Goal: Task Accomplishment & Management: Manage account settings

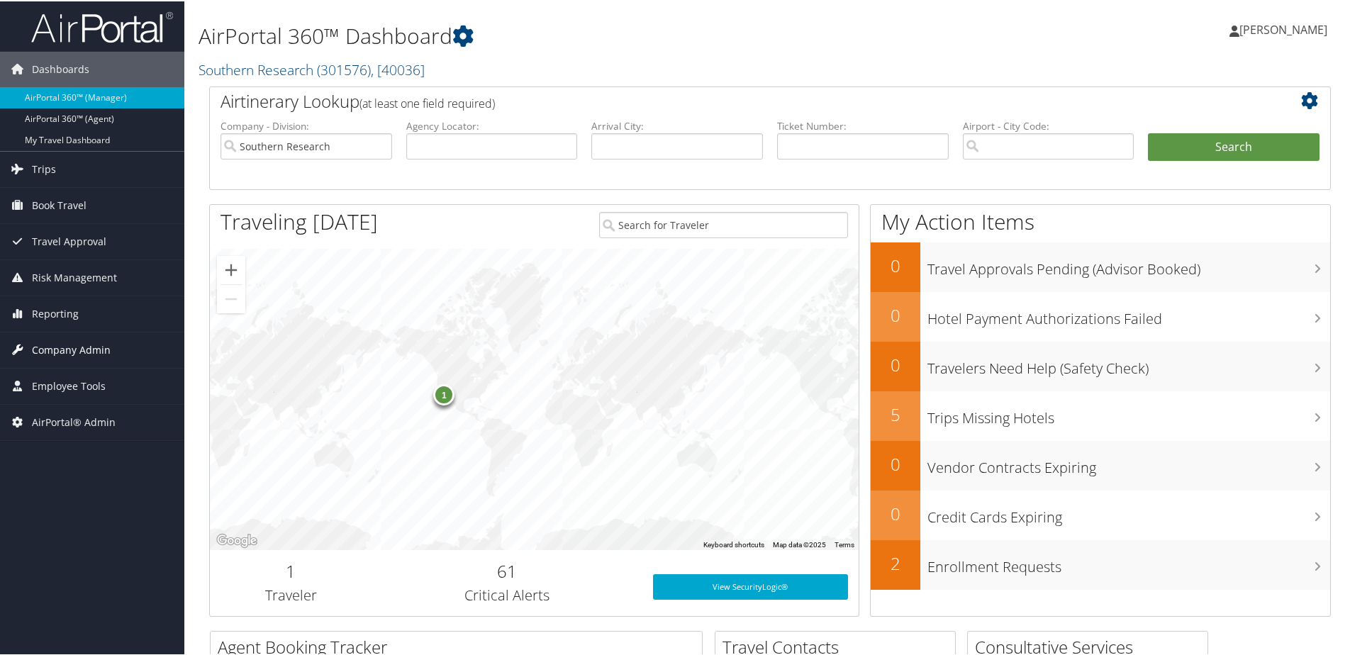
click at [69, 346] on span "Company Admin" at bounding box center [71, 348] width 79 height 35
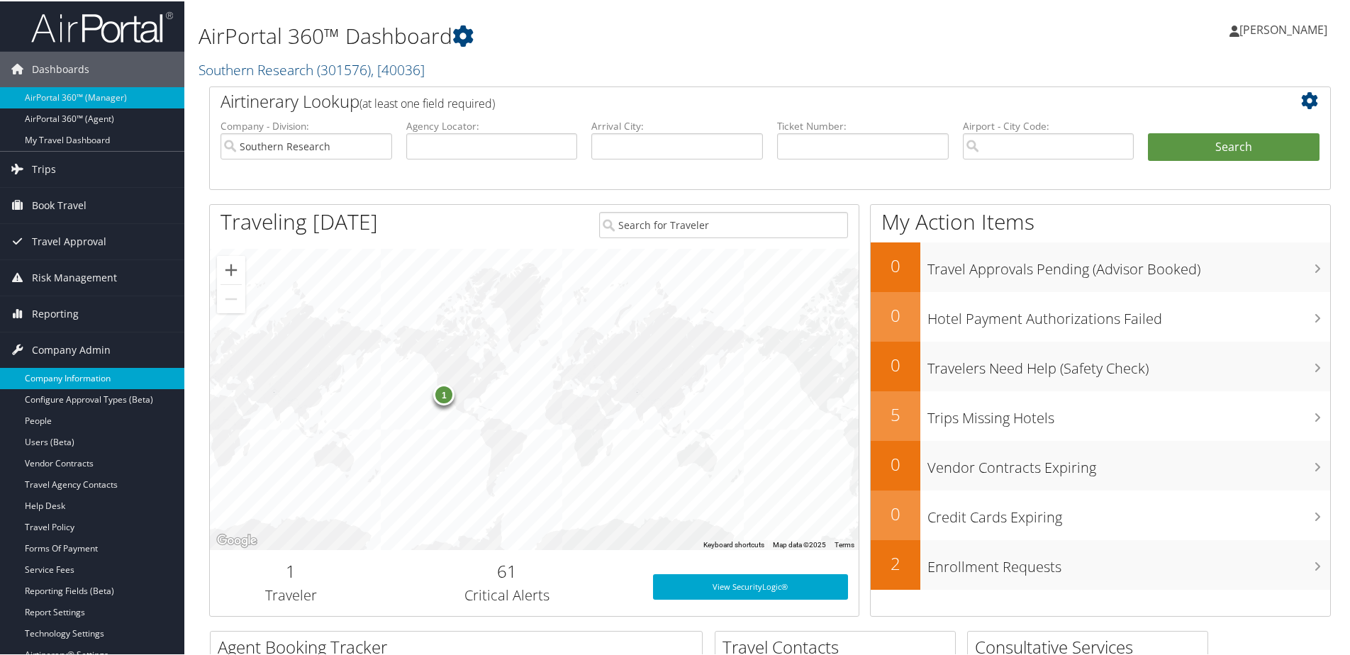
click at [55, 376] on link "Company Information" at bounding box center [92, 377] width 184 height 21
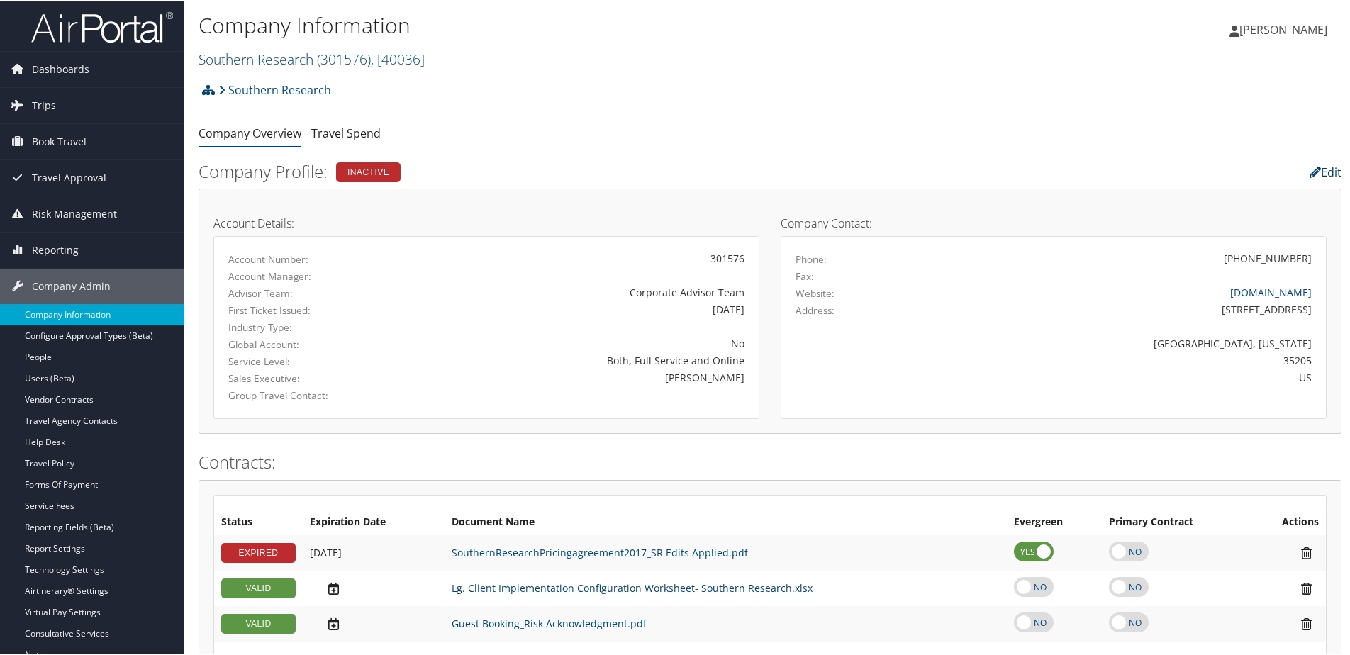
click at [1329, 175] on link "Edit" at bounding box center [1326, 171] width 32 height 16
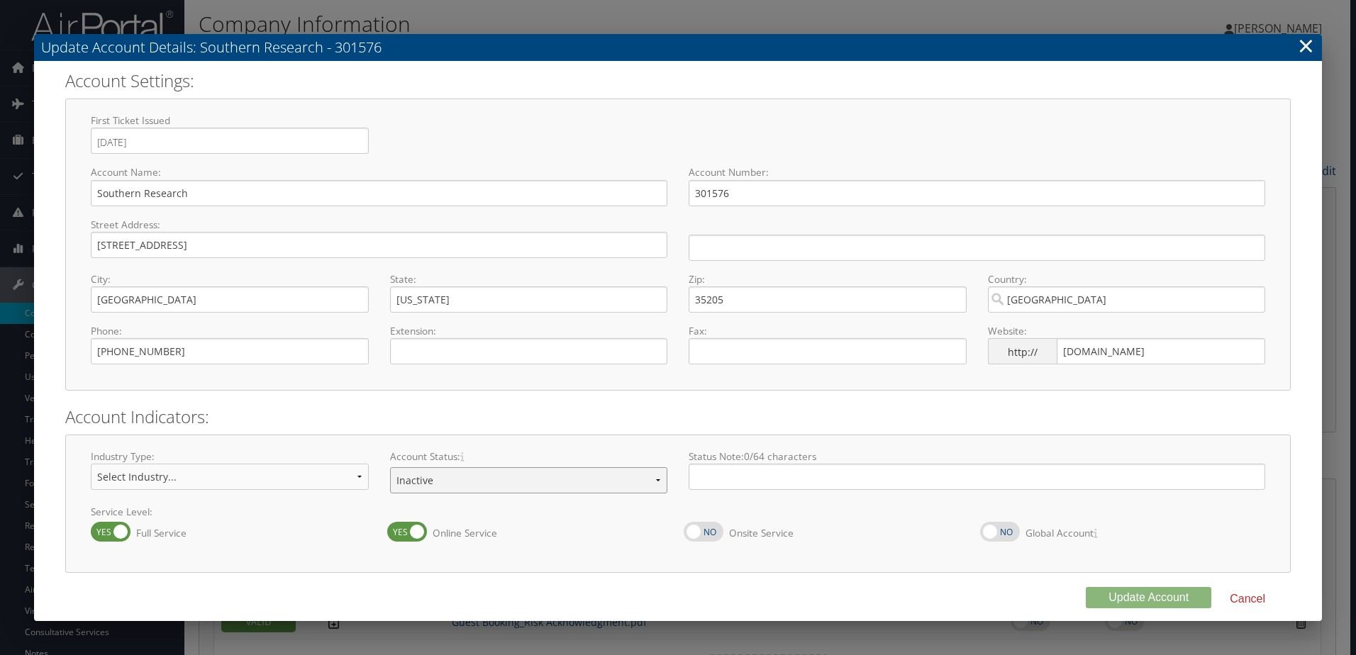
click at [489, 484] on select "Offboarding At Risk Inactive Active Implementing" at bounding box center [529, 480] width 278 height 26
select select "13"
click at [390, 467] on select "Offboarding At Risk Inactive Active Implementing" at bounding box center [529, 480] width 278 height 26
click at [1127, 598] on button "Update Account" at bounding box center [1148, 597] width 125 height 21
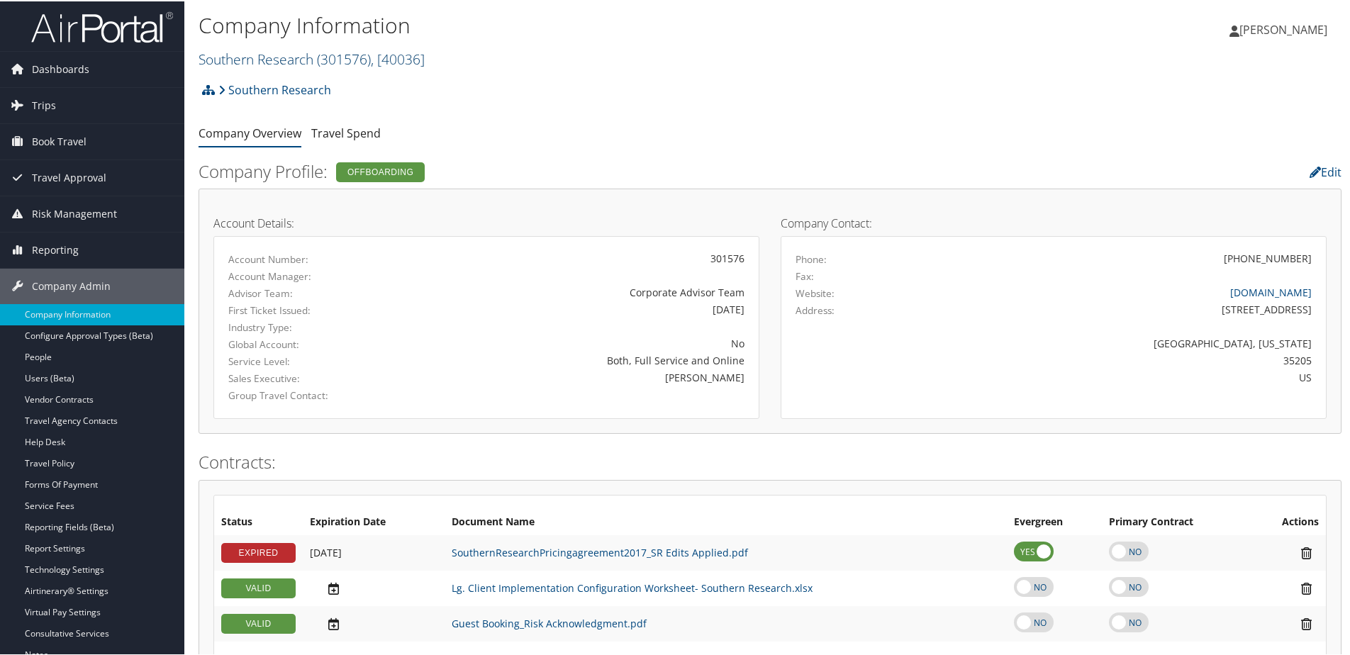
click at [275, 53] on link "Southern Research ( 301576 ) , [ 40036 ]" at bounding box center [312, 57] width 226 height 19
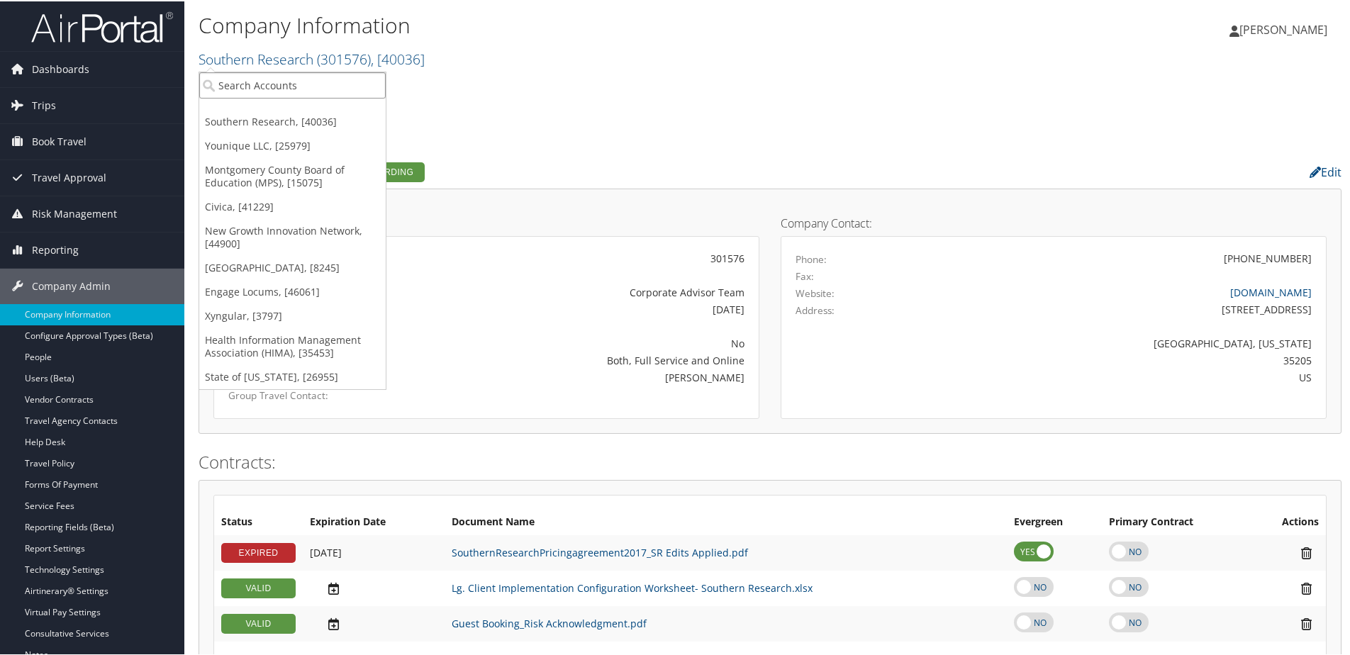
click at [267, 74] on input "search" at bounding box center [292, 84] width 186 height 26
type input "Reformer"
click at [274, 114] on div "Reformers Academy (302063), [45859]" at bounding box center [315, 110] width 248 height 13
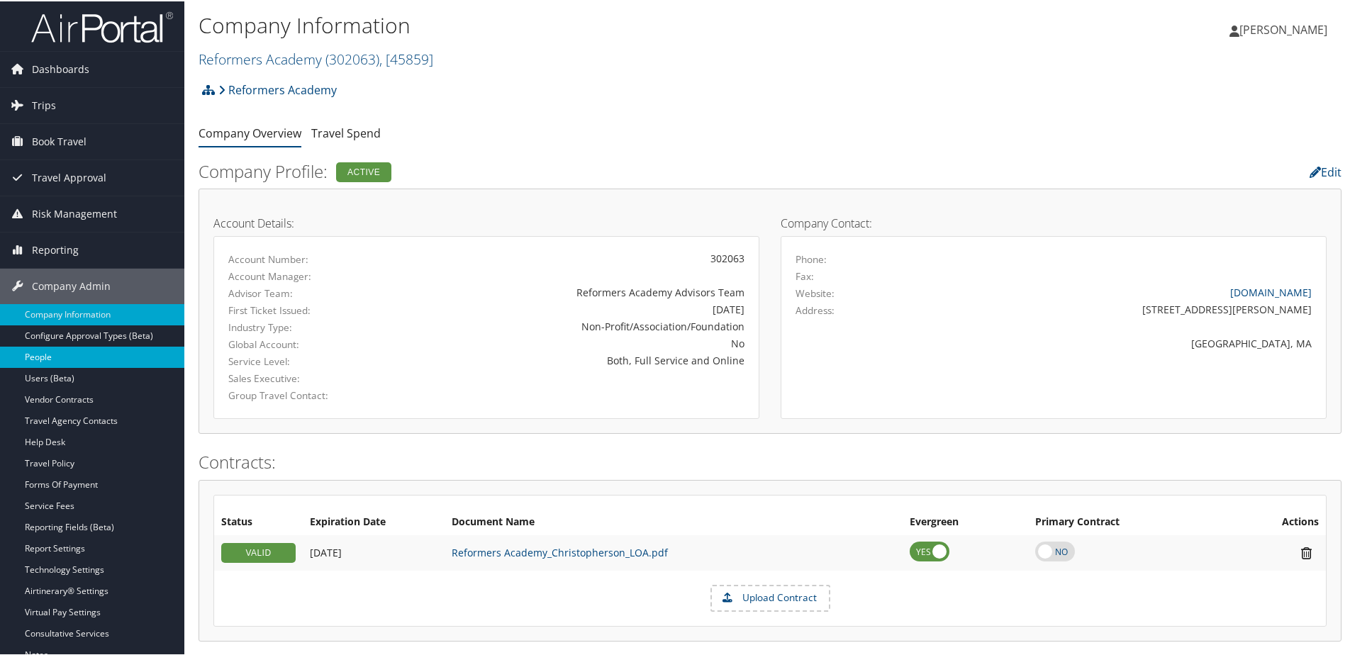
click at [48, 361] on link "People" at bounding box center [92, 355] width 184 height 21
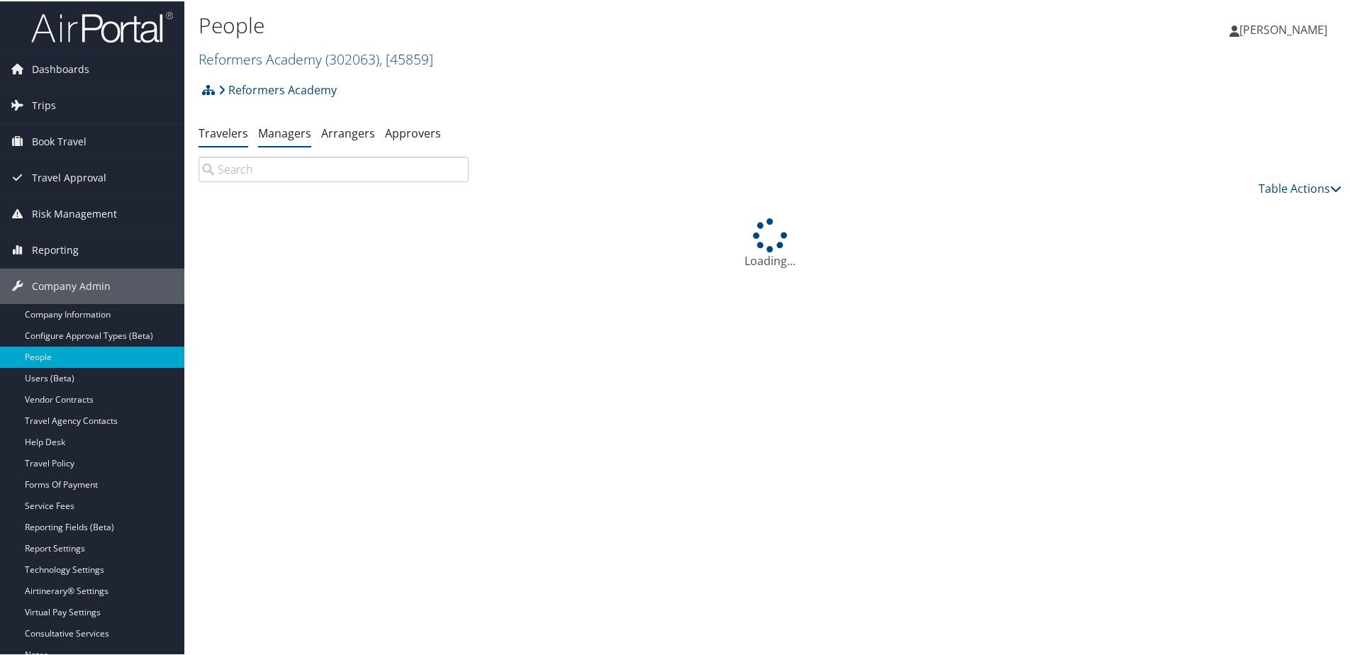
click at [283, 135] on link "Managers" at bounding box center [284, 132] width 53 height 16
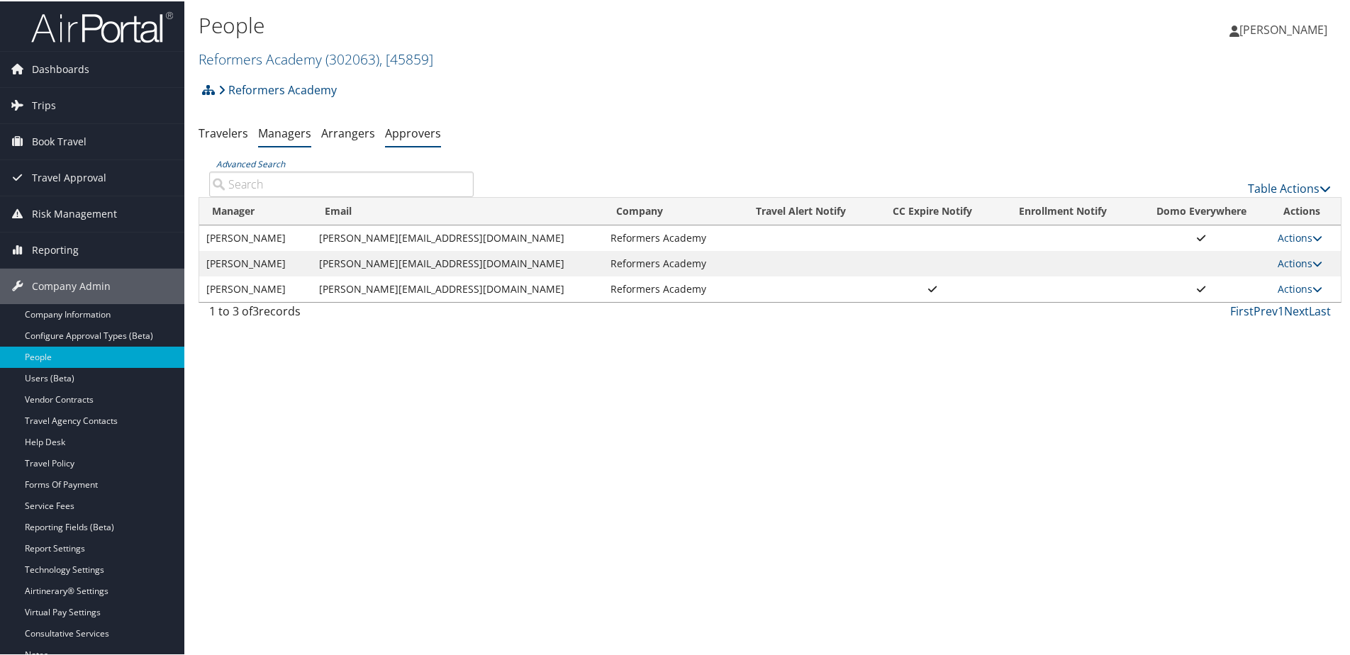
click at [413, 127] on link "Approvers" at bounding box center [413, 132] width 56 height 16
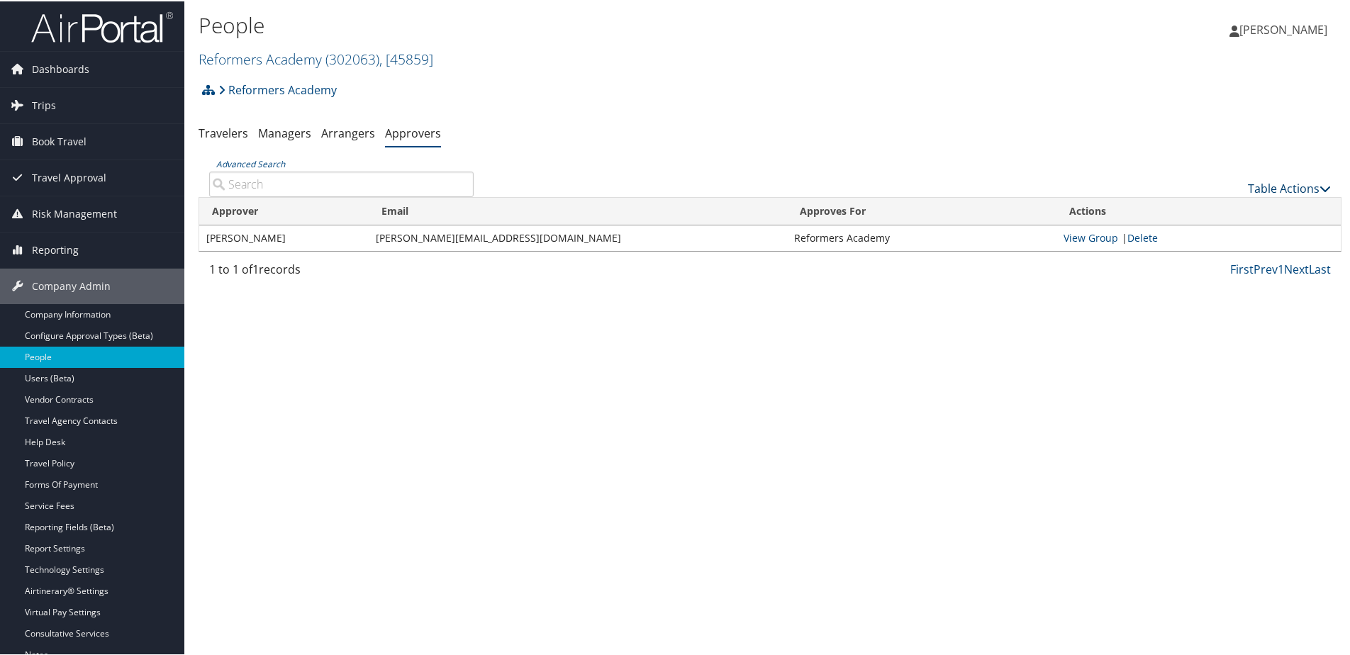
click at [1290, 183] on link "Table Actions" at bounding box center [1289, 187] width 83 height 16
click at [1193, 199] on link "Add An Approver" at bounding box center [1242, 209] width 186 height 24
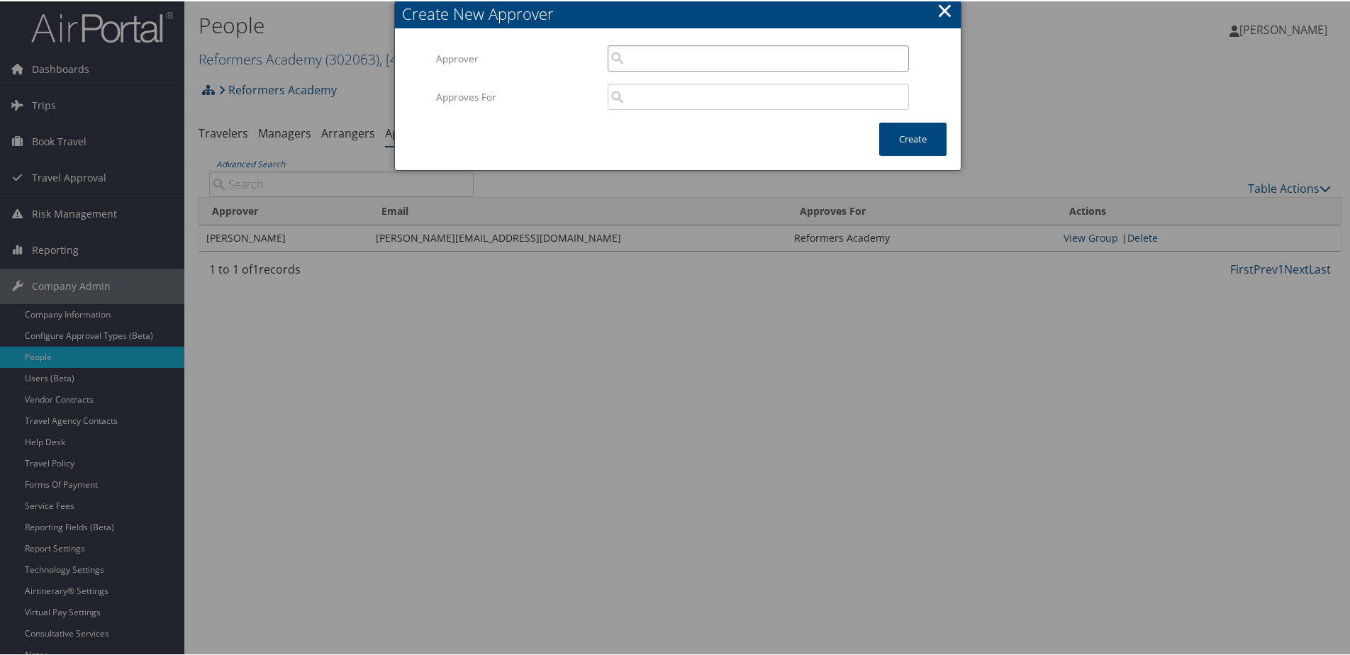
click at [667, 55] on input "search" at bounding box center [758, 57] width 301 height 26
type input "Heather Mc"
click at [700, 60] on input "Heather Mc" at bounding box center [758, 57] width 301 height 26
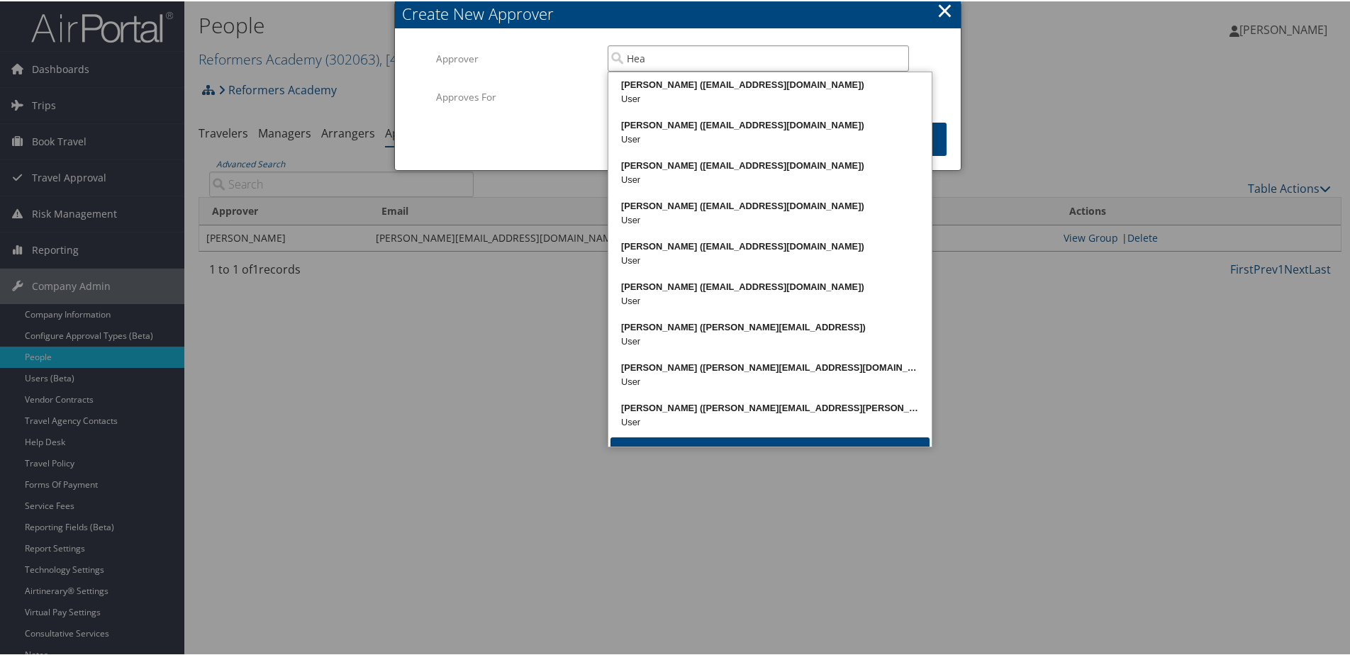
type input "Hea"
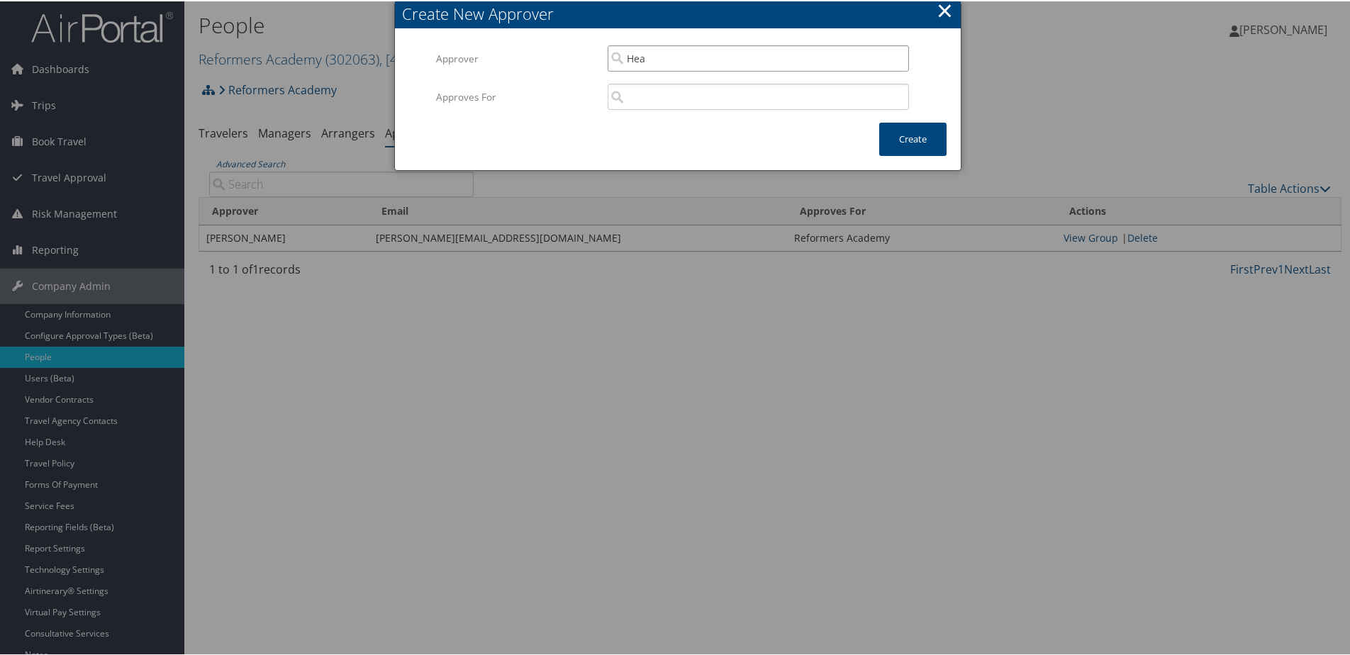
click at [676, 52] on input "Hea" at bounding box center [758, 57] width 301 height 26
click at [281, 136] on div at bounding box center [678, 327] width 1356 height 655
click at [946, 11] on button "×" at bounding box center [945, 9] width 16 height 28
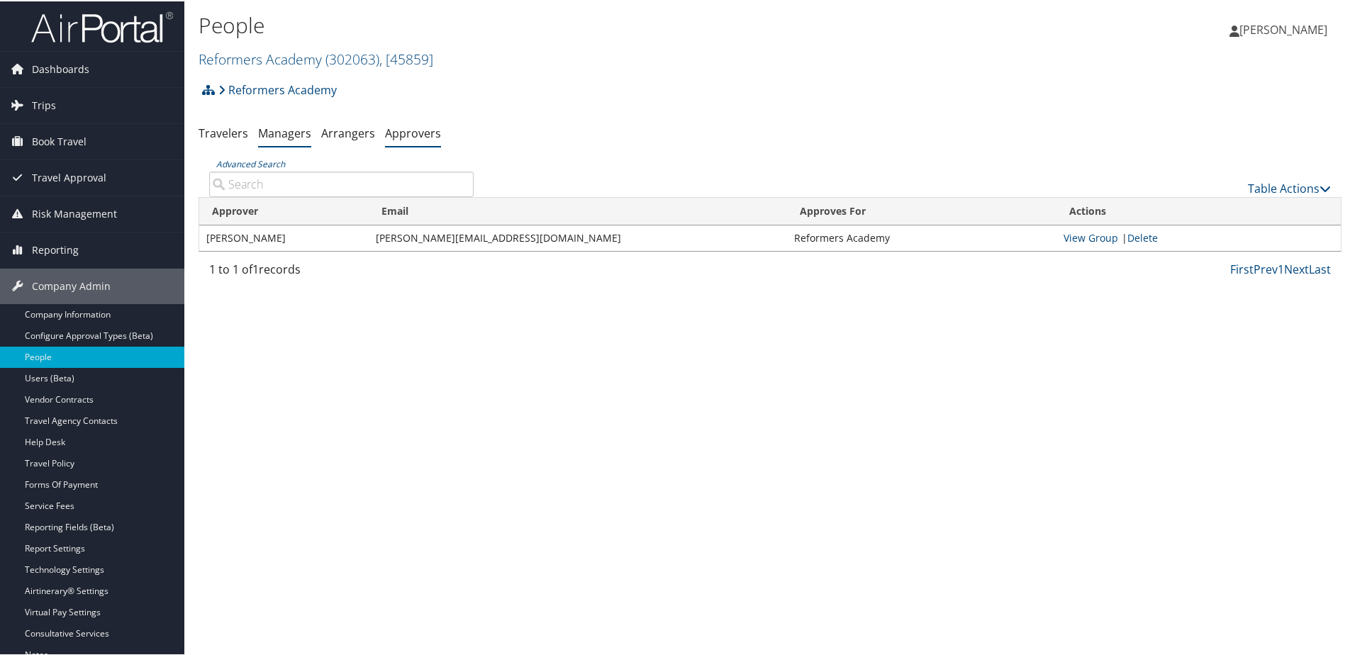
click at [275, 139] on link "Managers" at bounding box center [284, 132] width 53 height 16
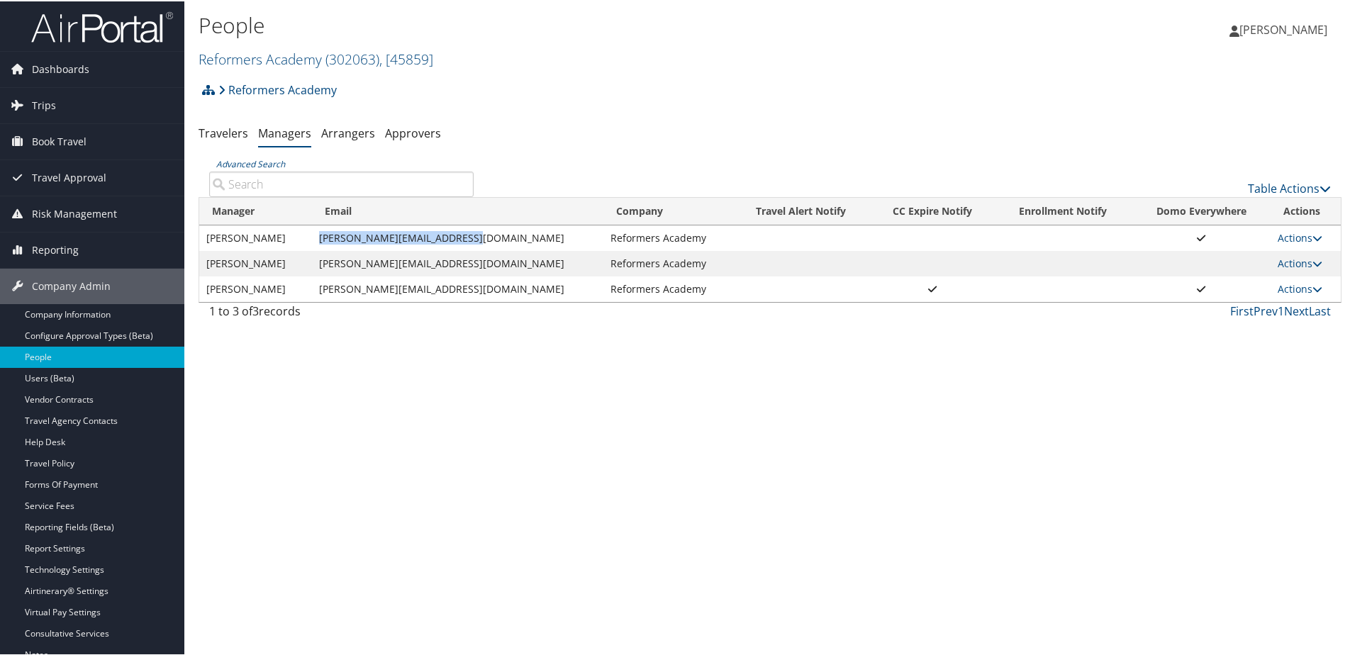
drag, startPoint x: 323, startPoint y: 239, endPoint x: 511, endPoint y: 238, distance: 188.6
click at [511, 238] on td "[PERSON_NAME][EMAIL_ADDRESS][DOMAIN_NAME]" at bounding box center [458, 237] width 292 height 26
copy td "[PERSON_NAME][EMAIL_ADDRESS][DOMAIN_NAME]"
click at [402, 121] on li "Approvers" at bounding box center [413, 133] width 56 height 26
click at [403, 132] on link "Approvers" at bounding box center [413, 132] width 56 height 16
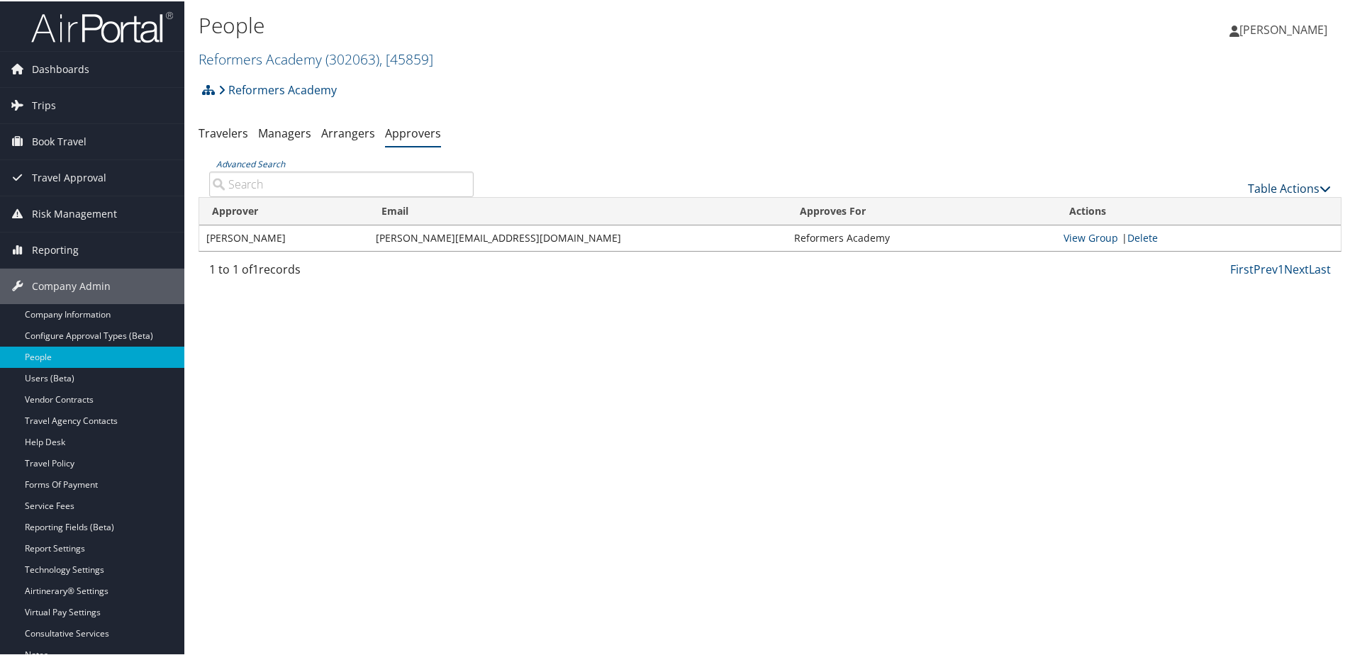
click at [1256, 184] on link "Table Actions" at bounding box center [1289, 187] width 83 height 16
click at [1168, 204] on link "Add An Approver" at bounding box center [1242, 209] width 186 height 24
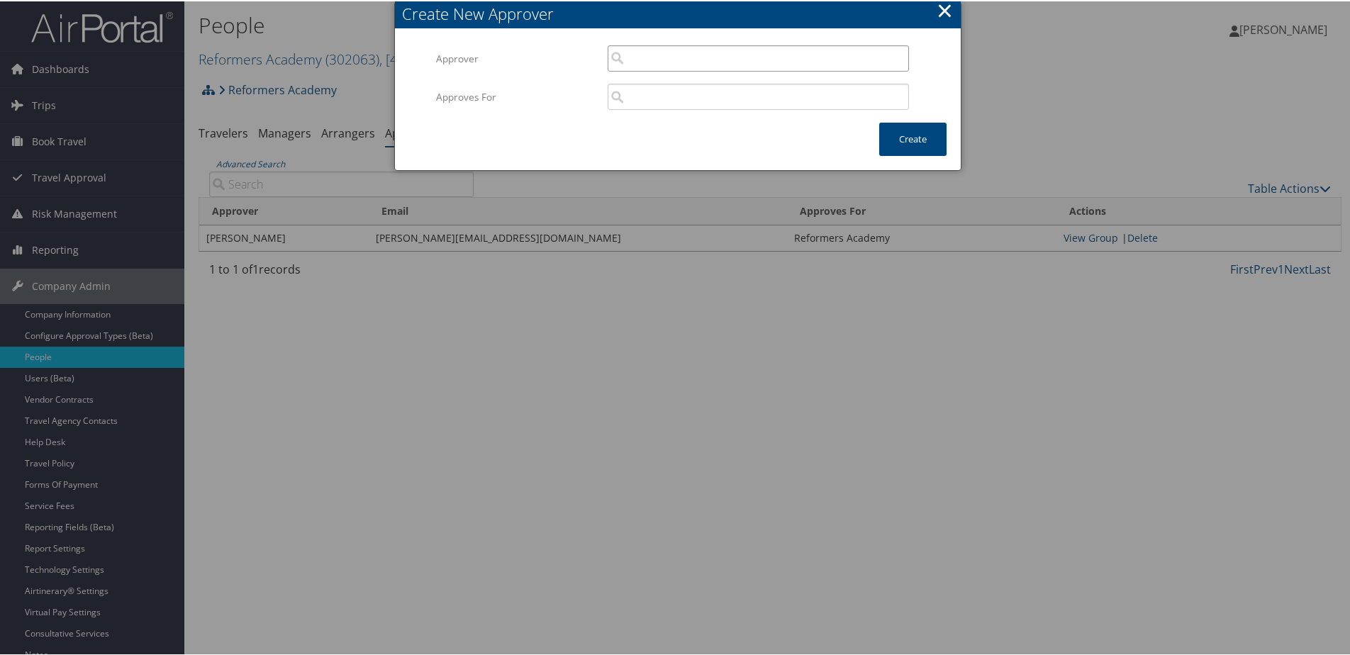
paste input "[PERSON_NAME][EMAIL_ADDRESS][DOMAIN_NAME]"
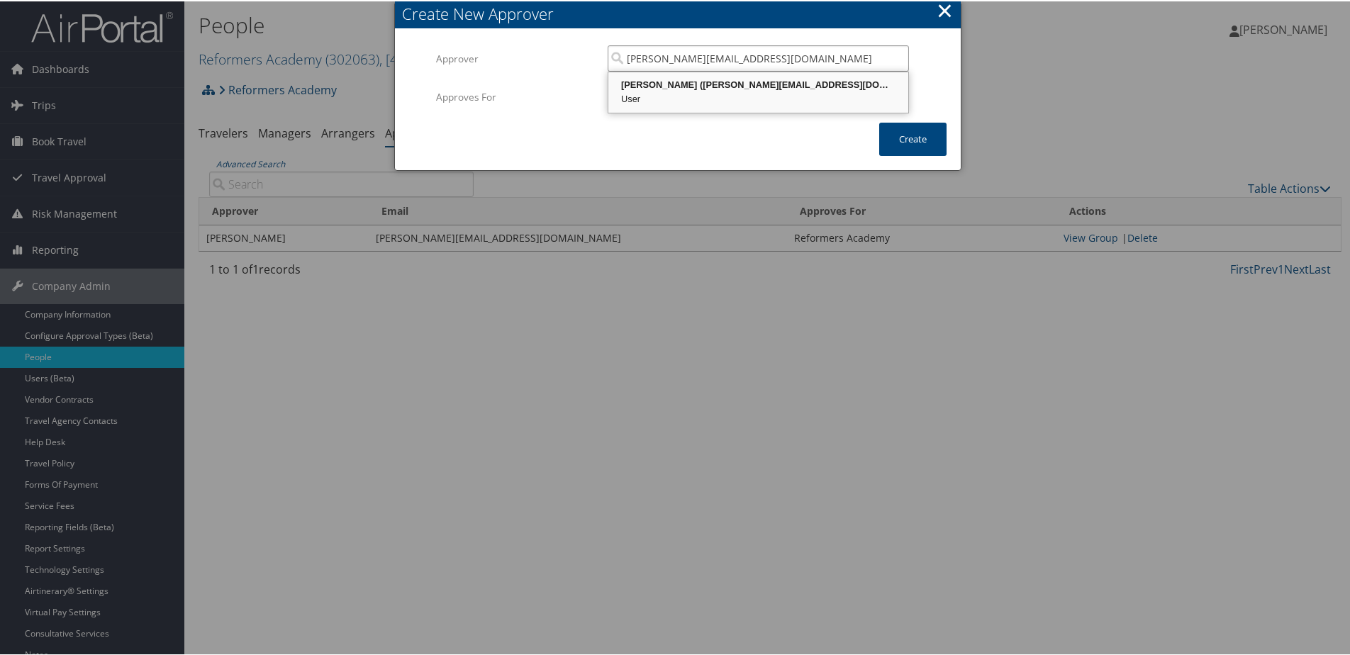
click at [682, 84] on div "Heather McDaniel (heather@reformersacademy.org)" at bounding box center [758, 84] width 296 height 14
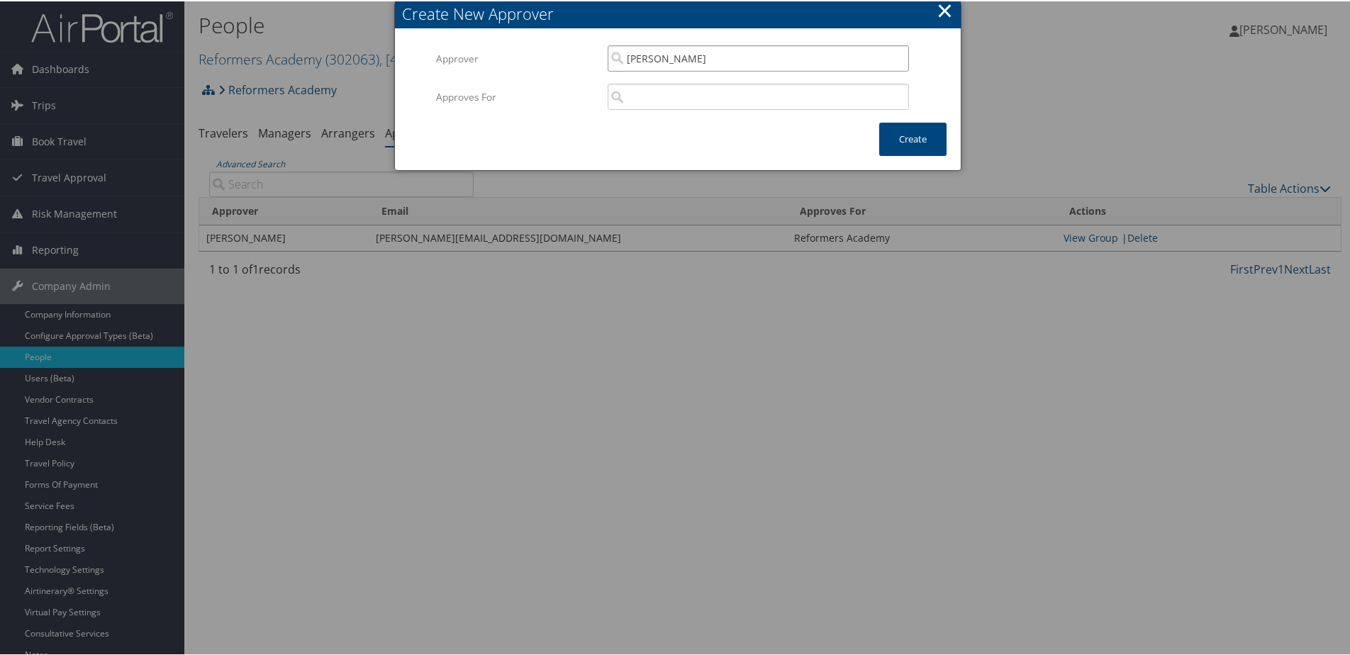
type input "Heather McDaniel"
click at [675, 98] on input "search" at bounding box center [758, 95] width 301 height 26
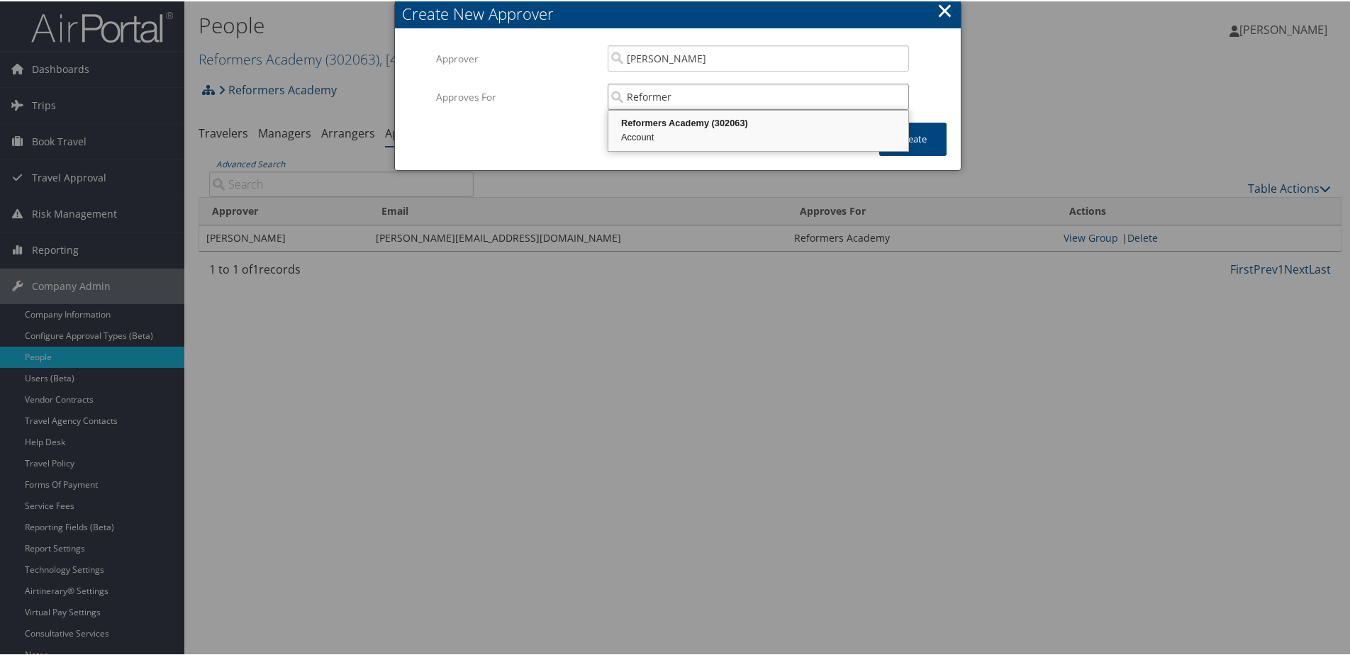
click at [689, 136] on div "Account" at bounding box center [758, 136] width 296 height 14
type input "Reformers Academy"
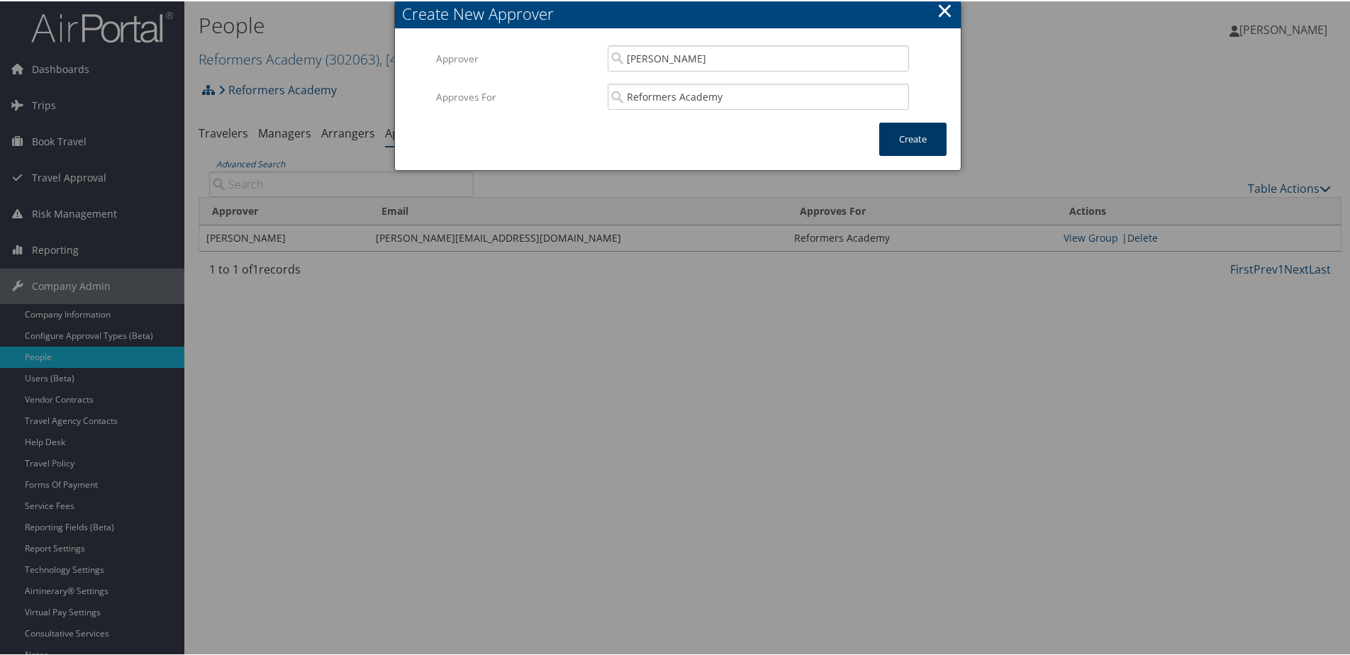
click at [886, 143] on button "Create" at bounding box center [912, 137] width 67 height 33
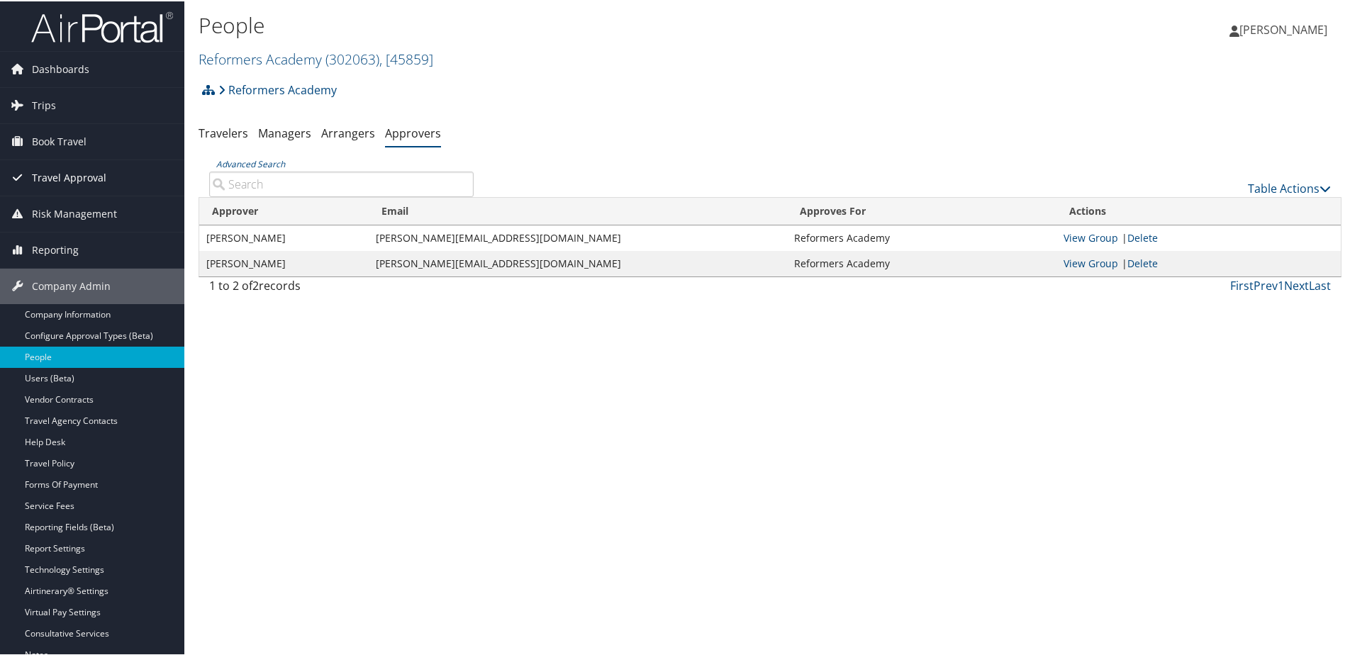
click at [53, 172] on span "Travel Approval" at bounding box center [69, 176] width 74 height 35
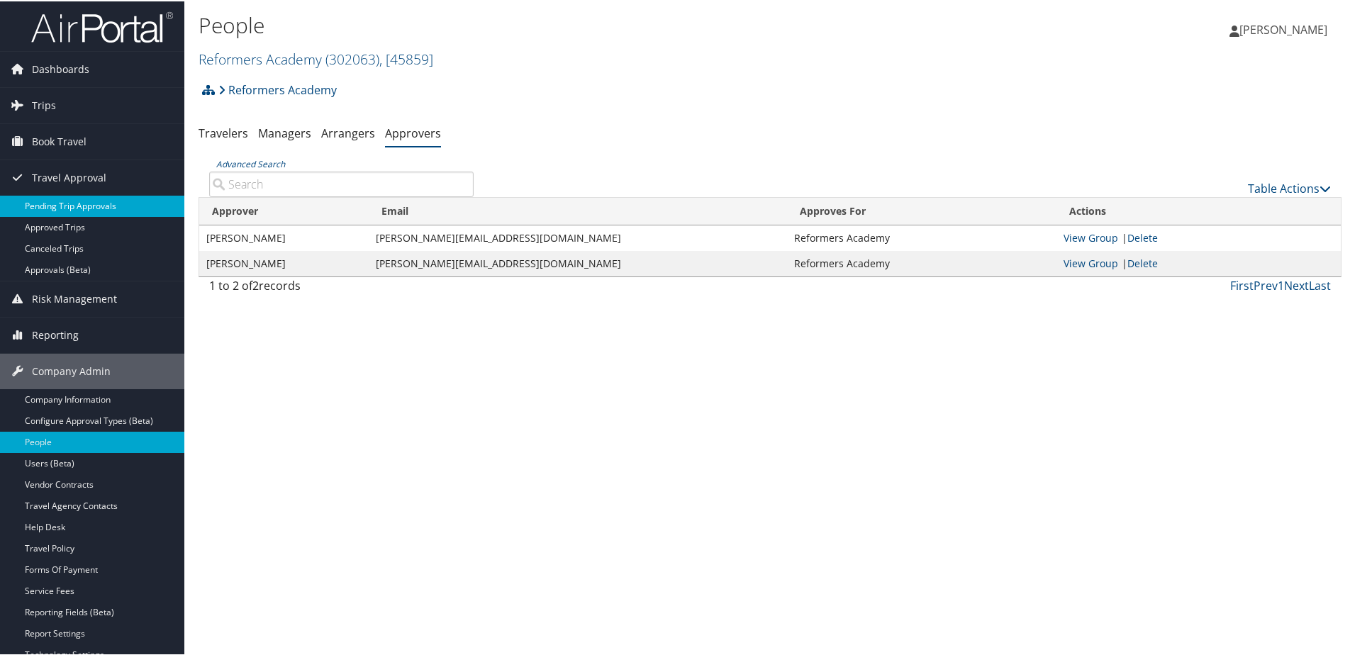
click at [52, 204] on link "Pending Trip Approvals" at bounding box center [92, 204] width 184 height 21
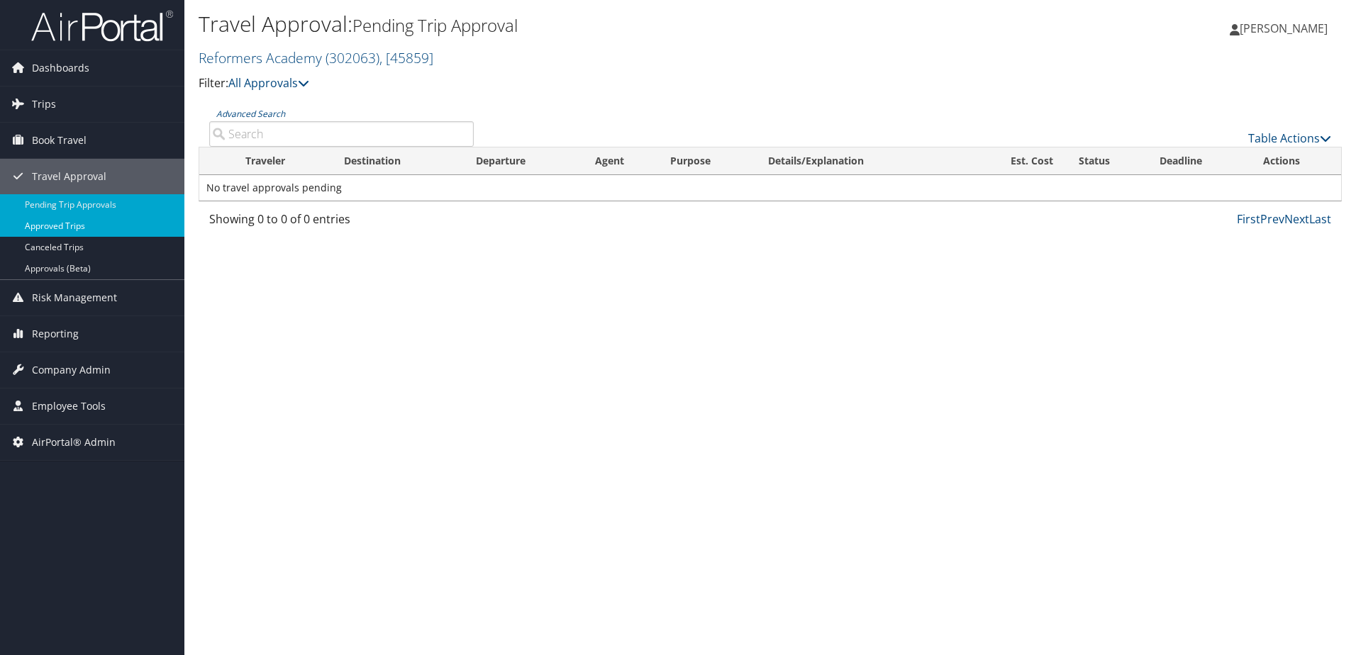
click at [49, 231] on link "Approved Trips" at bounding box center [92, 226] width 184 height 21
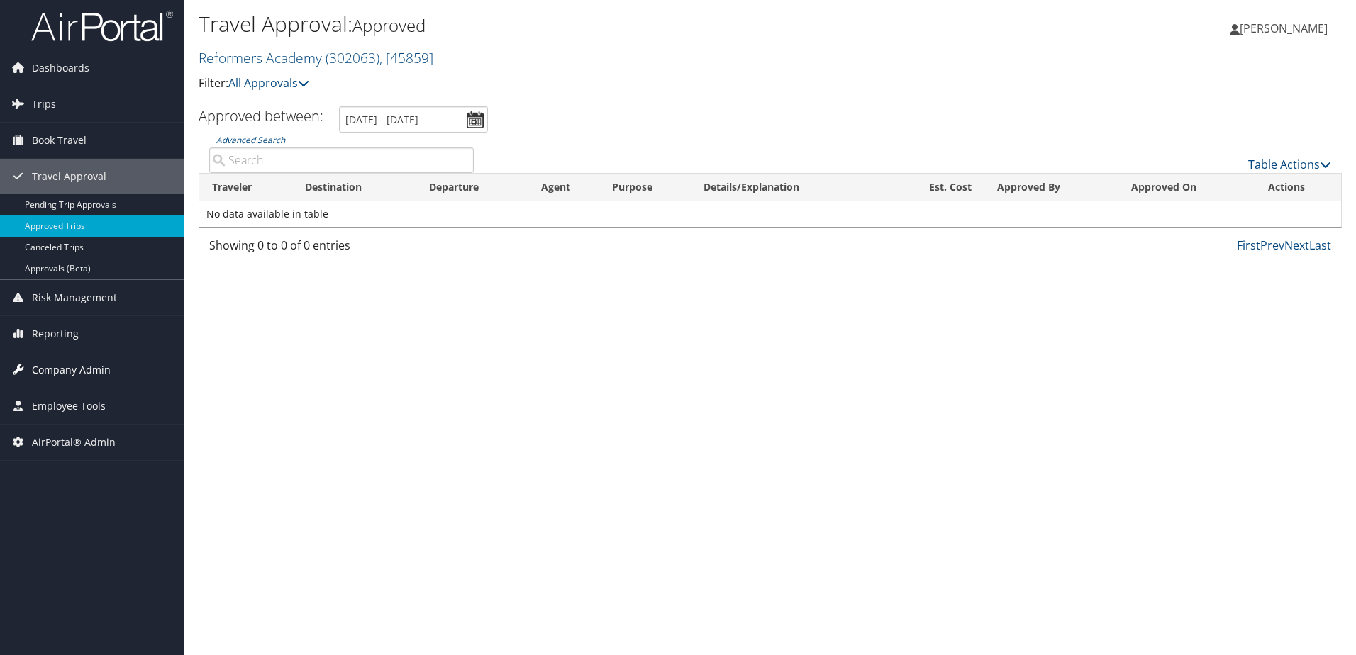
click at [62, 369] on span "Company Admin" at bounding box center [71, 369] width 79 height 35
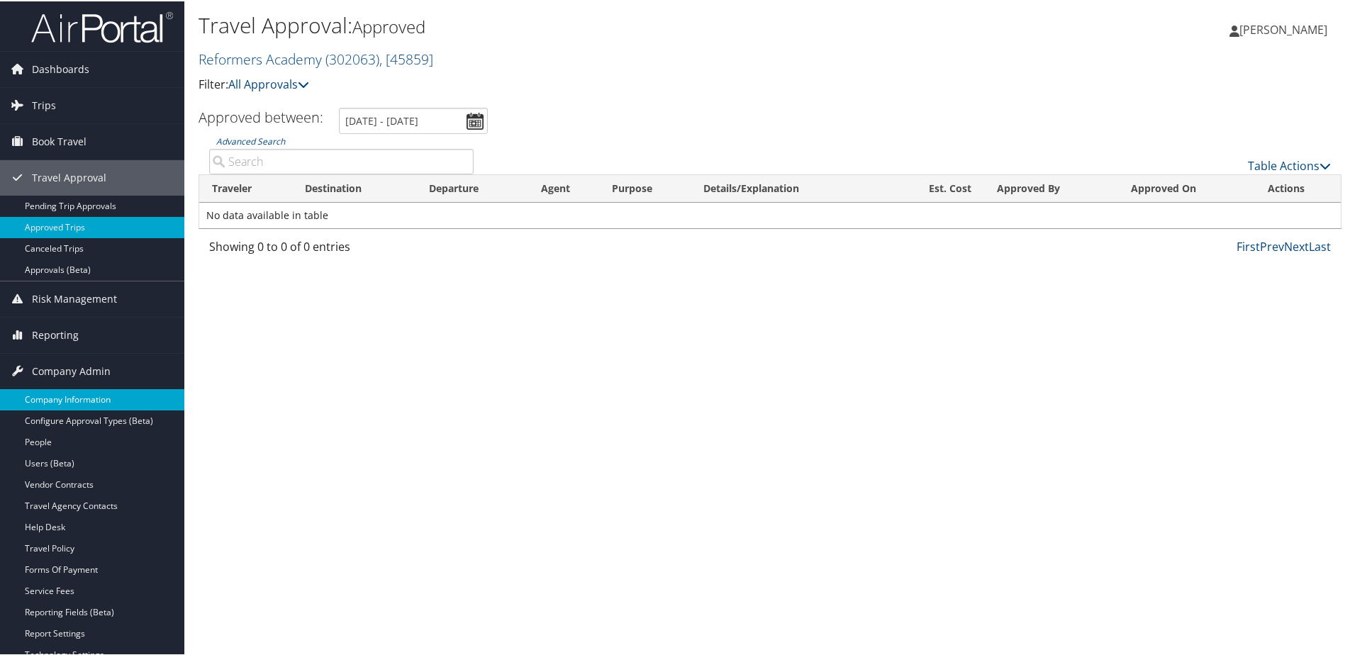
click at [55, 393] on link "Company Information" at bounding box center [92, 398] width 184 height 21
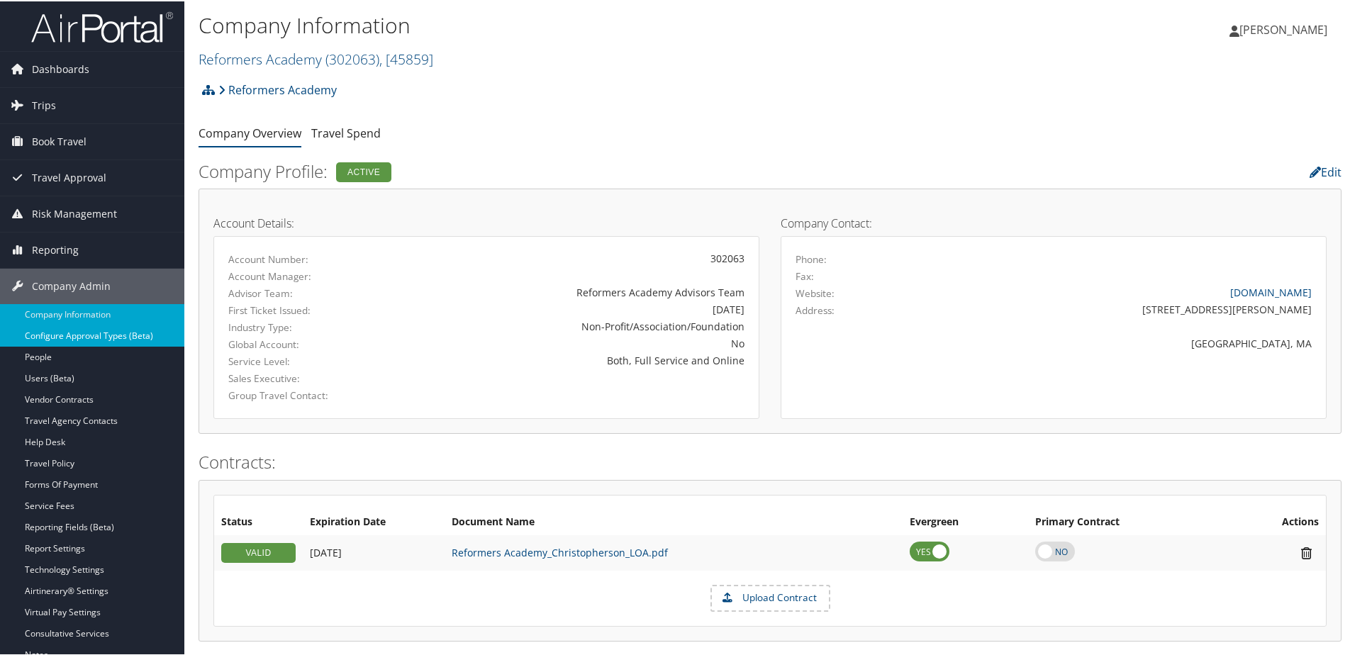
click at [74, 337] on link "Configure Approval Types (Beta)" at bounding box center [92, 334] width 184 height 21
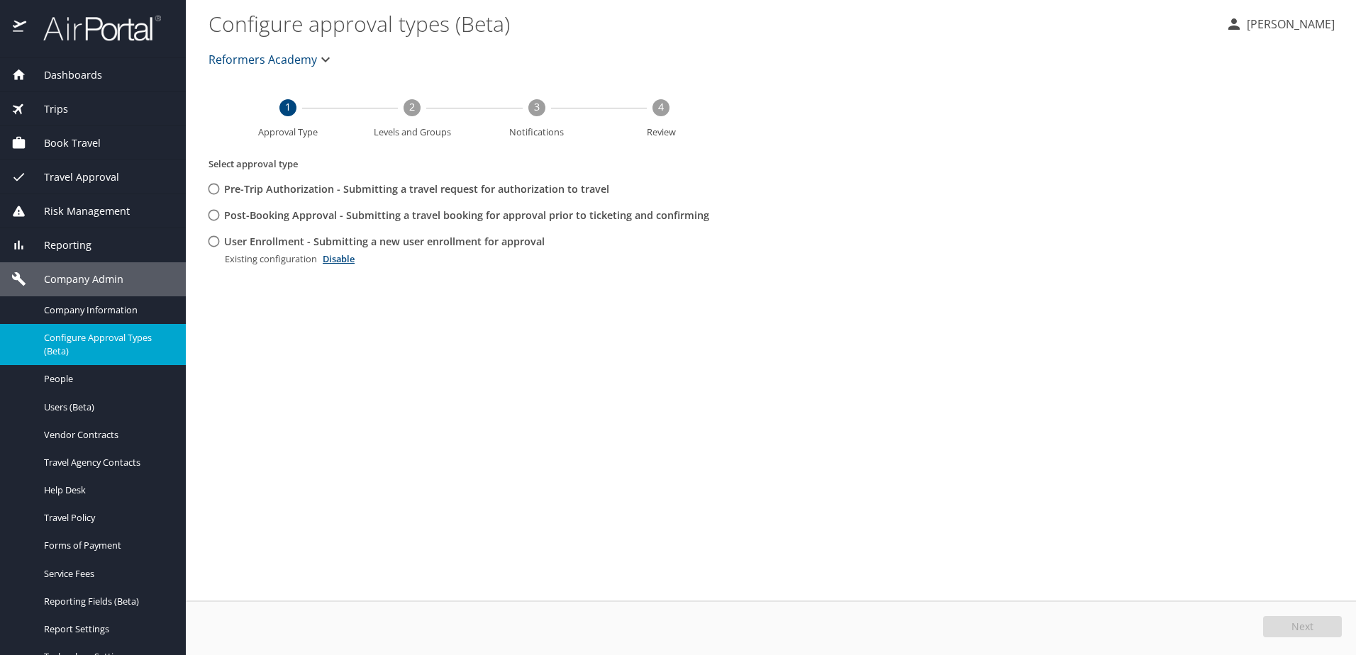
click at [213, 238] on input "User Enrollment - Submitting a new user enrollment for approval" at bounding box center [214, 241] width 26 height 26
radio input "true"
click at [1295, 632] on span "Edit" at bounding box center [1304, 627] width 18 height 10
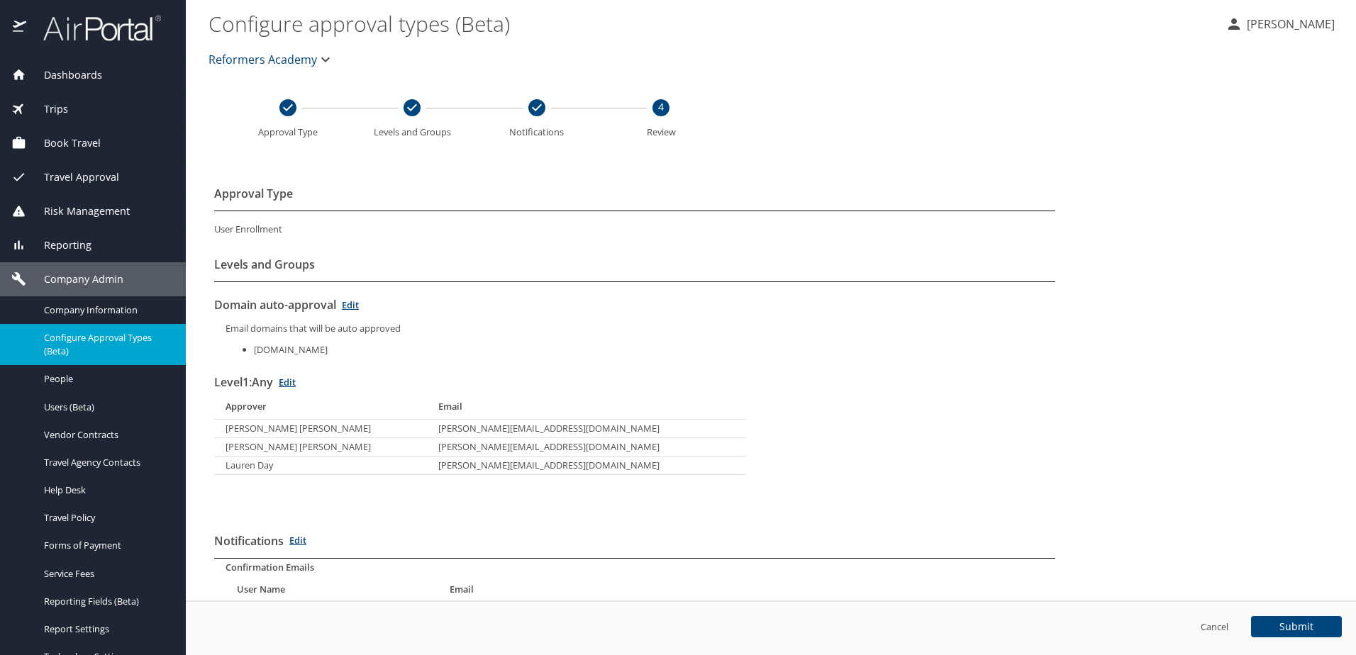
click at [1283, 624] on span "Submit" at bounding box center [1296, 627] width 34 height 10
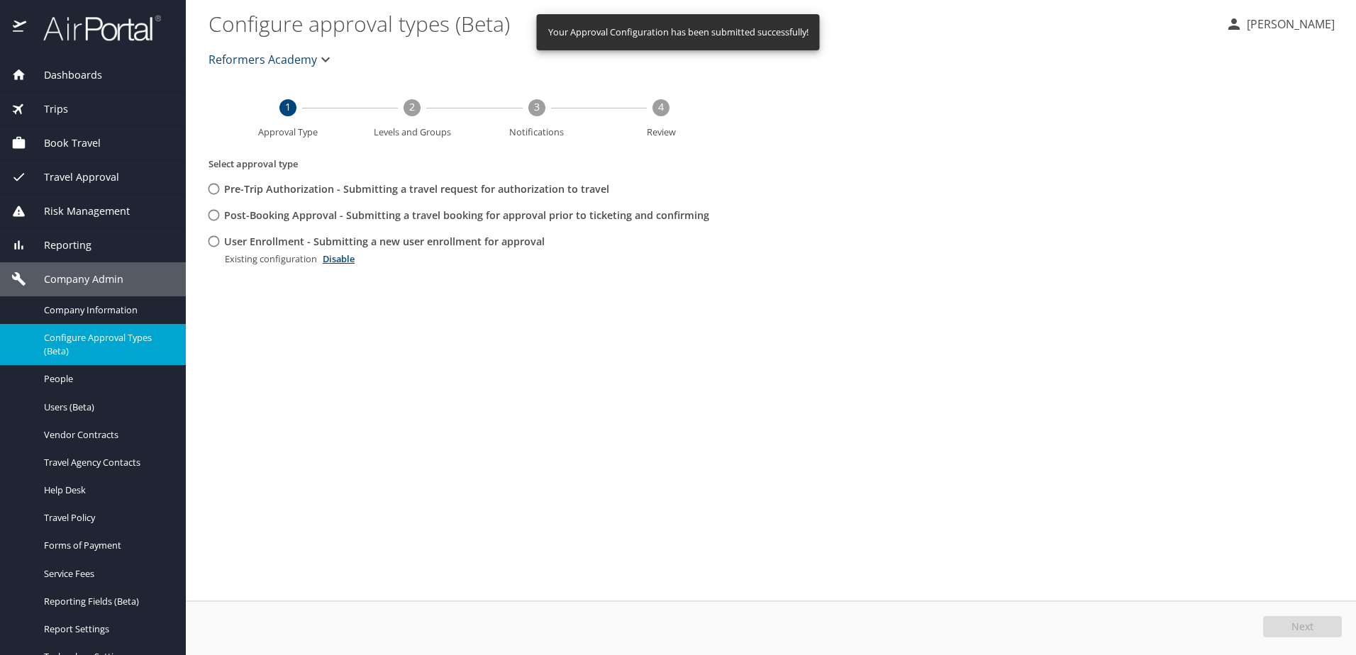
click at [519, 55] on div "Reformers Academy" at bounding box center [771, 59] width 1142 height 45
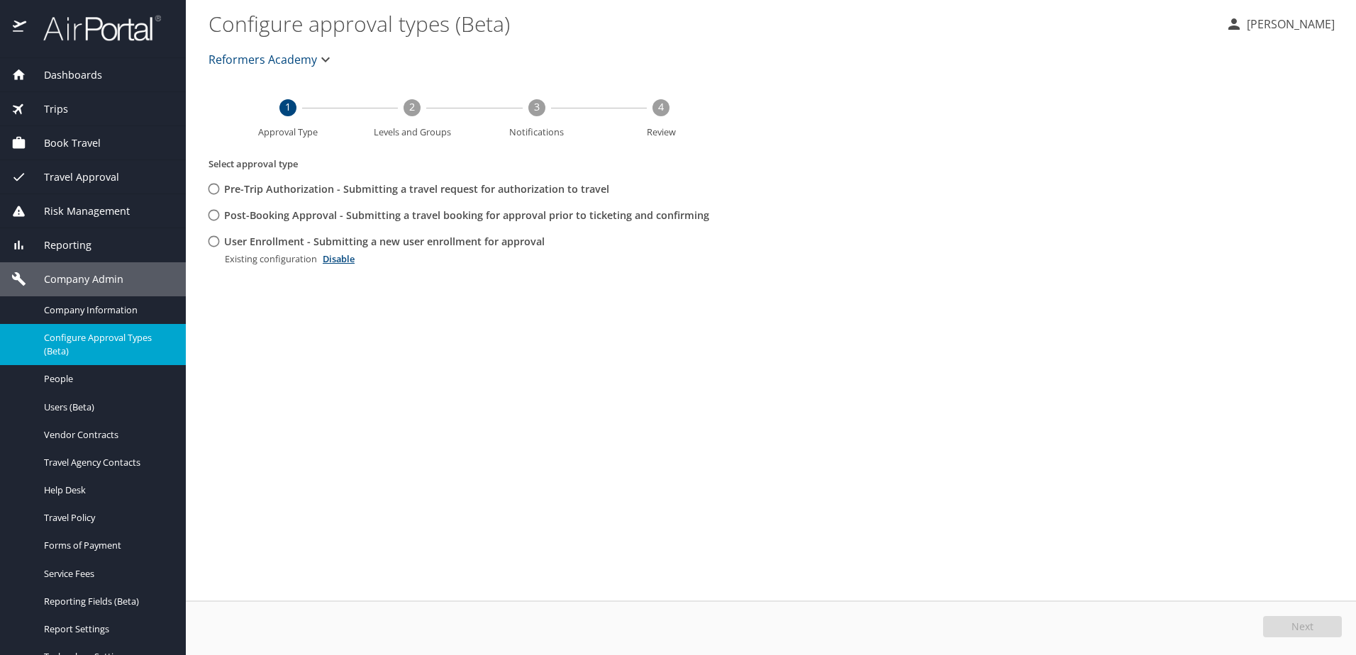
click at [79, 177] on span "Travel Approval" at bounding box center [72, 177] width 93 height 16
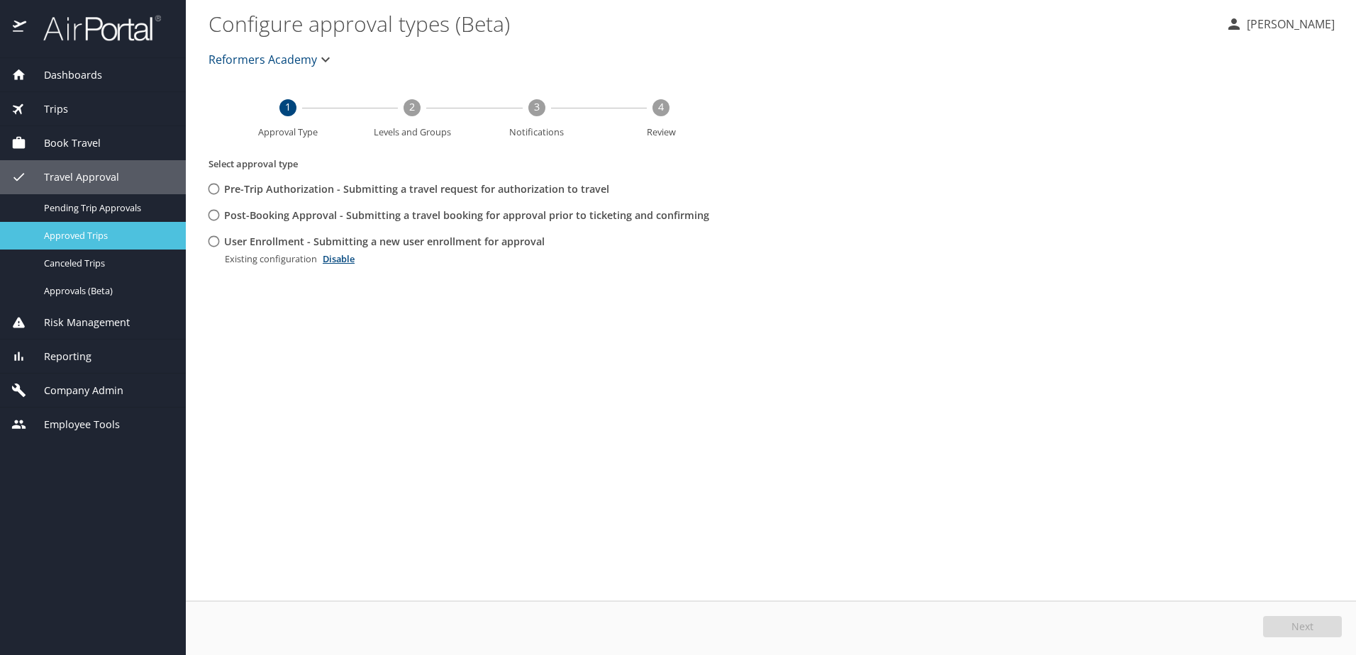
click at [79, 230] on span "Approved Trips" at bounding box center [106, 235] width 125 height 13
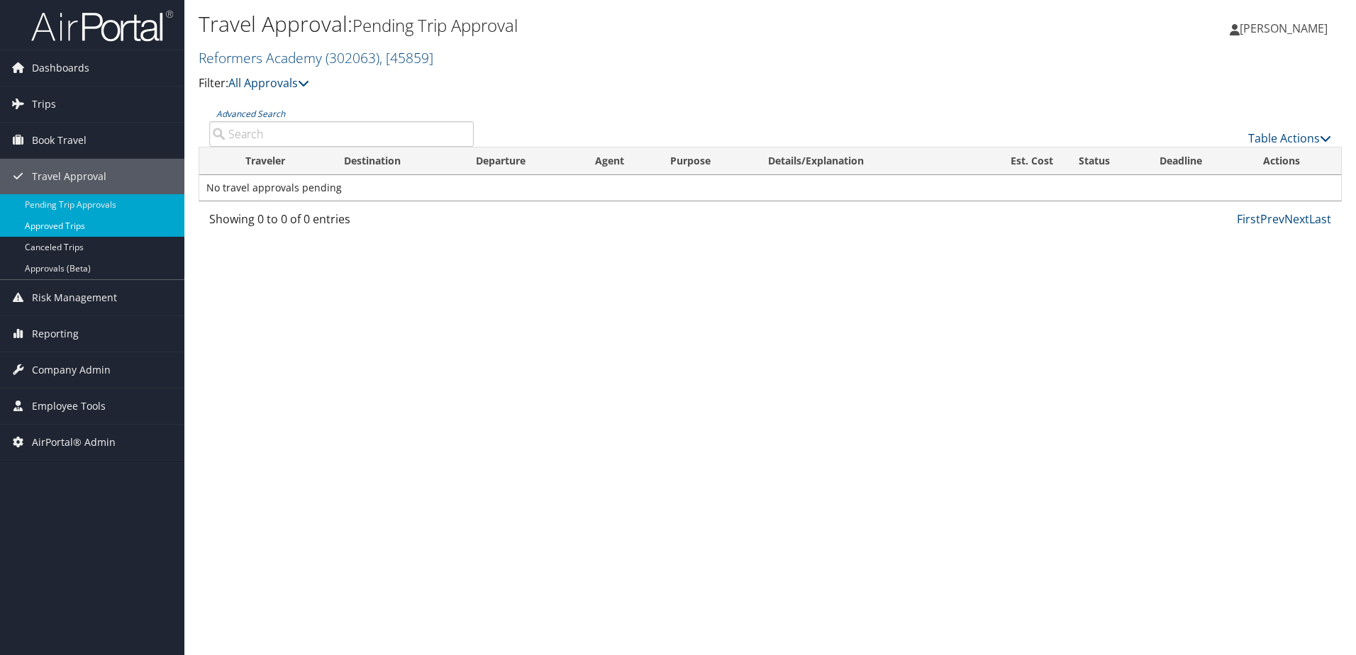
click at [70, 225] on link "Approved Trips" at bounding box center [92, 226] width 184 height 21
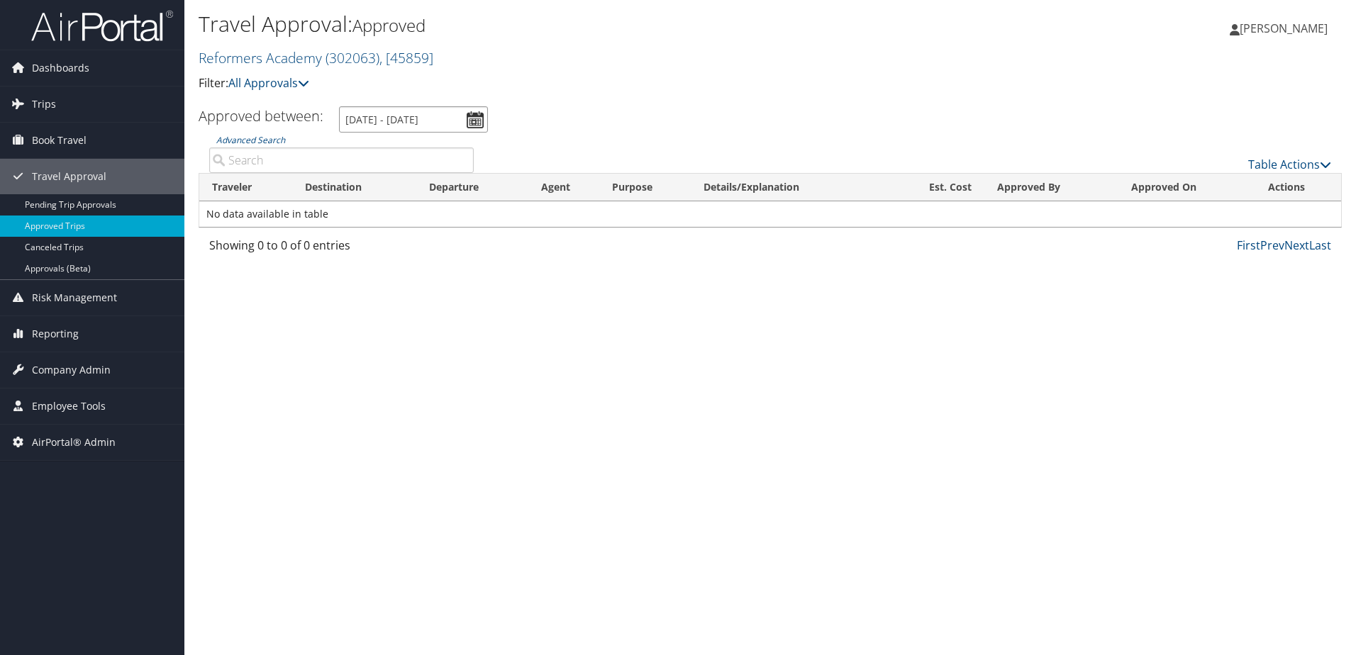
click at [471, 125] on input "8/10/2025 - 9/10/2025" at bounding box center [413, 119] width 149 height 26
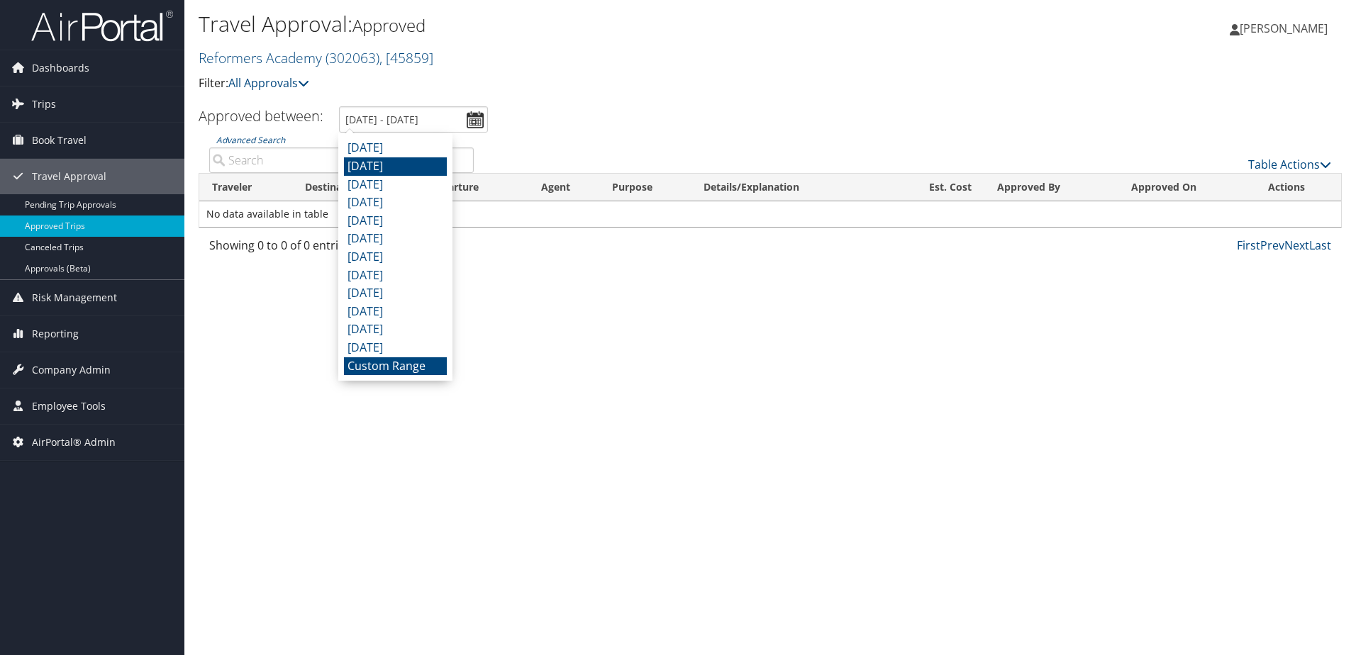
click at [382, 166] on li "July 2025" at bounding box center [395, 166] width 103 height 18
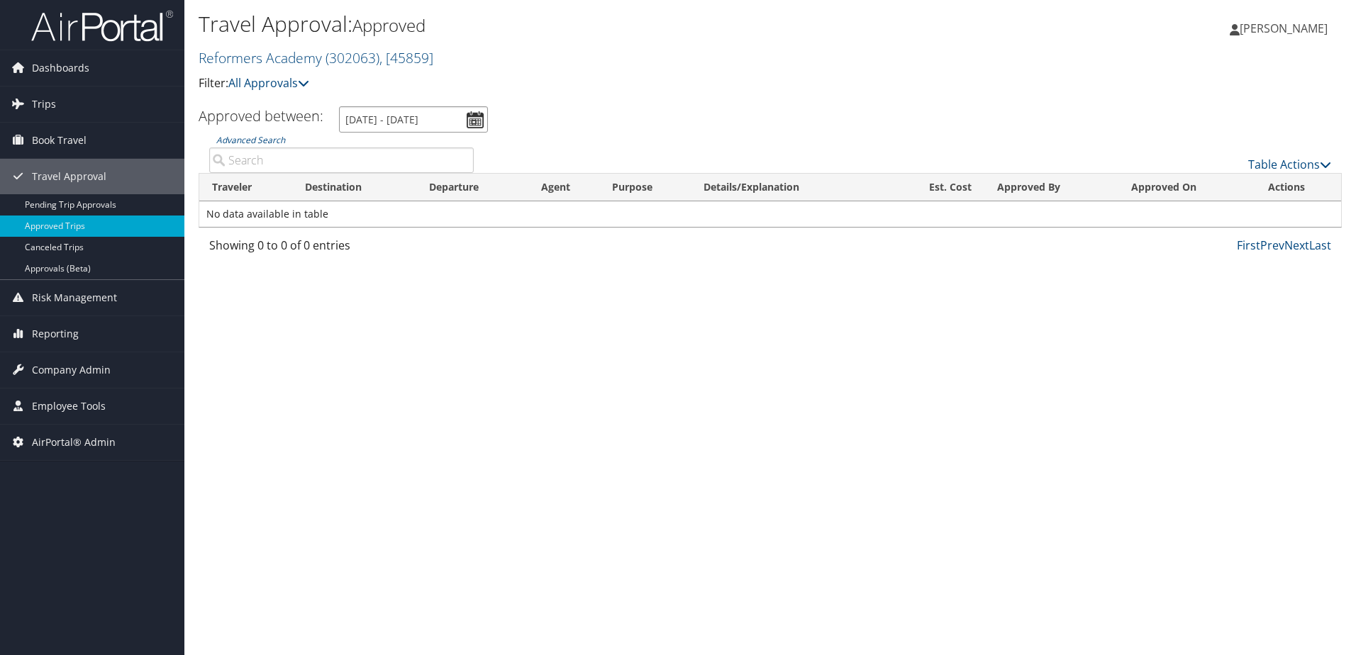
click at [472, 118] on input "7/1/2025 - 7/31/2025" at bounding box center [413, 119] width 149 height 26
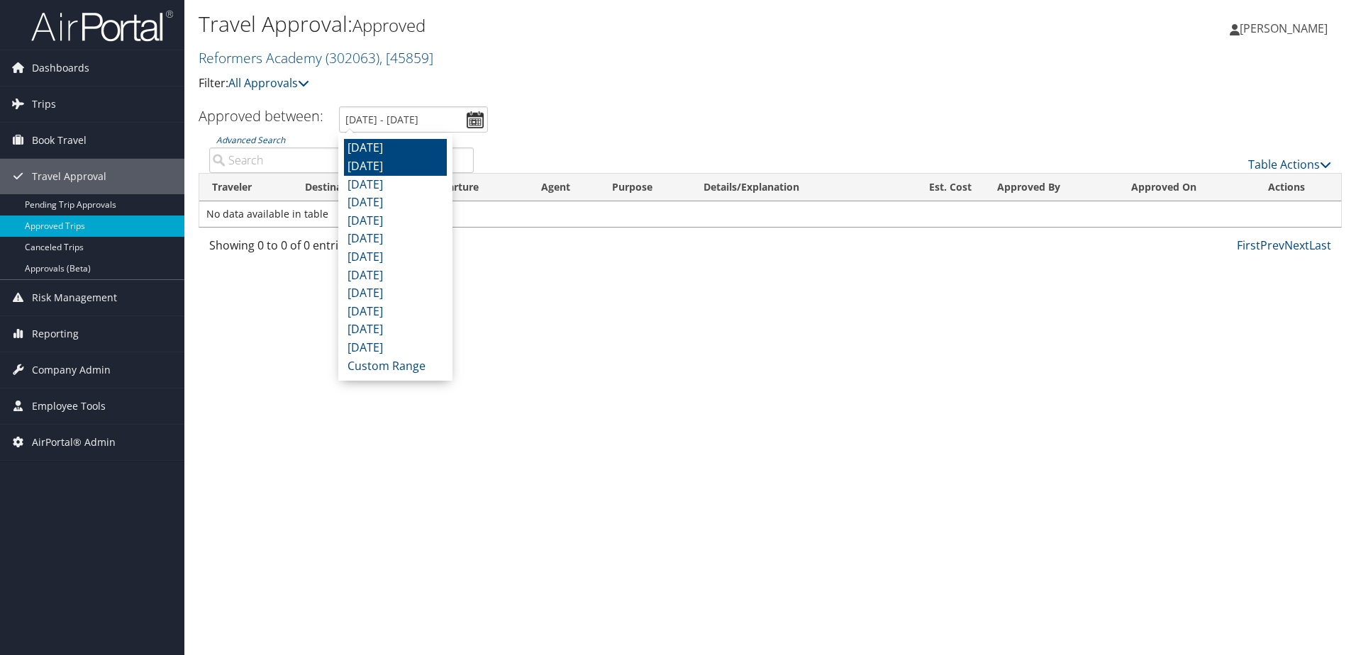
click at [423, 145] on li "August 2025" at bounding box center [395, 148] width 103 height 18
type input "8/1/2025 - 8/31/2025"
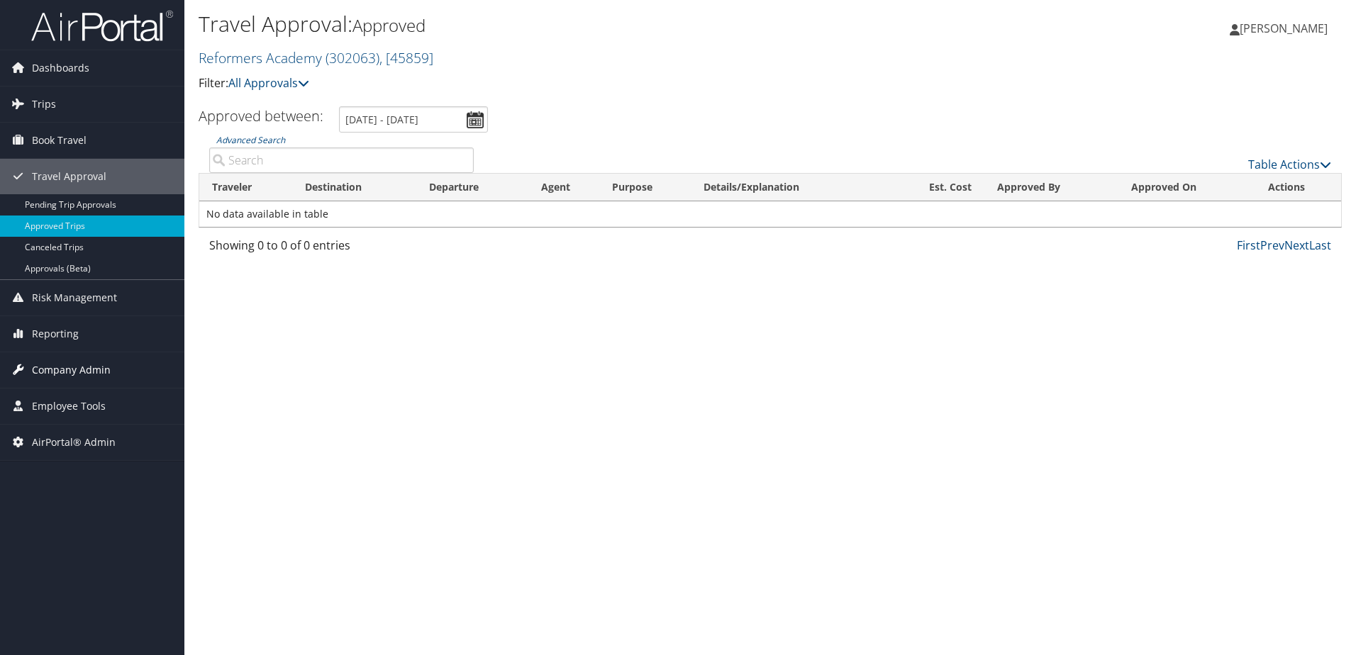
click at [89, 369] on span "Company Admin" at bounding box center [71, 369] width 79 height 35
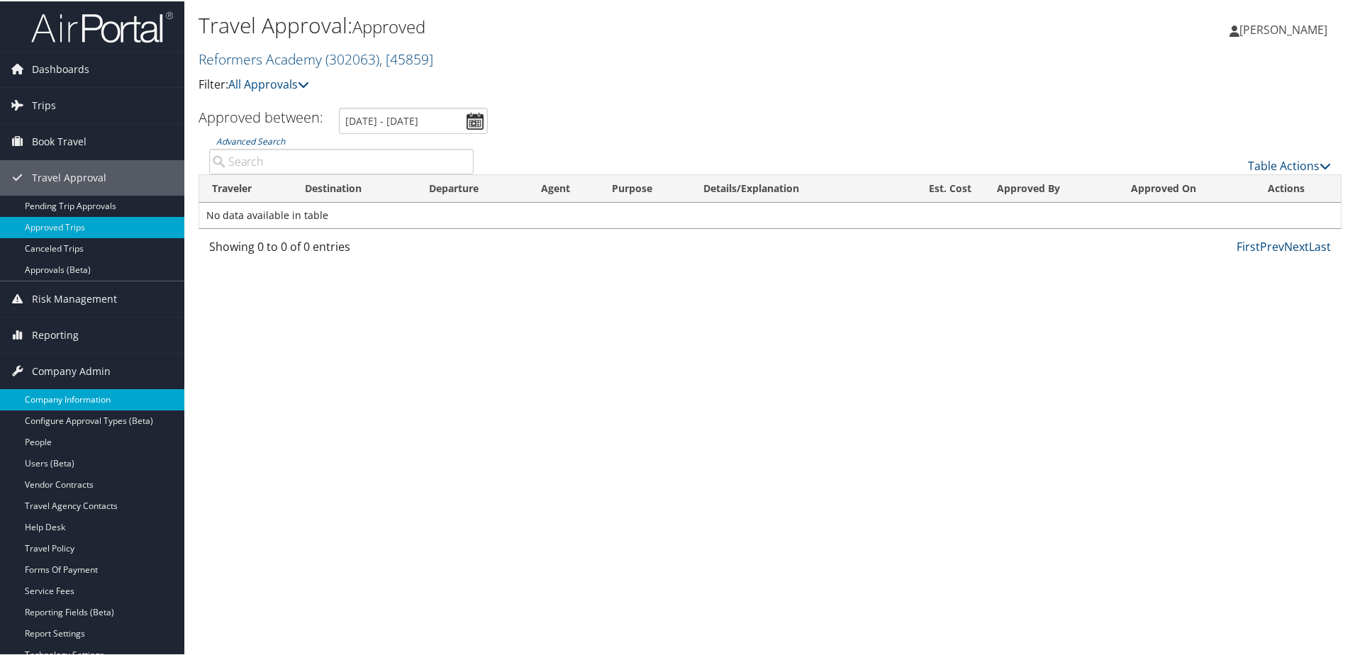
click at [61, 401] on link "Company Information" at bounding box center [92, 398] width 184 height 21
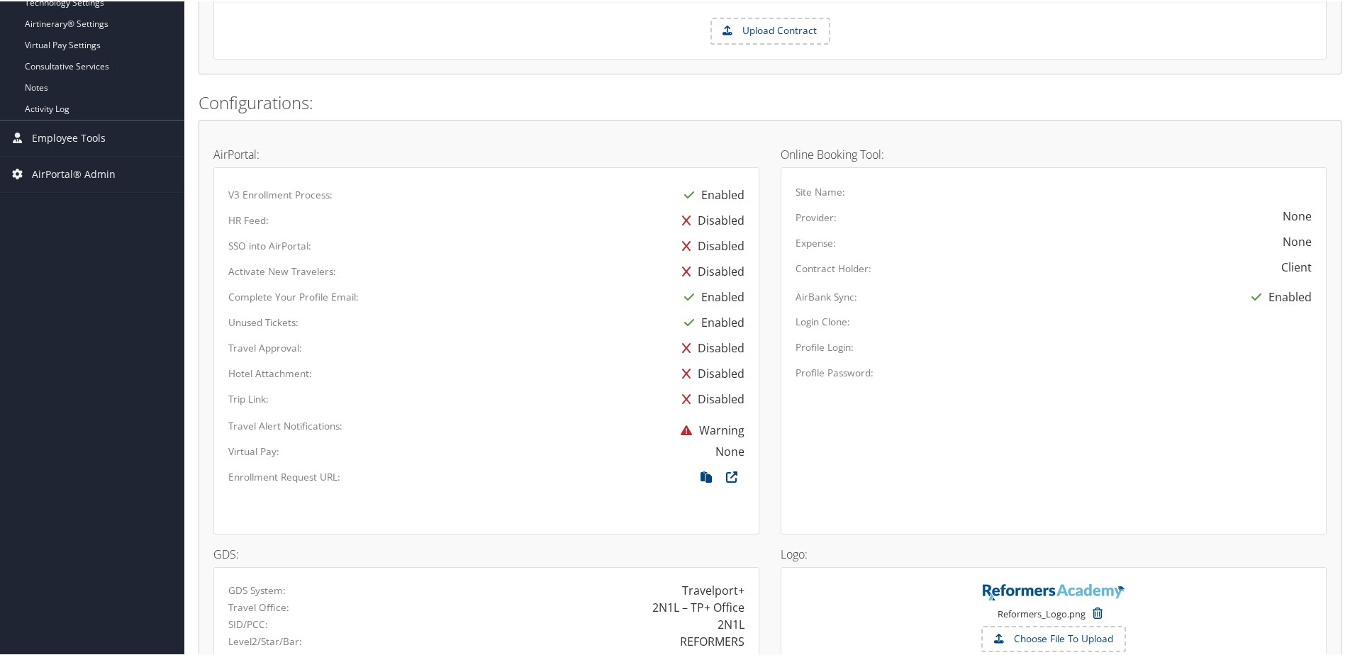
scroll to position [213, 0]
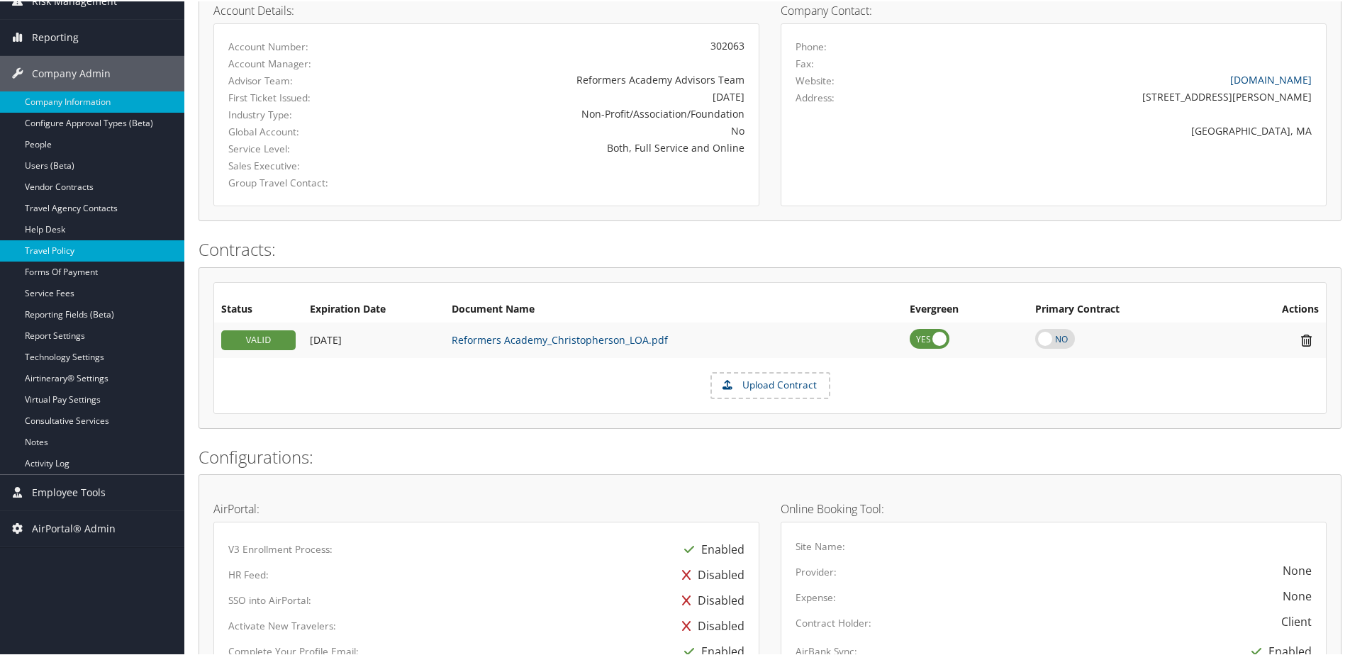
click at [70, 244] on link "Travel Policy" at bounding box center [92, 249] width 184 height 21
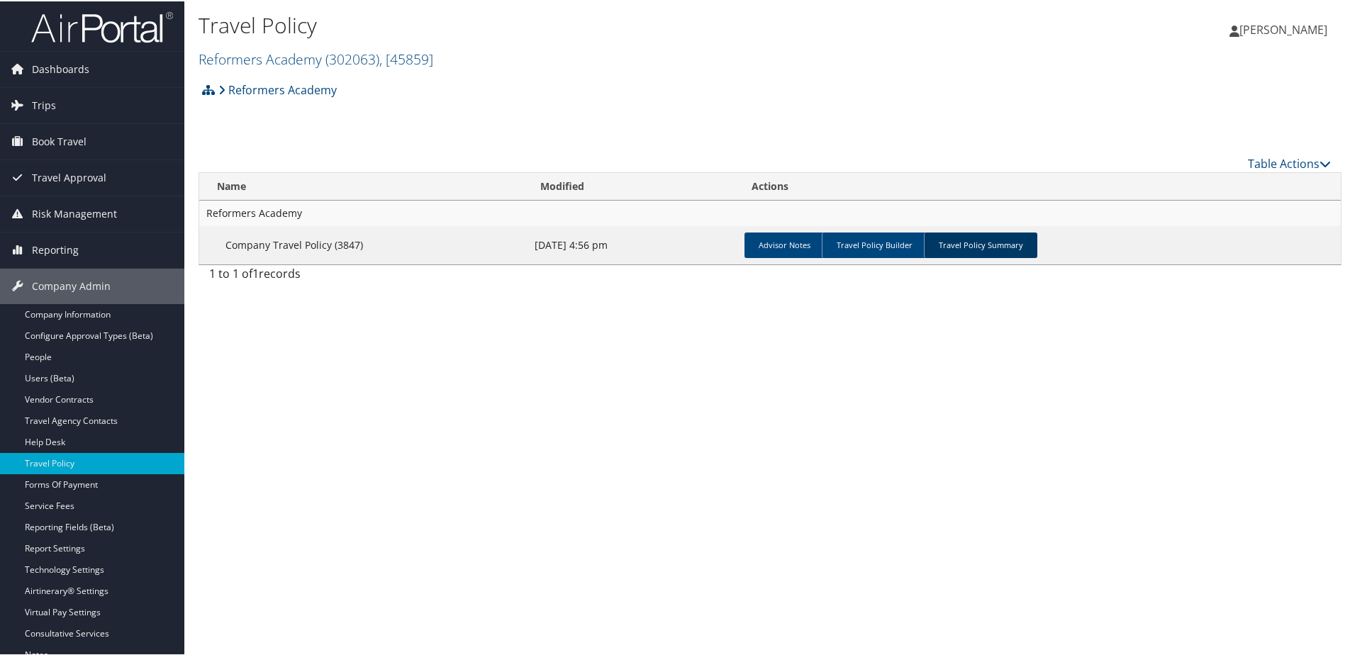
click at [966, 245] on link "Travel Policy Summary" at bounding box center [980, 244] width 113 height 26
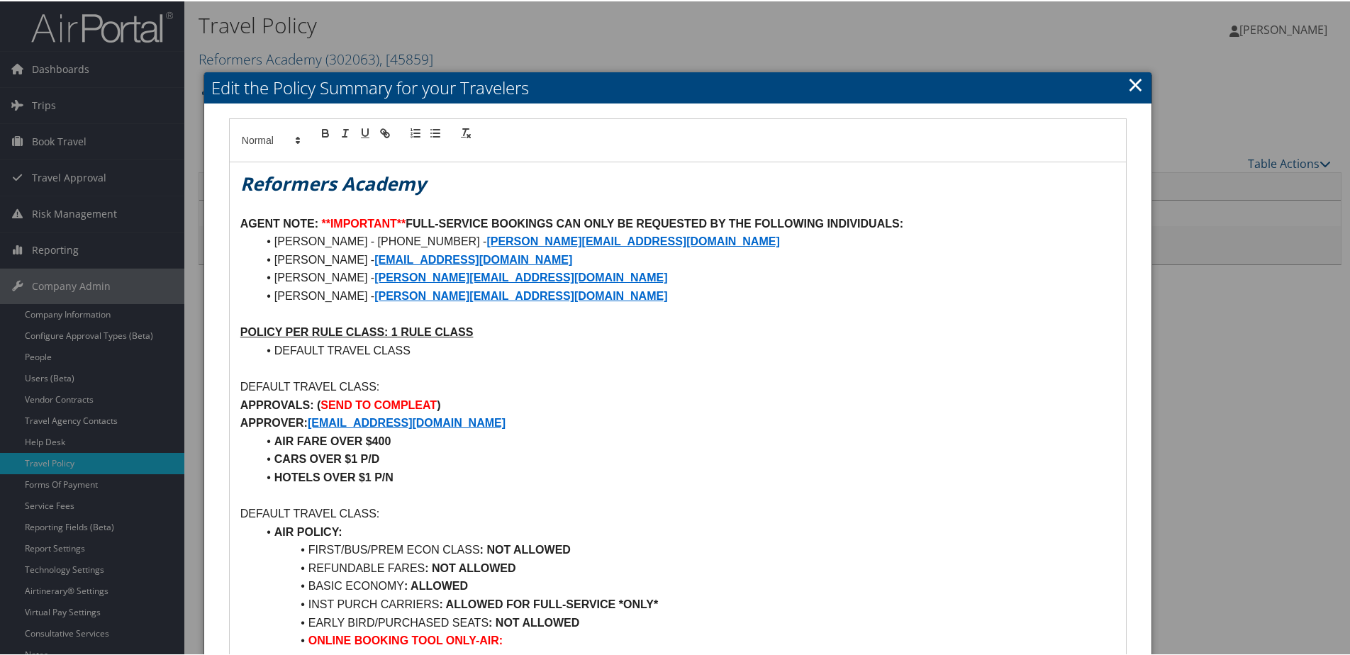
click at [1131, 86] on link "×" at bounding box center [1135, 83] width 16 height 28
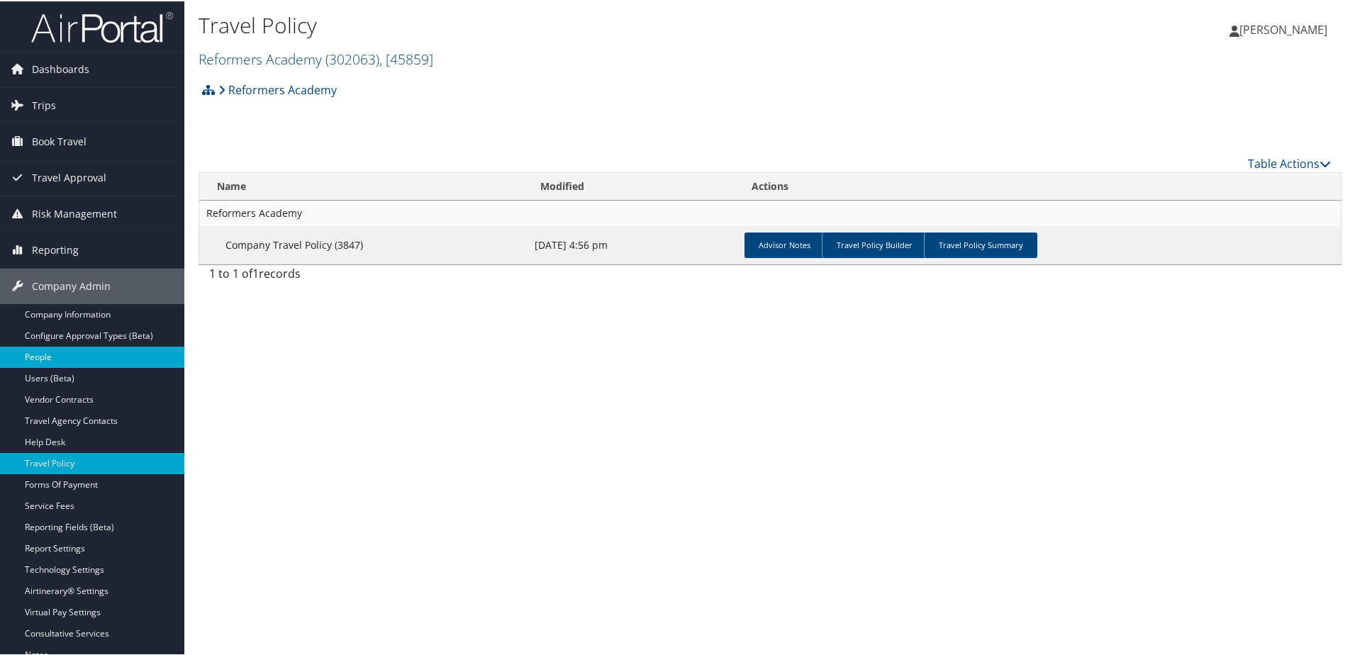
click at [38, 351] on link "People" at bounding box center [92, 355] width 184 height 21
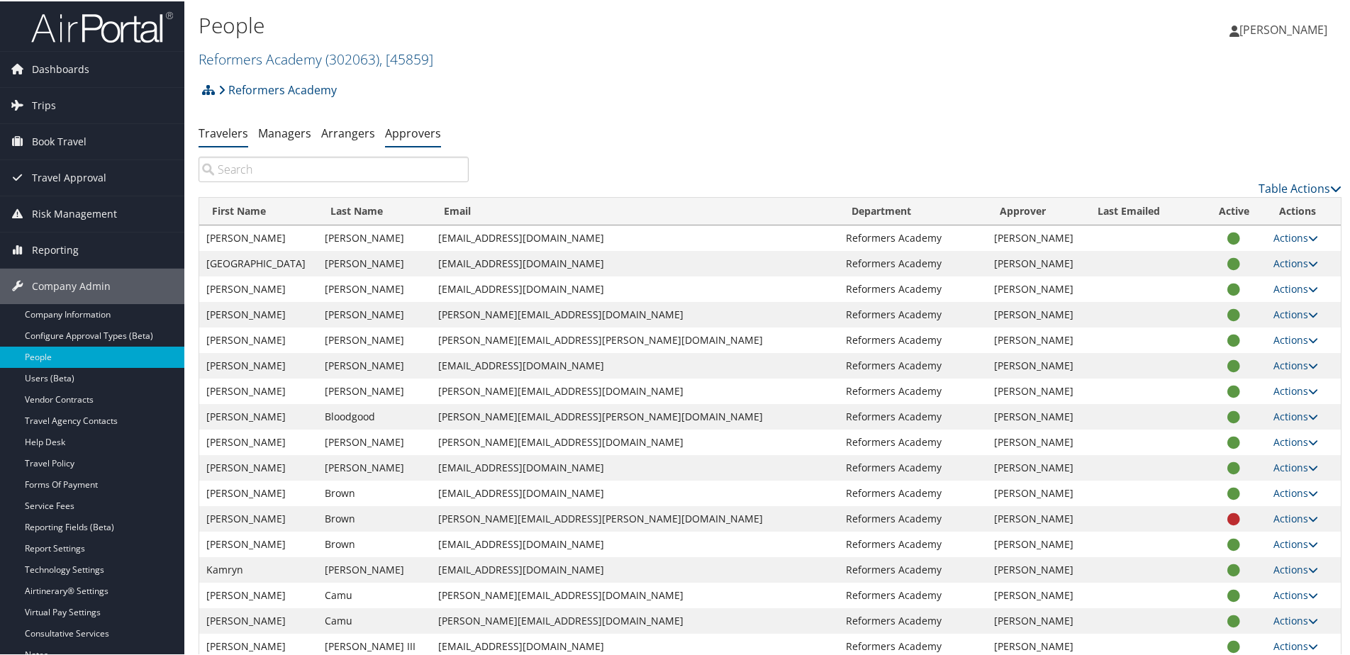
click at [411, 136] on link "Approvers" at bounding box center [413, 132] width 56 height 16
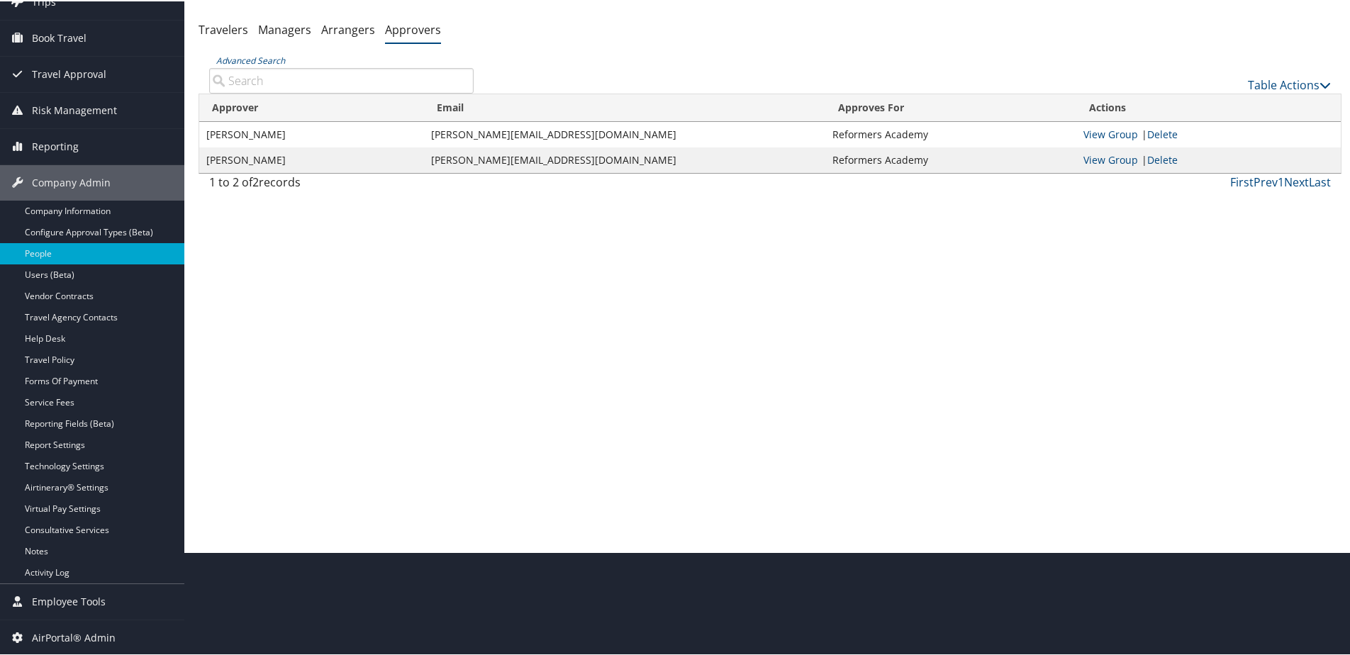
scroll to position [33, 0]
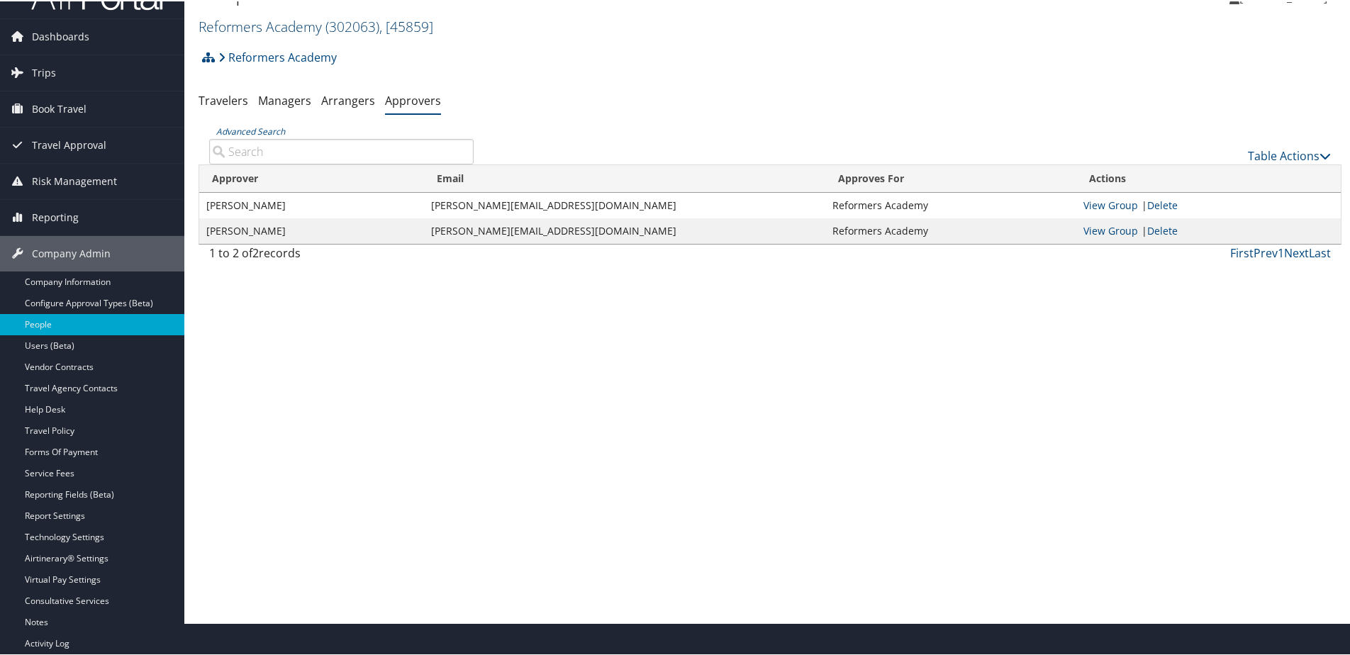
click at [230, 24] on link "Reformers Academy ( 302063 ) , [ 45859 ]" at bounding box center [316, 25] width 235 height 19
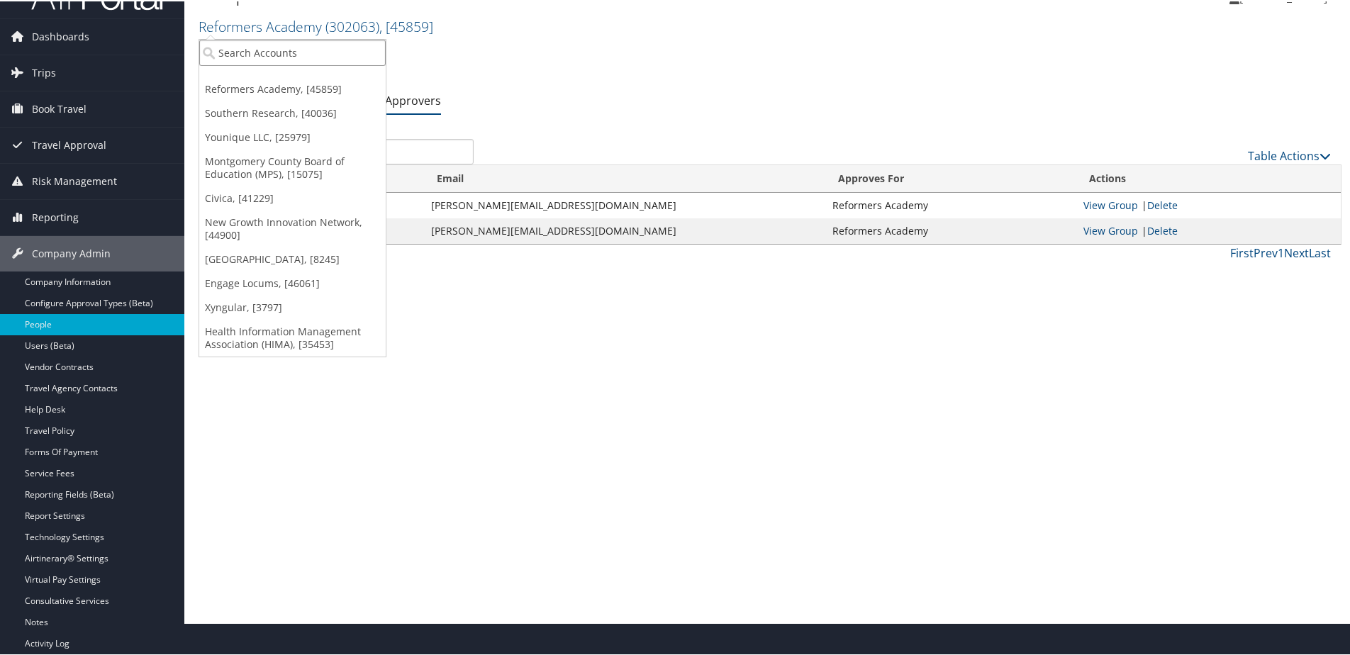
click at [235, 59] on input "search" at bounding box center [292, 51] width 186 height 26
type input "Motion"
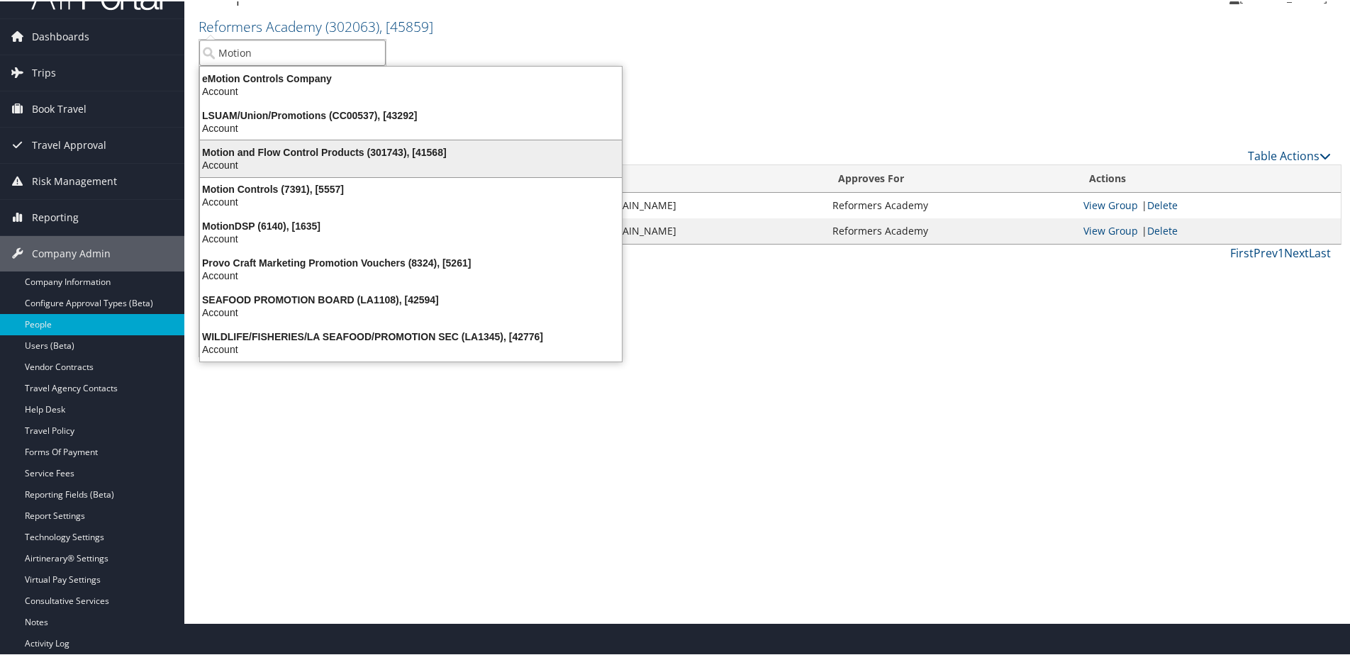
click at [278, 145] on div "Motion and Flow Control Products (301743), [41568]" at bounding box center [410, 151] width 439 height 13
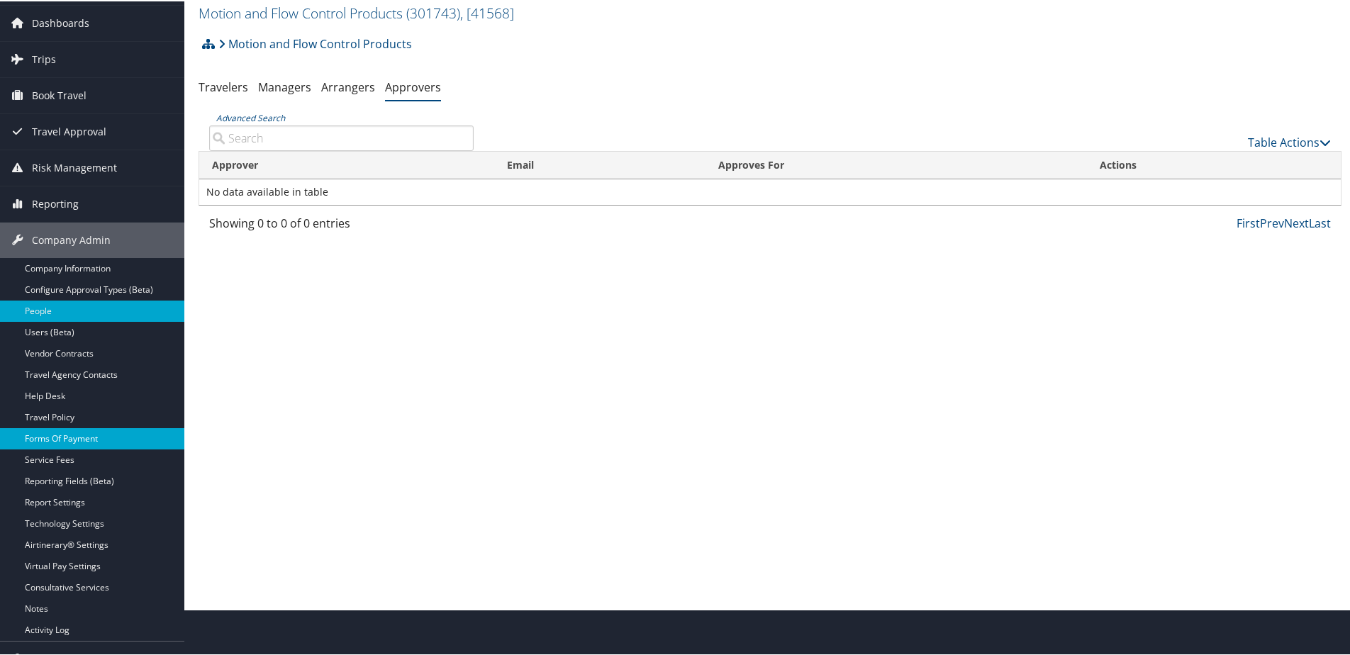
scroll to position [71, 0]
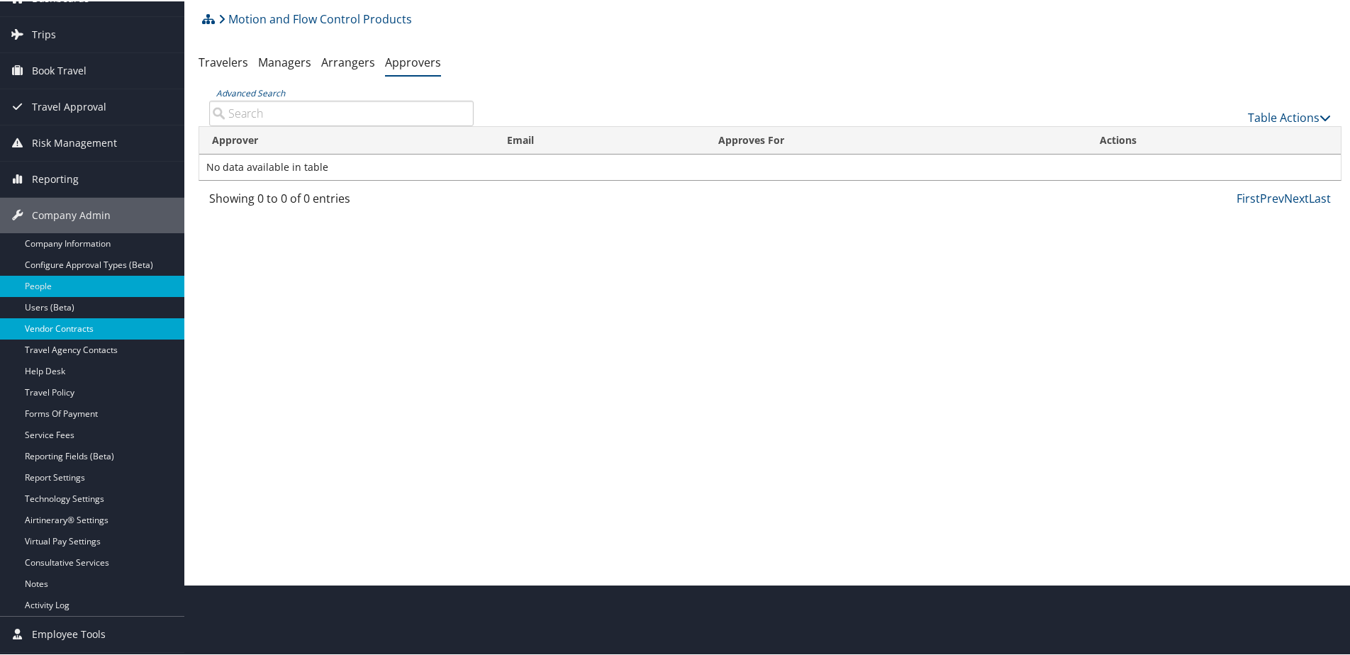
click at [62, 332] on link "Vendor Contracts" at bounding box center [92, 327] width 184 height 21
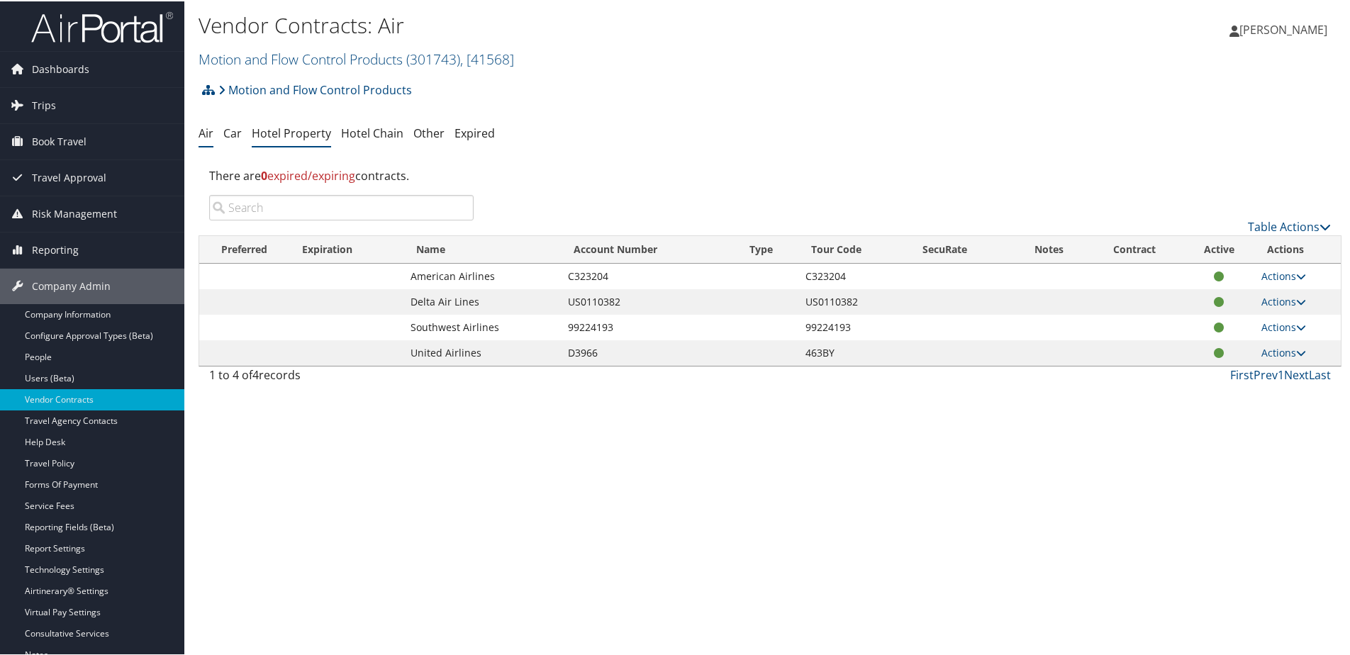
click at [308, 130] on link "Hotel Property" at bounding box center [291, 132] width 79 height 16
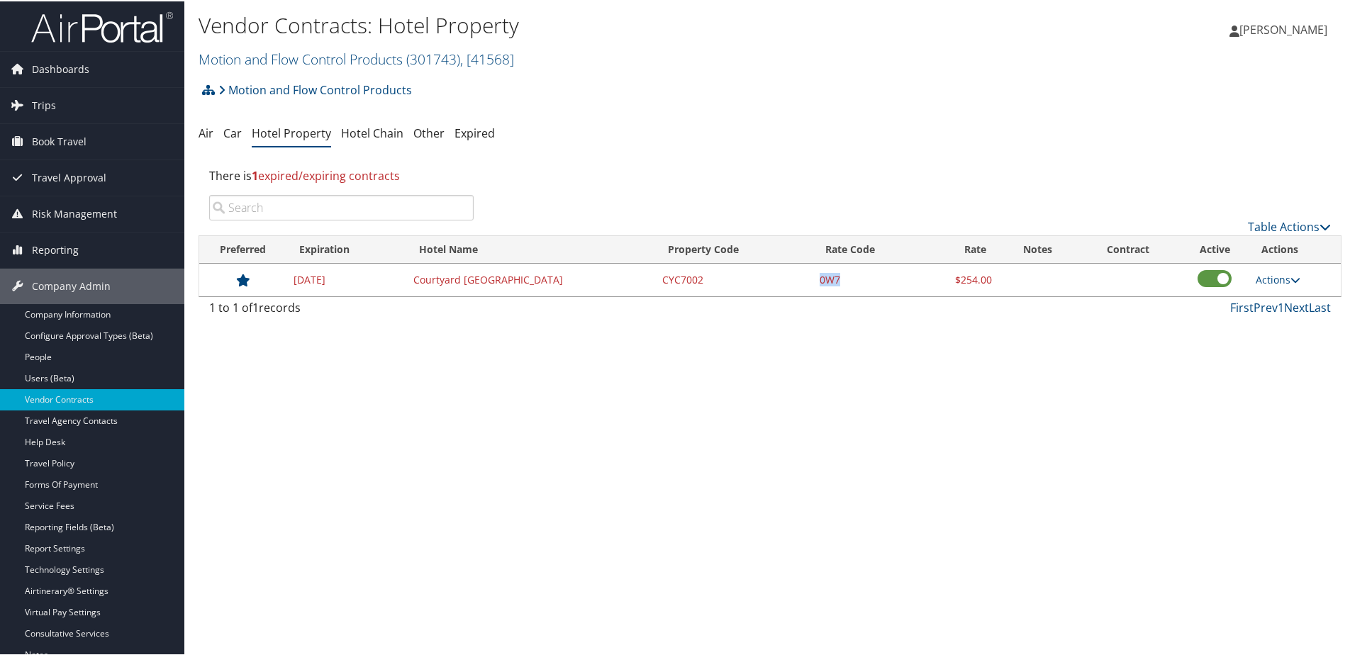
drag, startPoint x: 813, startPoint y: 278, endPoint x: 855, endPoint y: 277, distance: 42.6
click at [855, 277] on td "0W7" at bounding box center [871, 278] width 117 height 33
copy td "0W7"
click at [1270, 277] on link "Actions" at bounding box center [1278, 278] width 45 height 13
click at [1275, 295] on link "Edit" at bounding box center [1278, 299] width 55 height 24
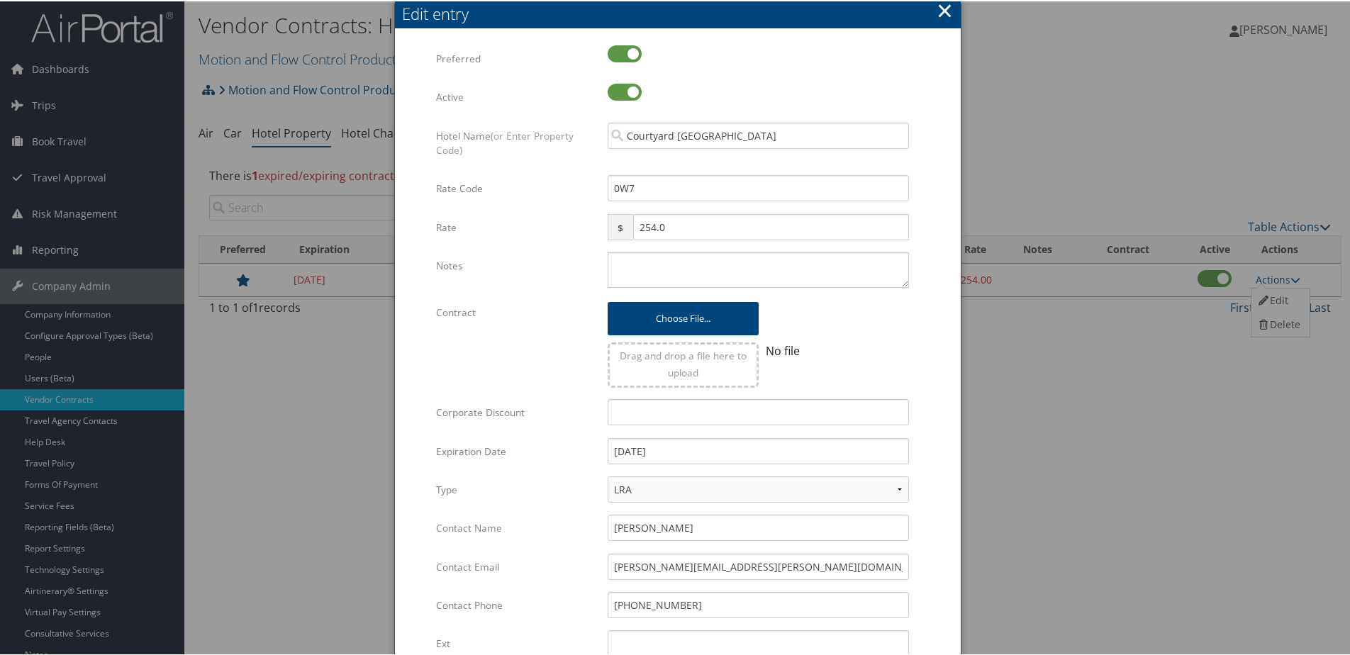
click at [940, 7] on button "×" at bounding box center [945, 9] width 16 height 28
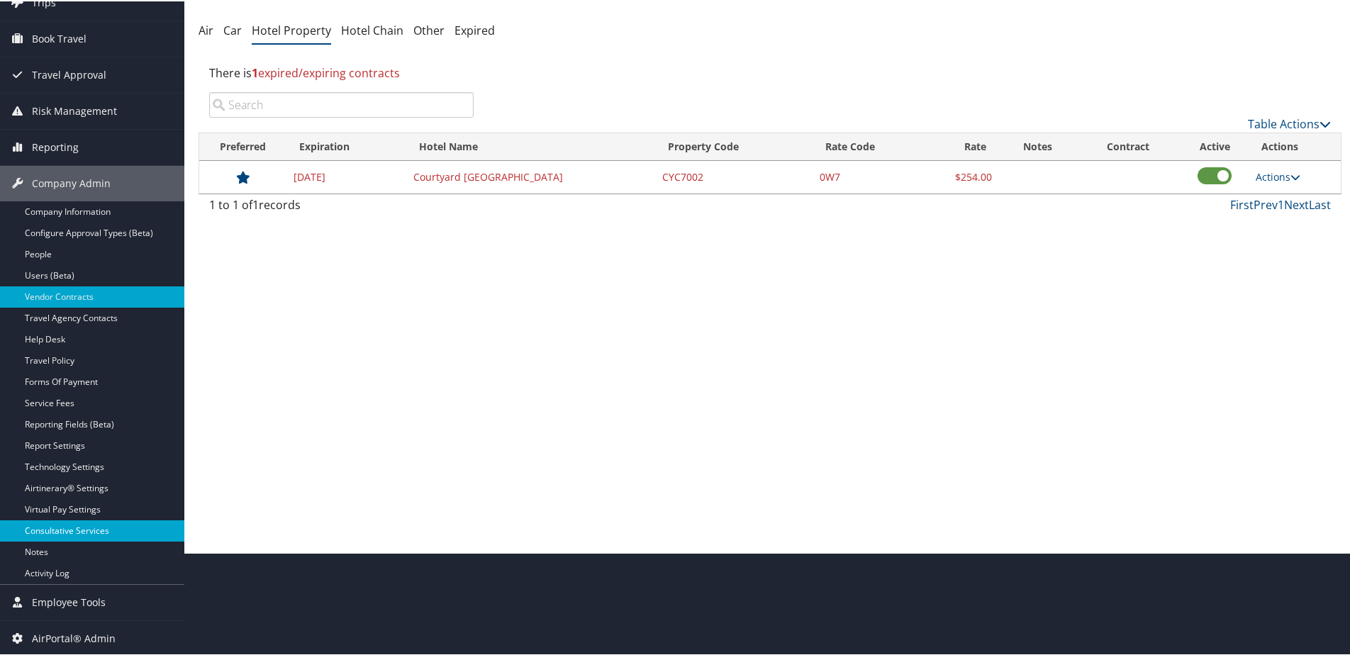
scroll to position [104, 0]
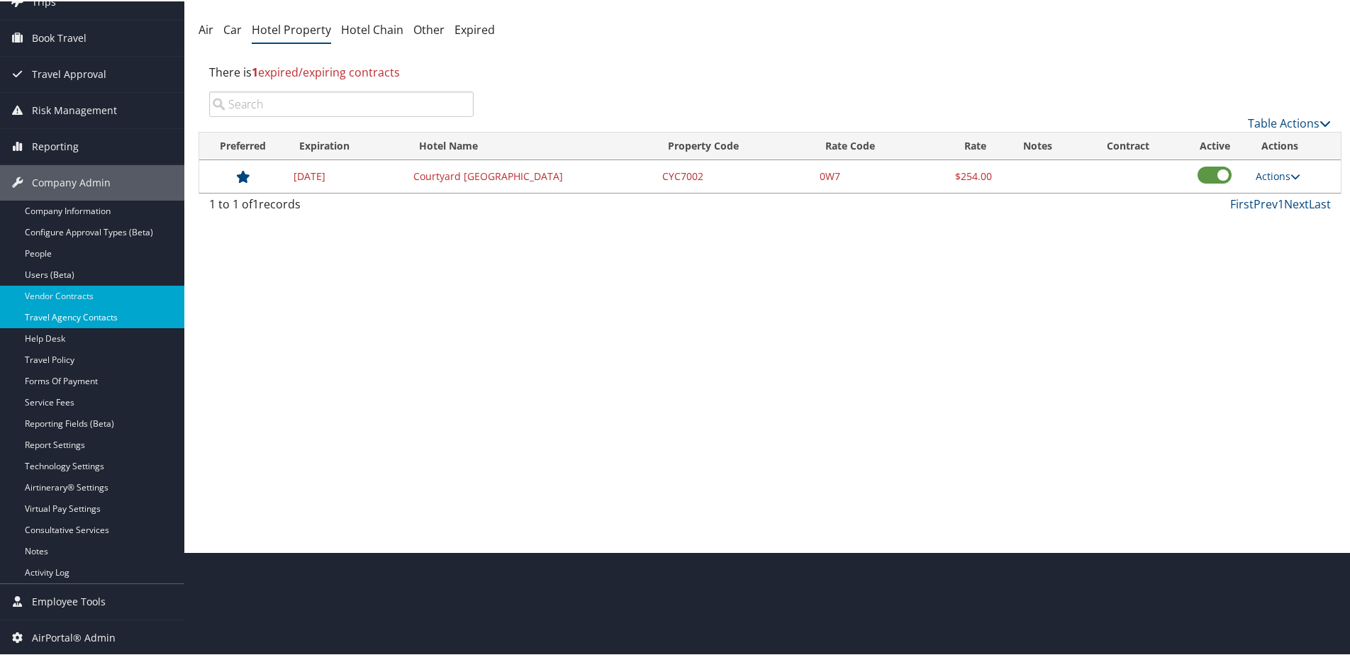
click at [69, 313] on link "Travel Agency Contacts" at bounding box center [92, 316] width 184 height 21
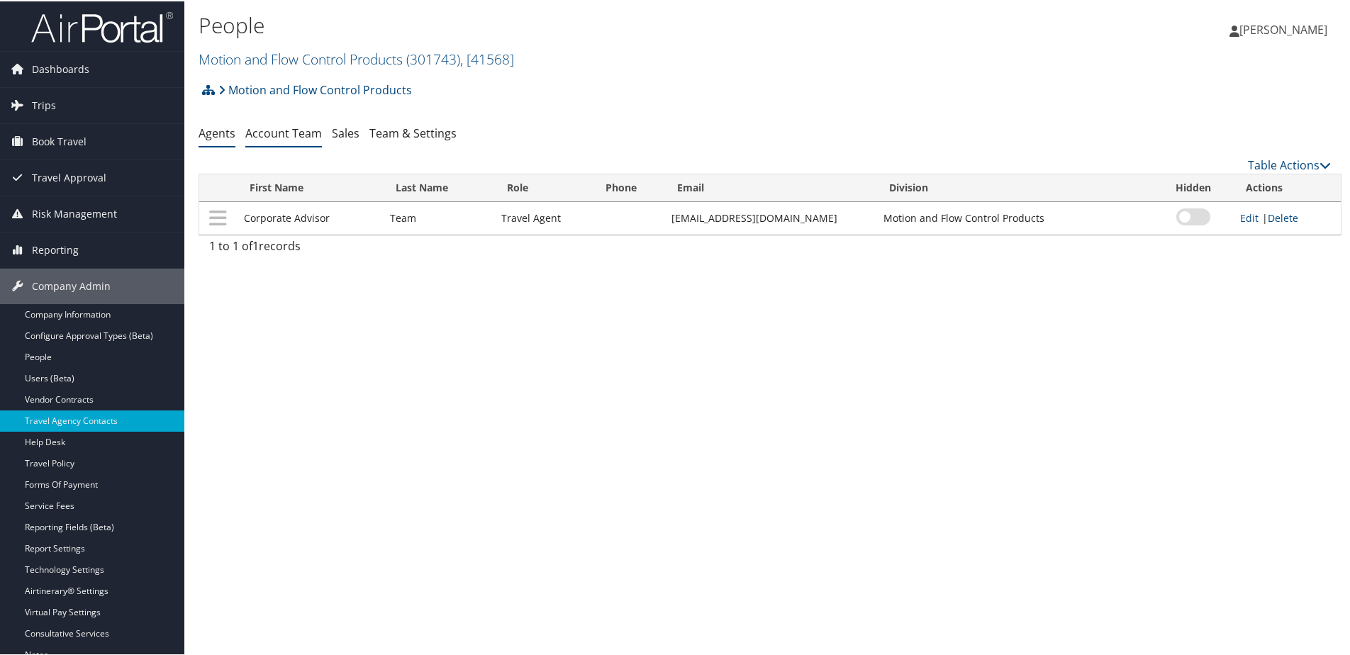
click at [295, 132] on link "Account Team" at bounding box center [283, 132] width 77 height 16
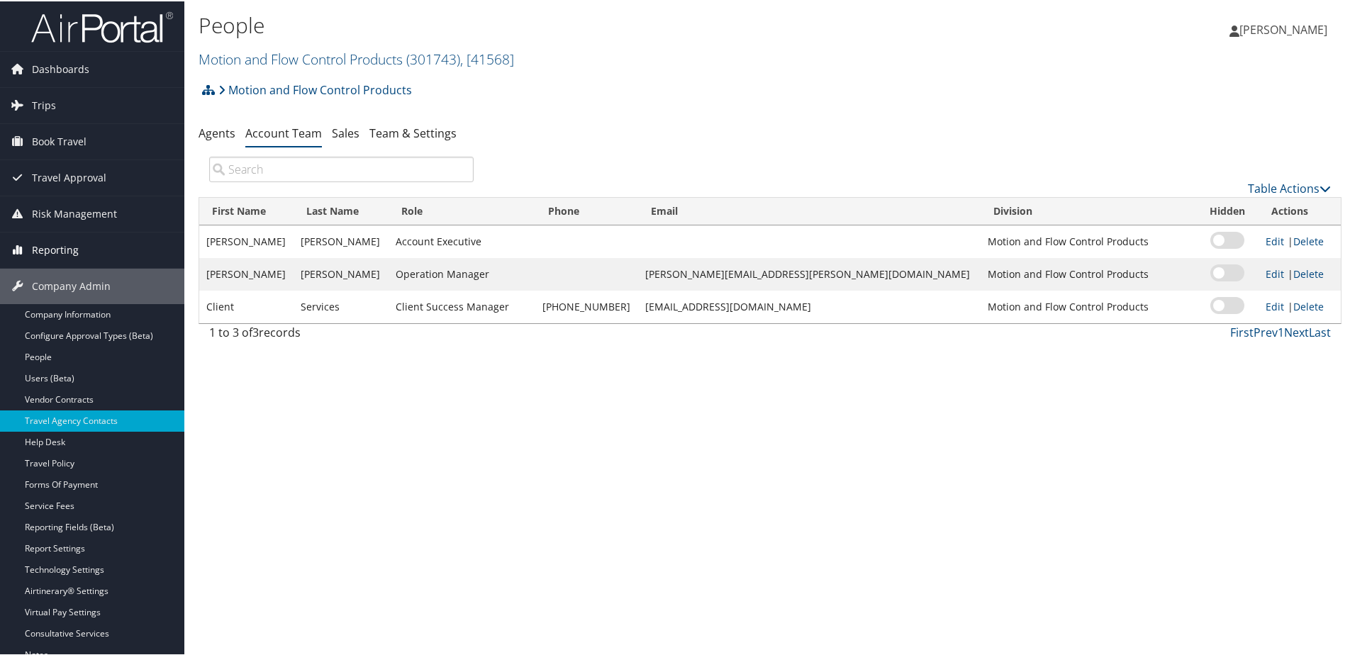
click at [52, 242] on span "Reporting" at bounding box center [55, 248] width 47 height 35
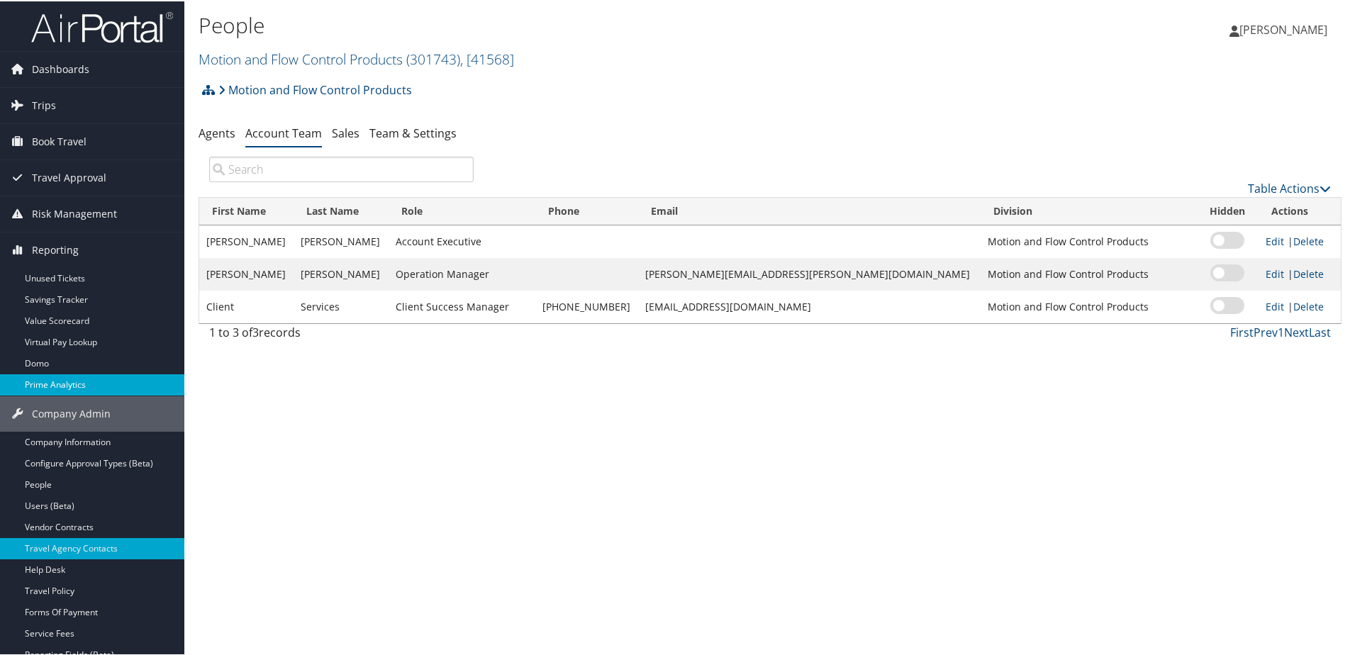
click at [55, 388] on link "Prime Analytics" at bounding box center [92, 383] width 184 height 21
click at [267, 57] on link "Motion and Flow Control Products ( 301743 ) , [ 41568 ]" at bounding box center [357, 57] width 316 height 19
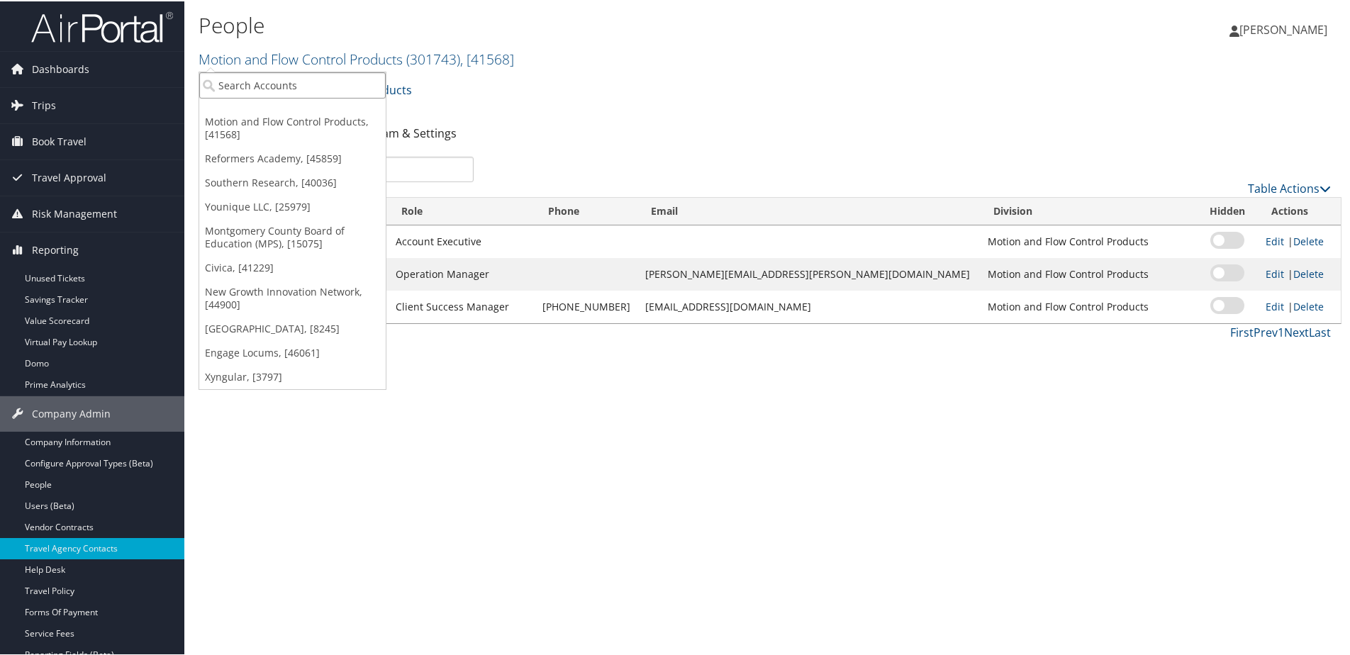
click at [264, 92] on input "search" at bounding box center [292, 84] width 186 height 26
type input "S2"
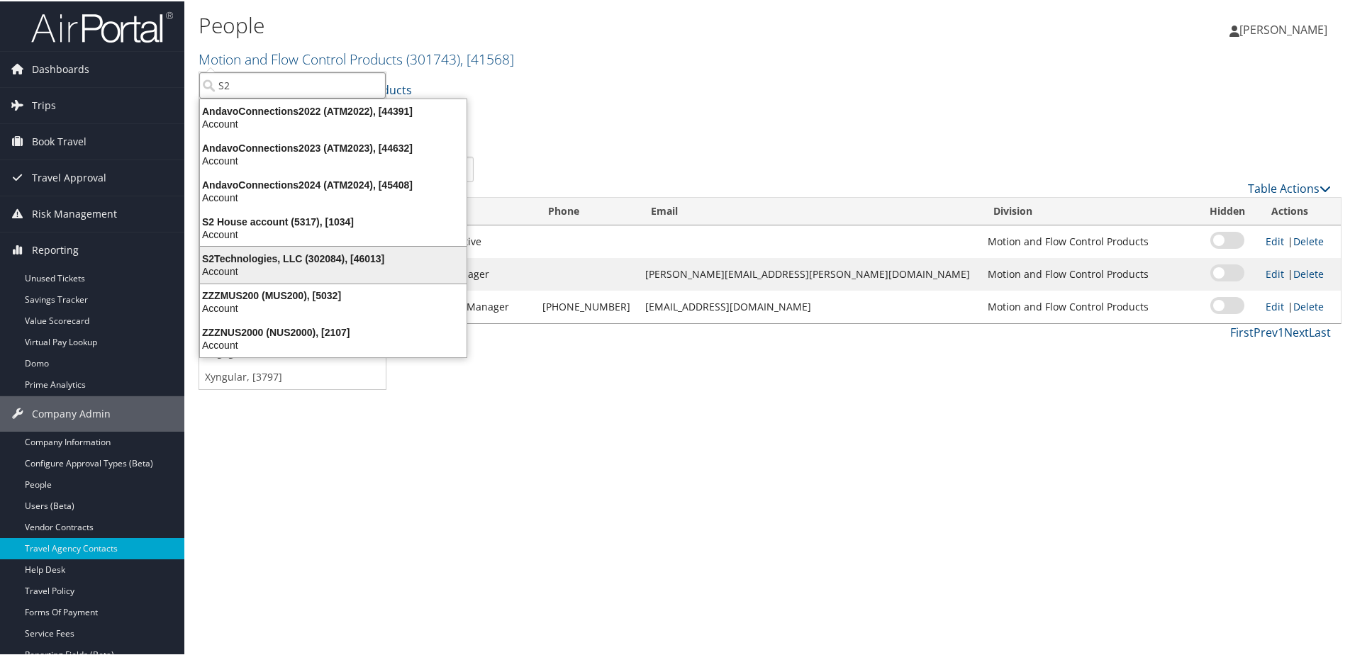
click at [247, 267] on div "Account" at bounding box center [333, 270] width 284 height 13
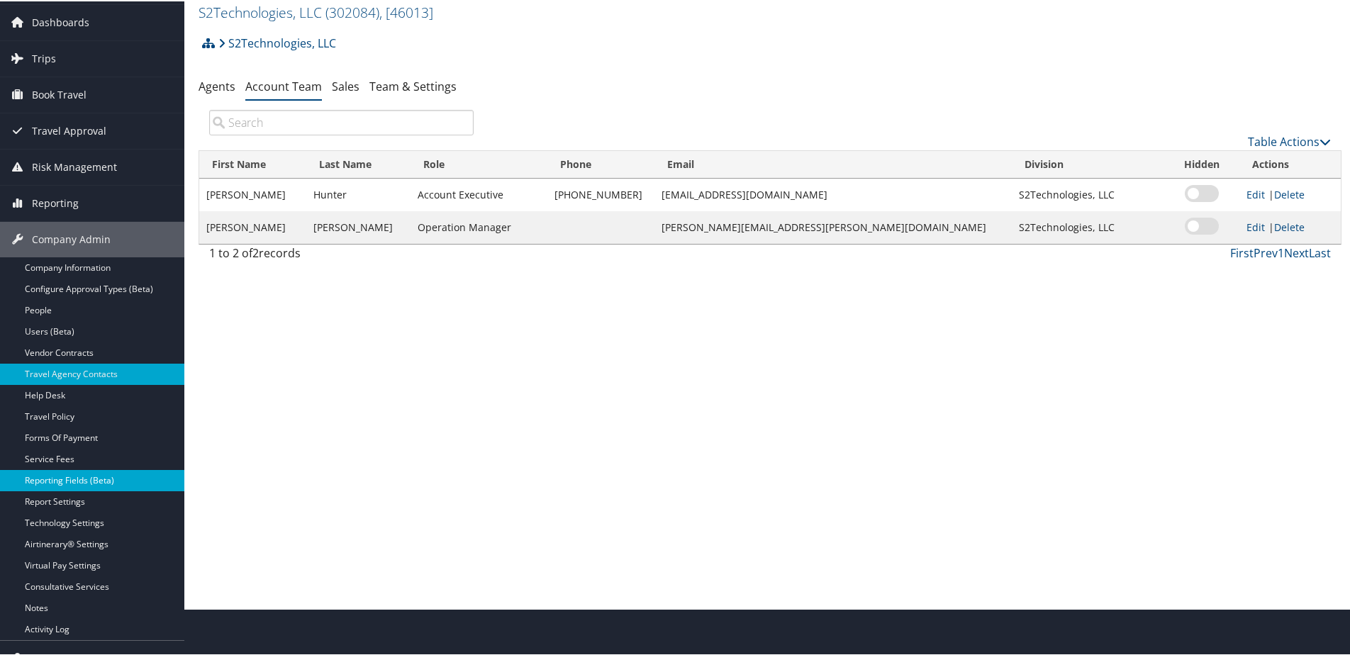
scroll to position [71, 0]
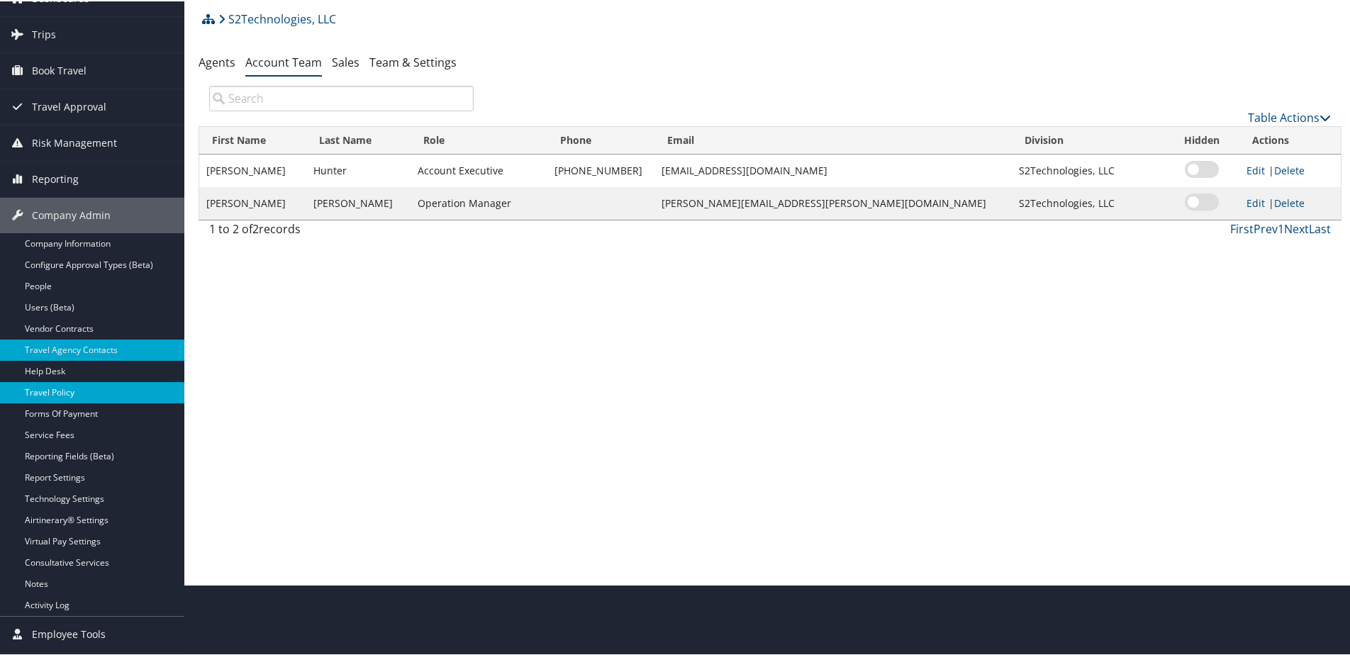
click at [60, 389] on link "Travel Policy" at bounding box center [92, 391] width 184 height 21
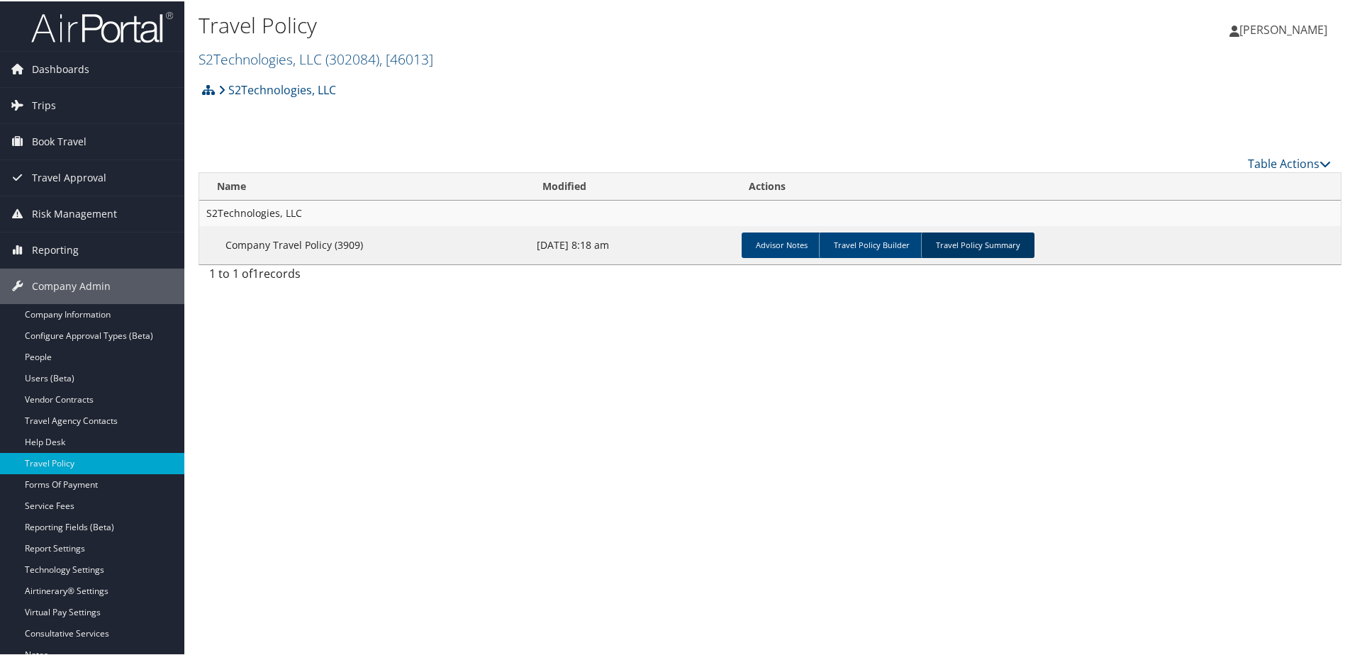
click at [945, 242] on link "Travel Policy Summary" at bounding box center [977, 244] width 113 height 26
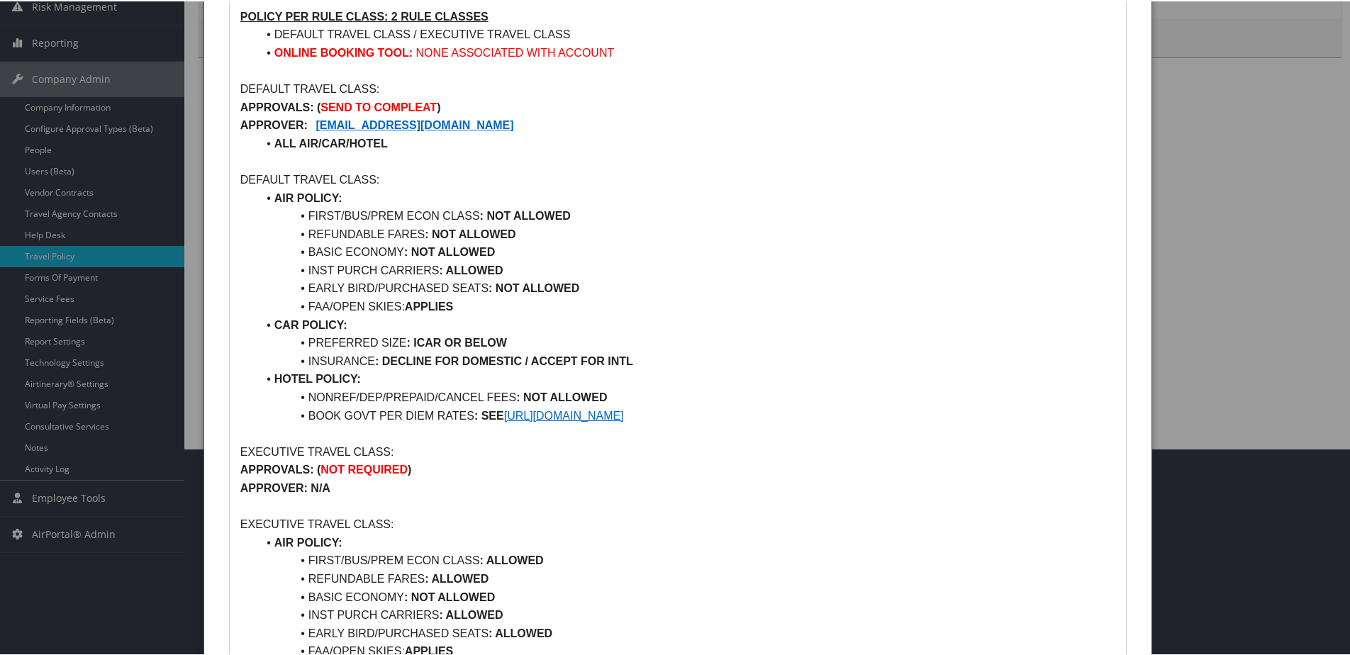
scroll to position [69, 0]
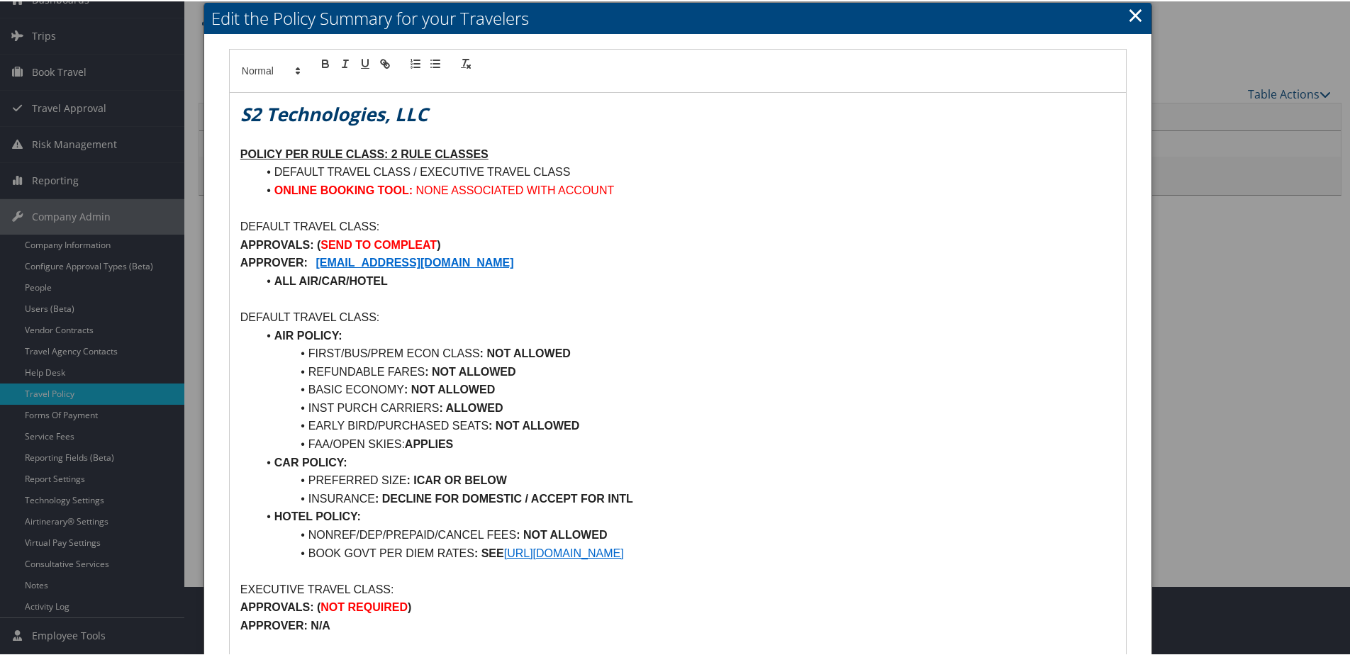
drag, startPoint x: 1135, startPoint y: 20, endPoint x: 1124, endPoint y: 11, distance: 14.2
click at [1132, 18] on link "×" at bounding box center [1135, 13] width 16 height 28
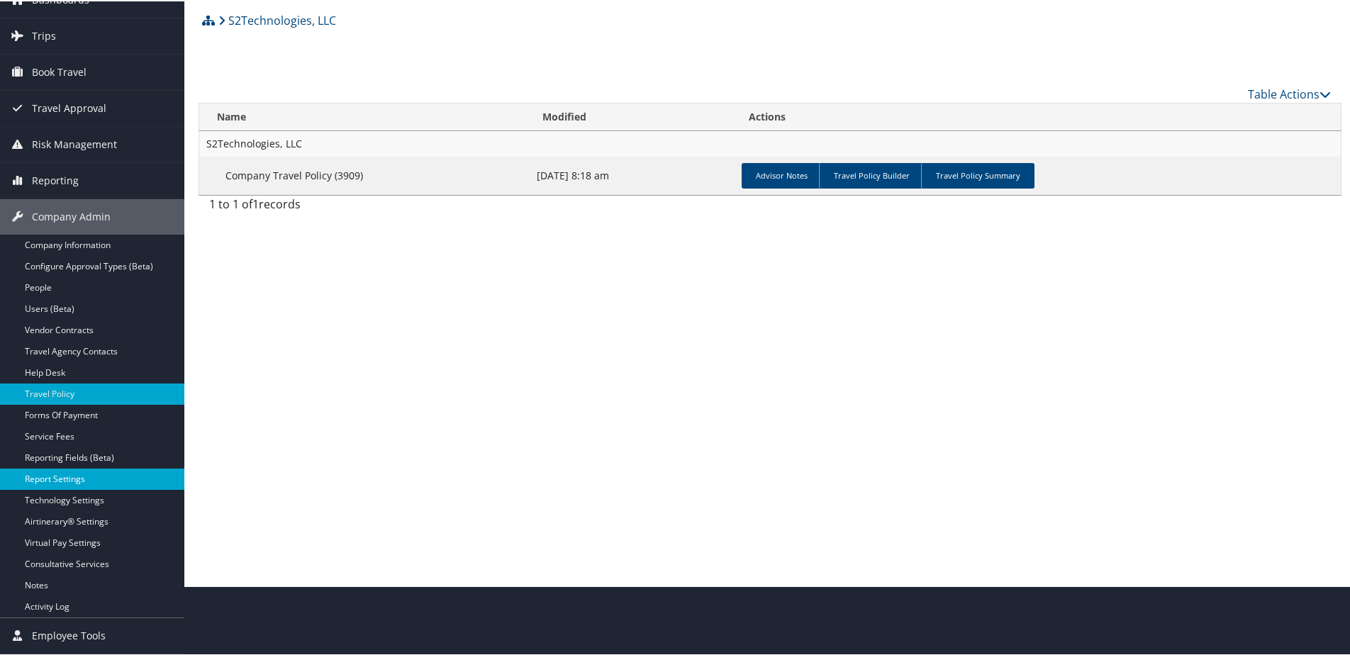
click at [57, 476] on link "Report Settings" at bounding box center [92, 477] width 184 height 21
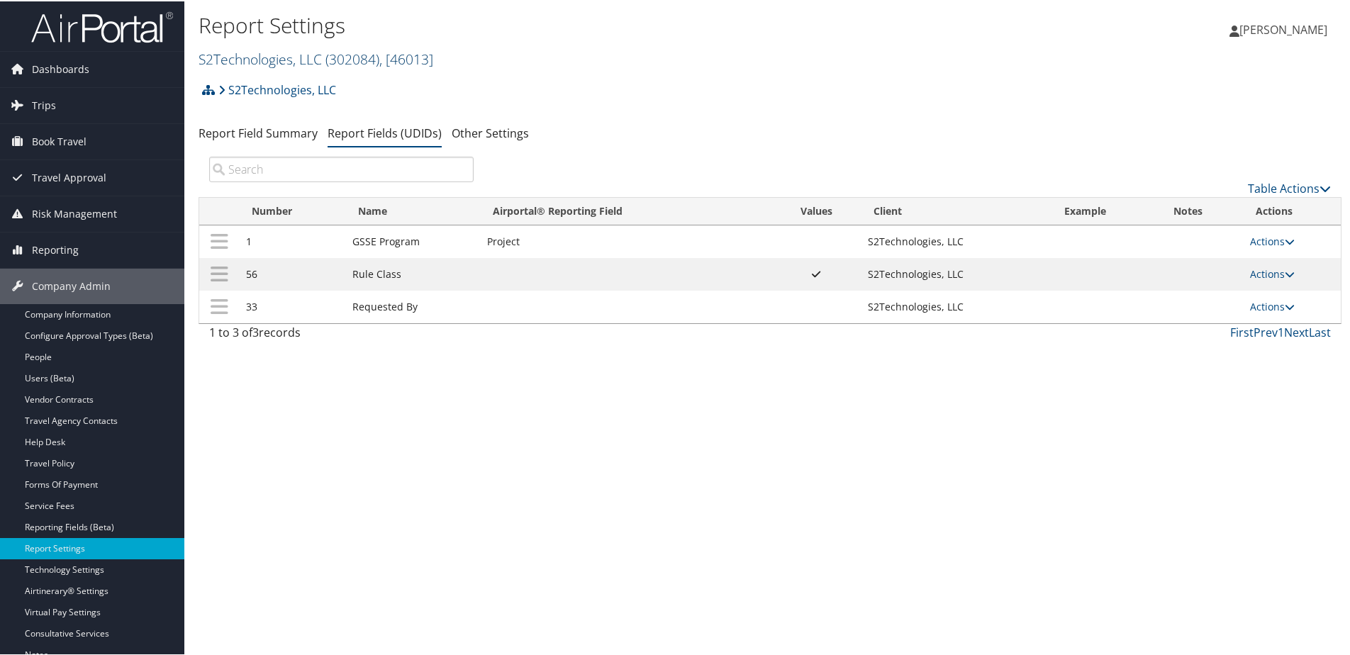
click at [215, 55] on link "S2Technologies, LLC ( 302084 ) , [ 46013 ]" at bounding box center [316, 57] width 235 height 19
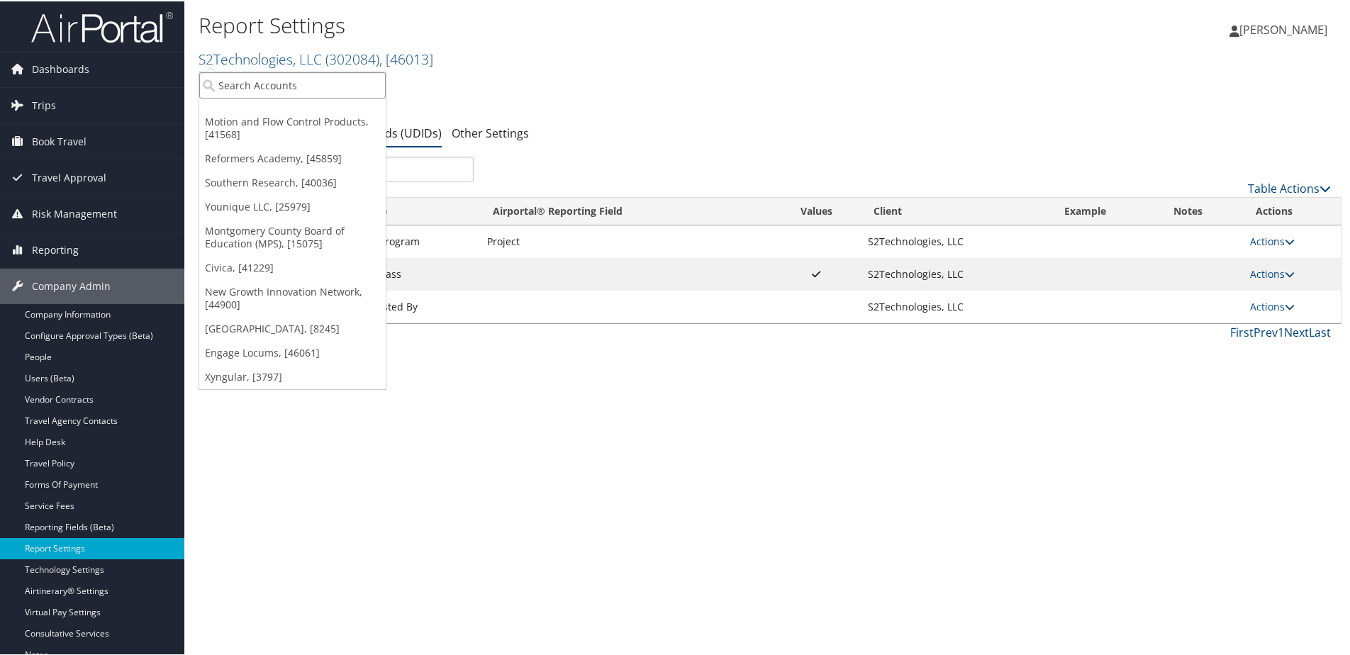
click at [217, 91] on input "search" at bounding box center [292, 84] width 186 height 26
type input "Belcan"
click at [216, 109] on div "Belcan (formerly Victor42) (DCTS5350), [29163]" at bounding box center [341, 110] width 301 height 13
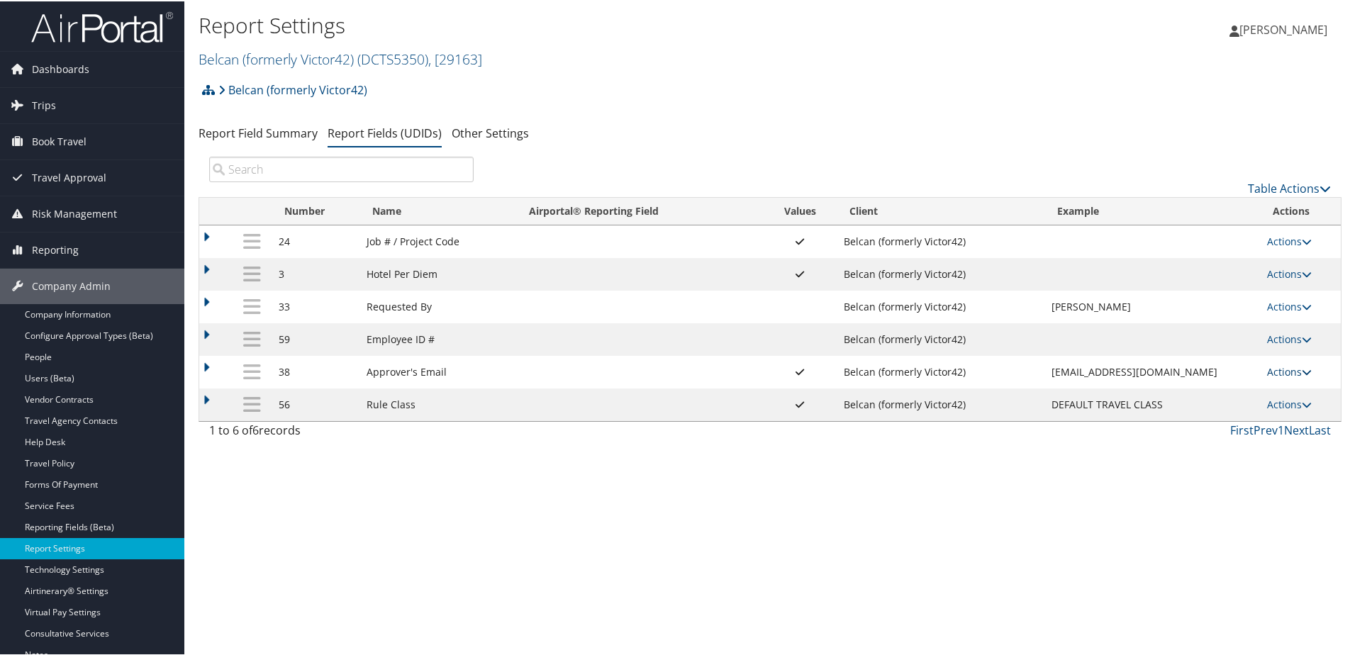
click at [1271, 370] on link "Actions" at bounding box center [1289, 370] width 45 height 13
click at [1215, 390] on link "Update Report Field Values" at bounding box center [1227, 392] width 153 height 24
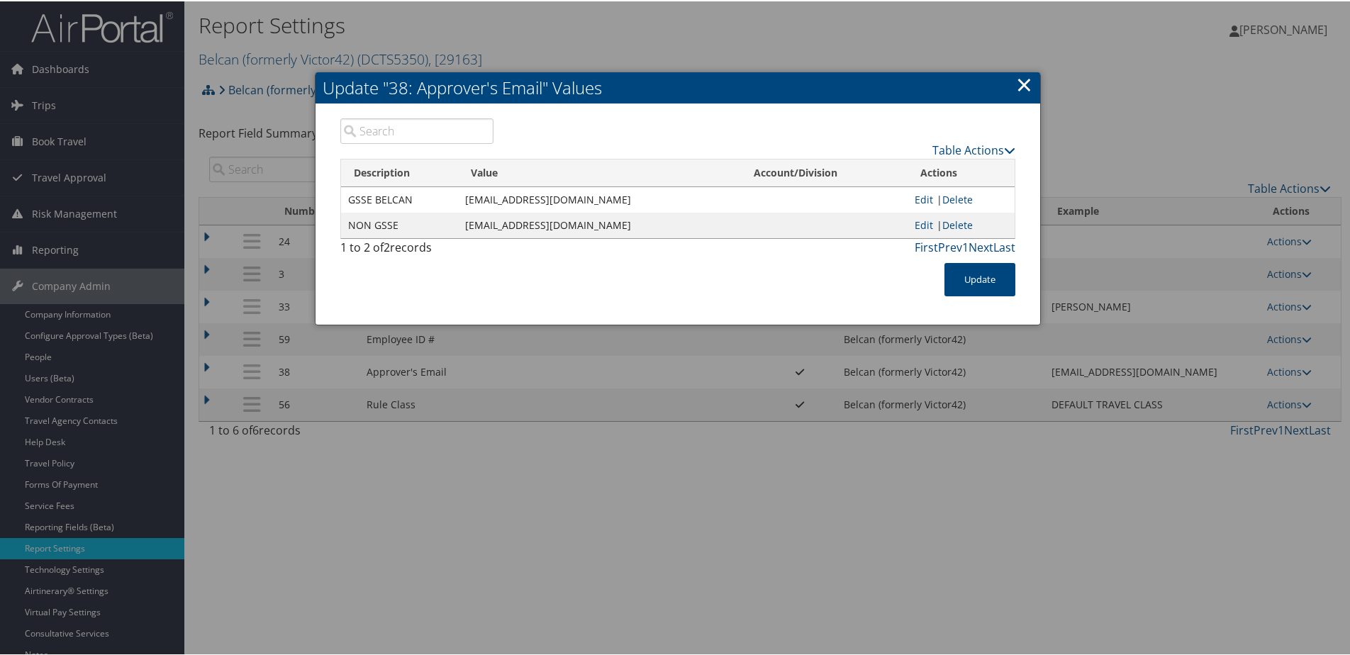
click at [647, 130] on div "Table Actions" at bounding box center [765, 137] width 523 height 40
click at [1023, 82] on link "×" at bounding box center [1024, 83] width 16 height 28
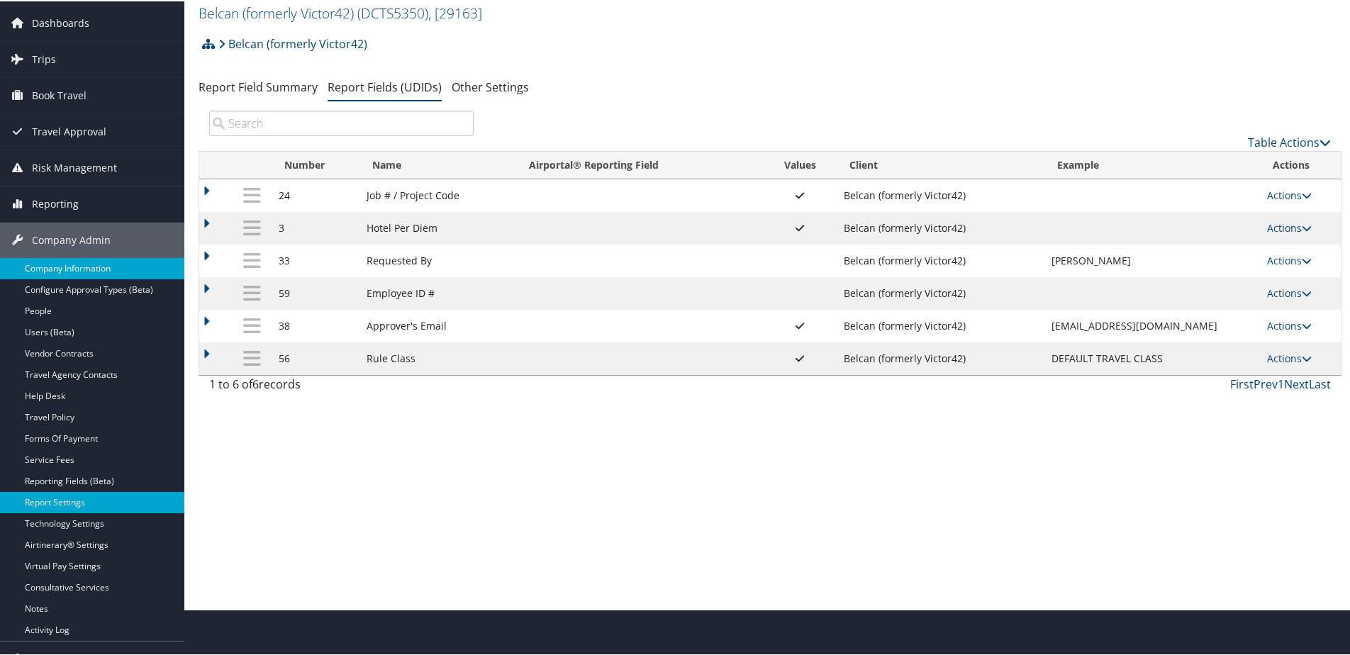
scroll to position [71, 0]
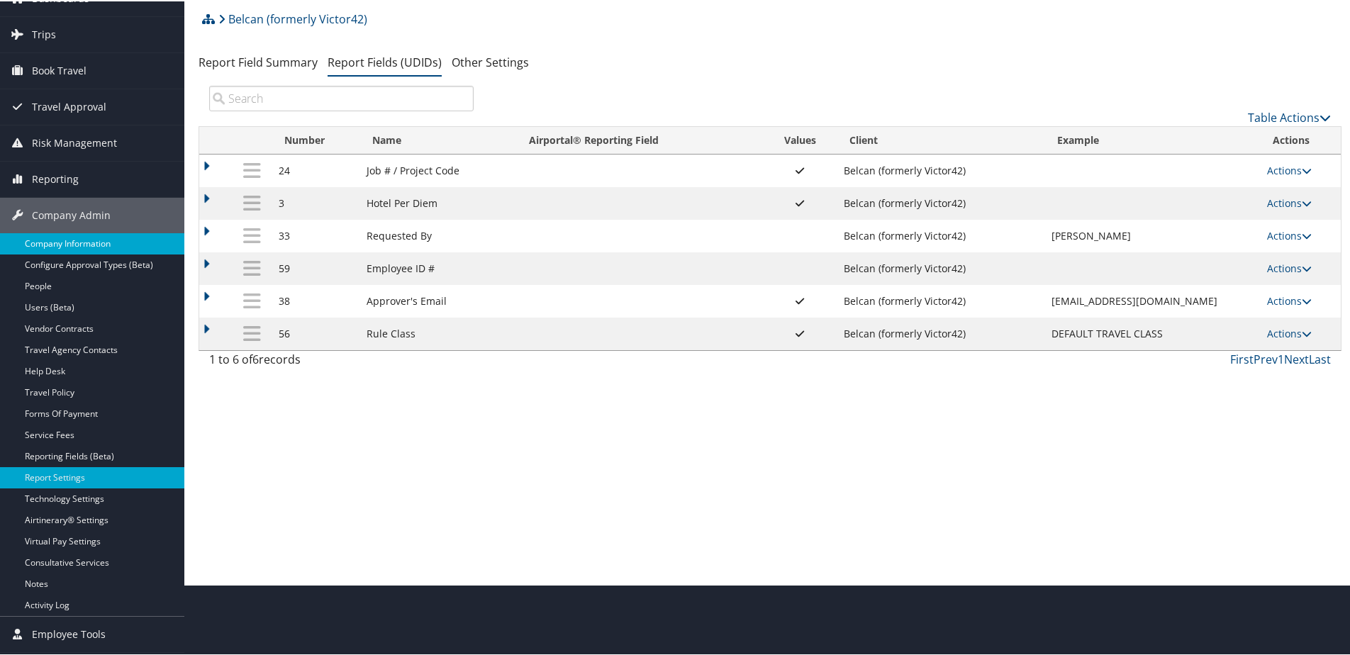
click at [69, 244] on link "Company Information" at bounding box center [92, 242] width 184 height 21
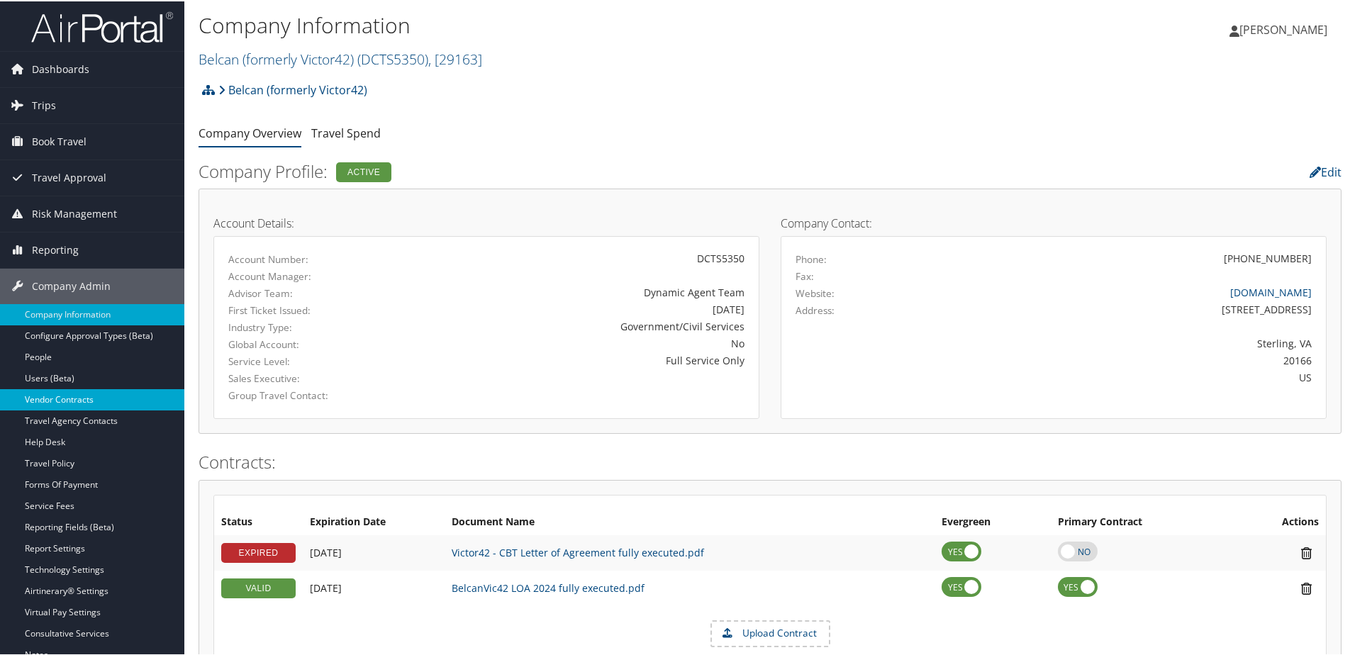
click at [69, 396] on link "Vendor Contracts" at bounding box center [92, 398] width 184 height 21
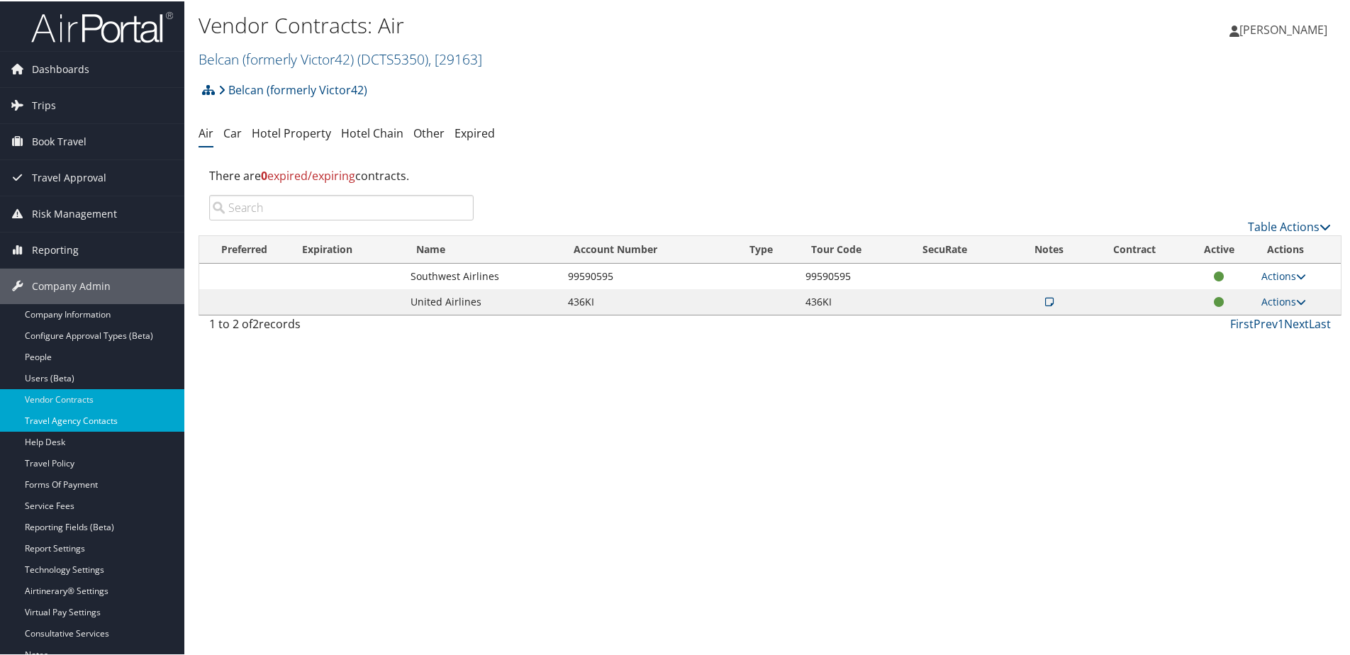
click at [64, 415] on link "Travel Agency Contacts" at bounding box center [92, 419] width 184 height 21
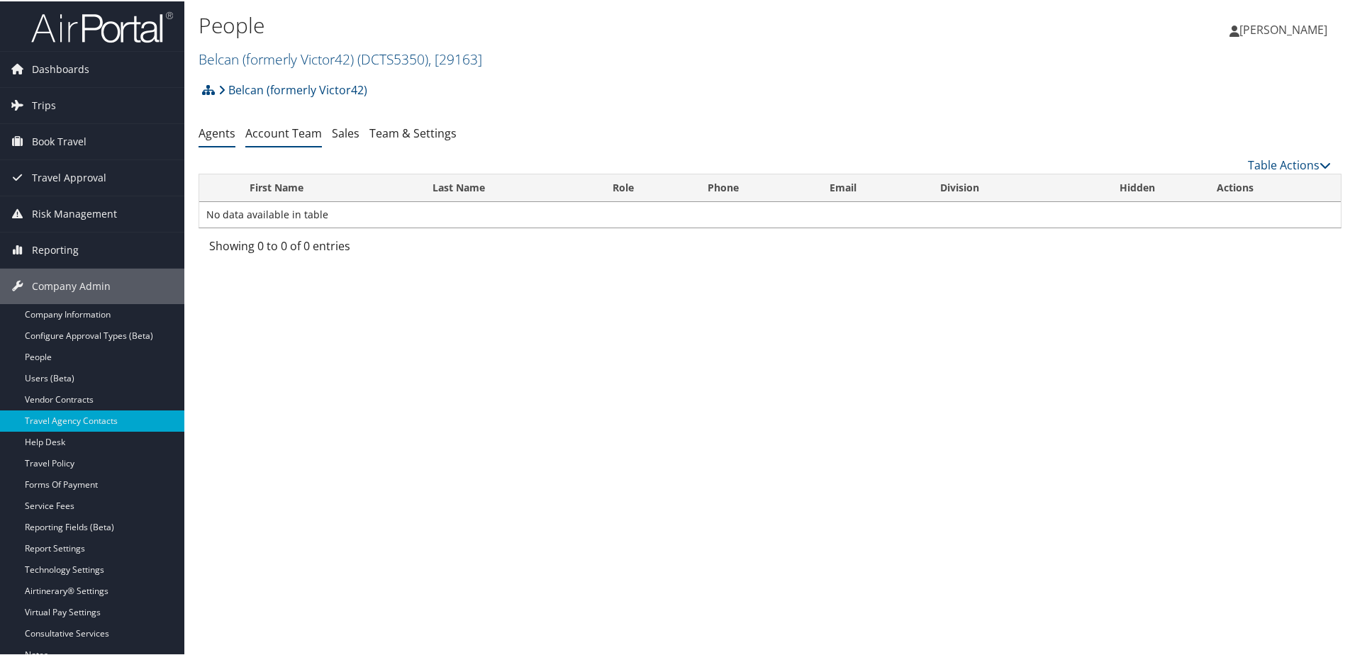
click at [292, 138] on link "Account Team" at bounding box center [283, 132] width 77 height 16
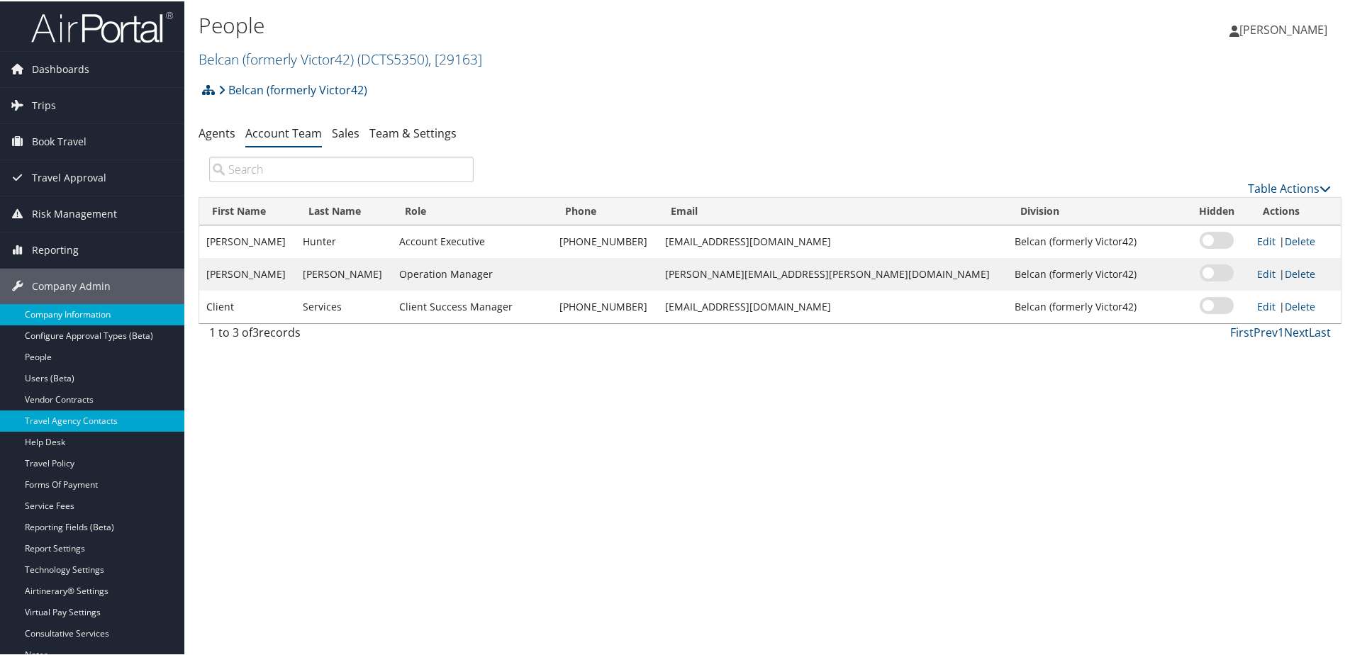
click at [50, 311] on link "Company Information" at bounding box center [92, 313] width 184 height 21
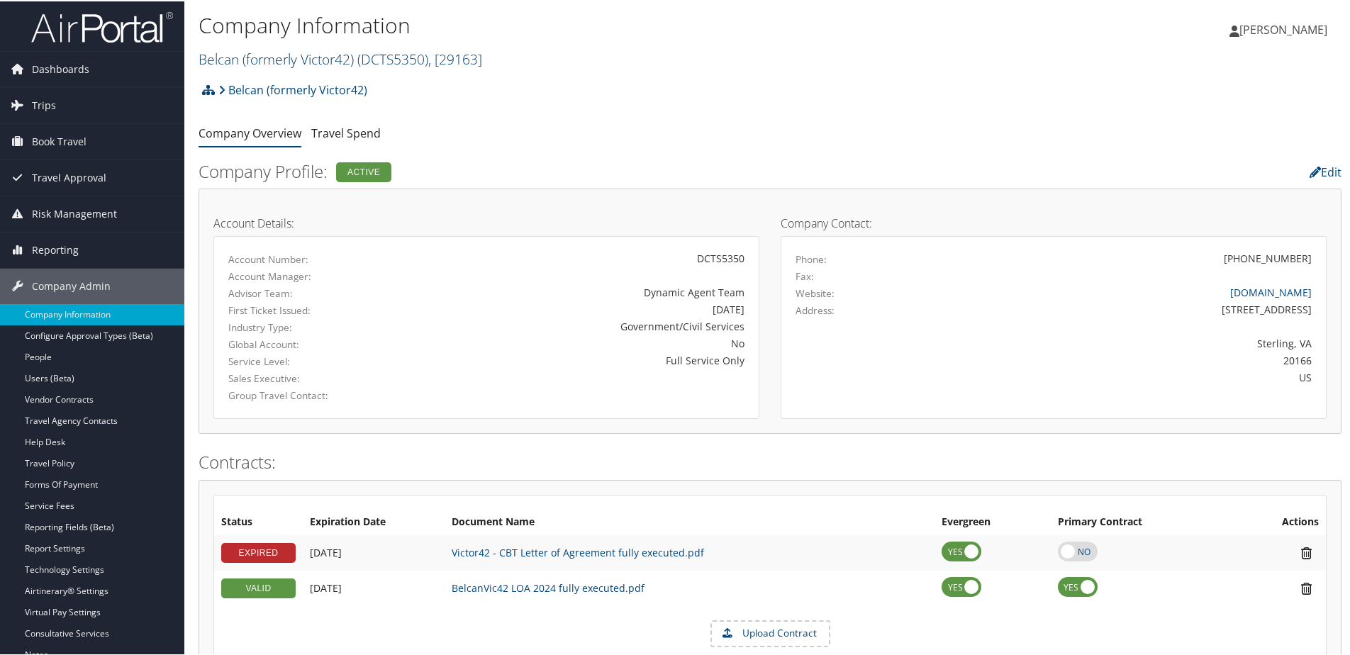
click at [222, 60] on link "Belcan (formerly Victor42) ( DCTS5350 ) , [ 29163 ]" at bounding box center [341, 57] width 284 height 19
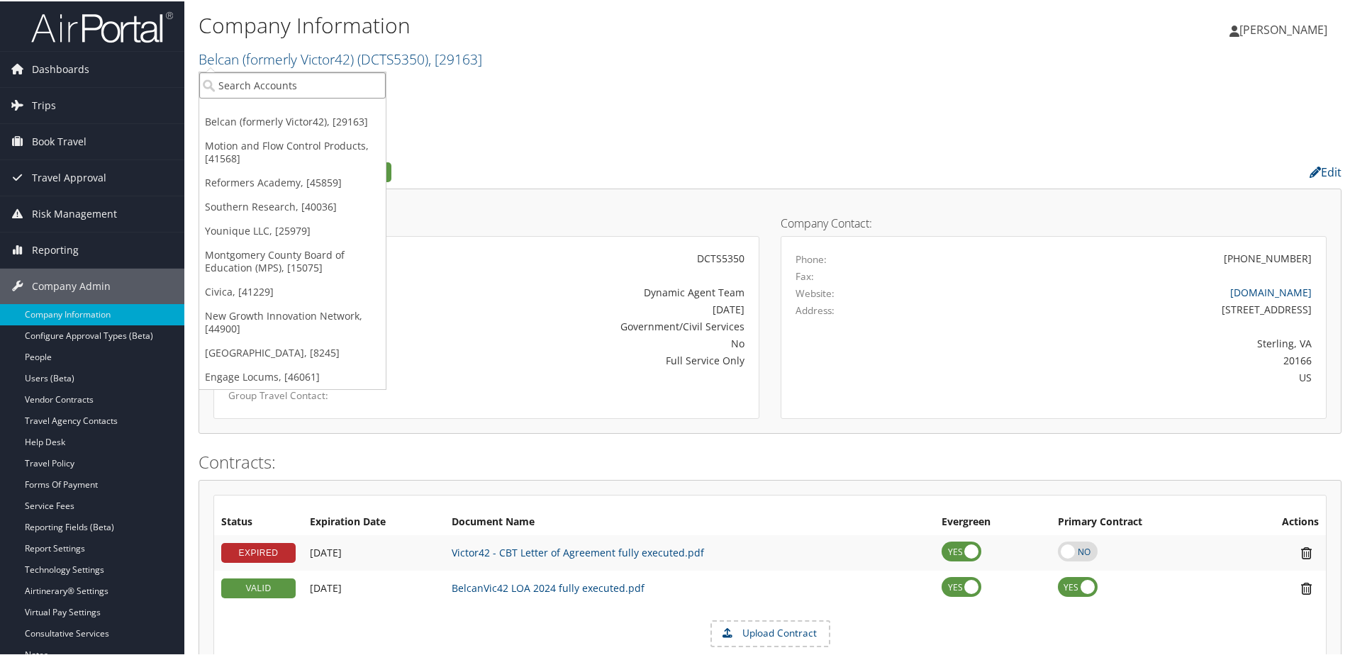
click at [232, 80] on input "search" at bounding box center [292, 84] width 186 height 26
type input "S2"
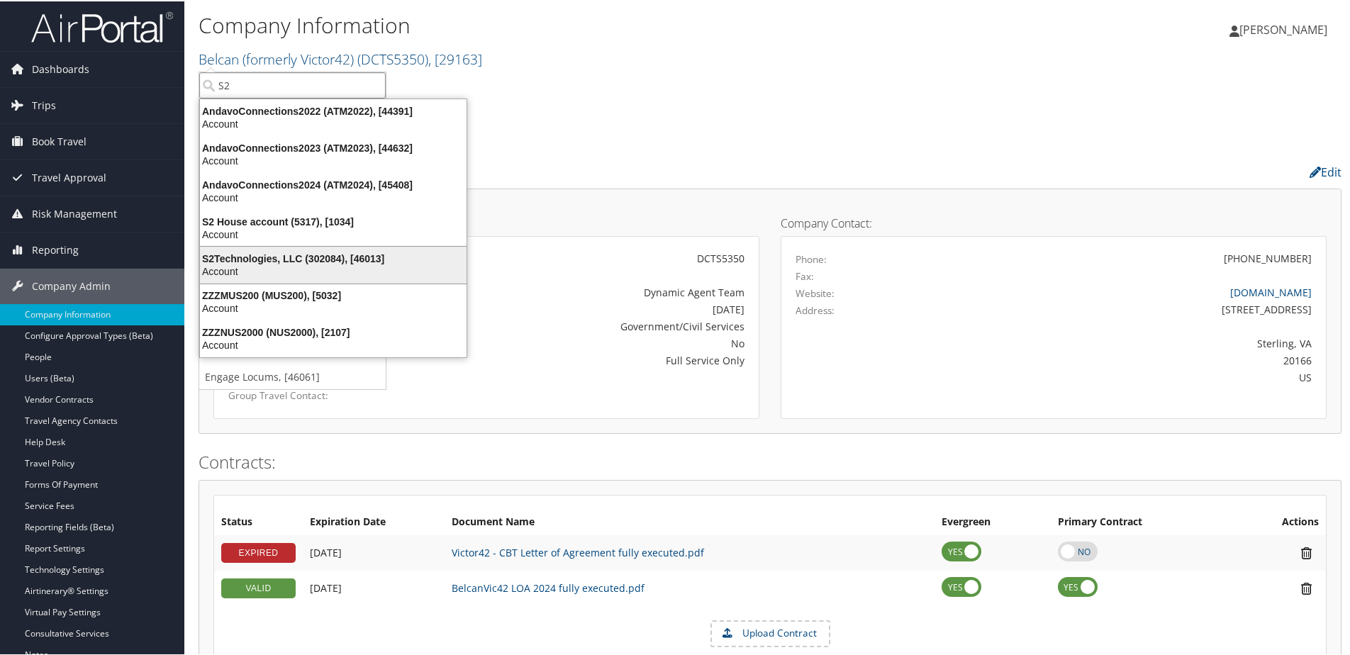
click at [245, 254] on div "S2Technologies, LLC (302084), [46013]" at bounding box center [333, 257] width 284 height 13
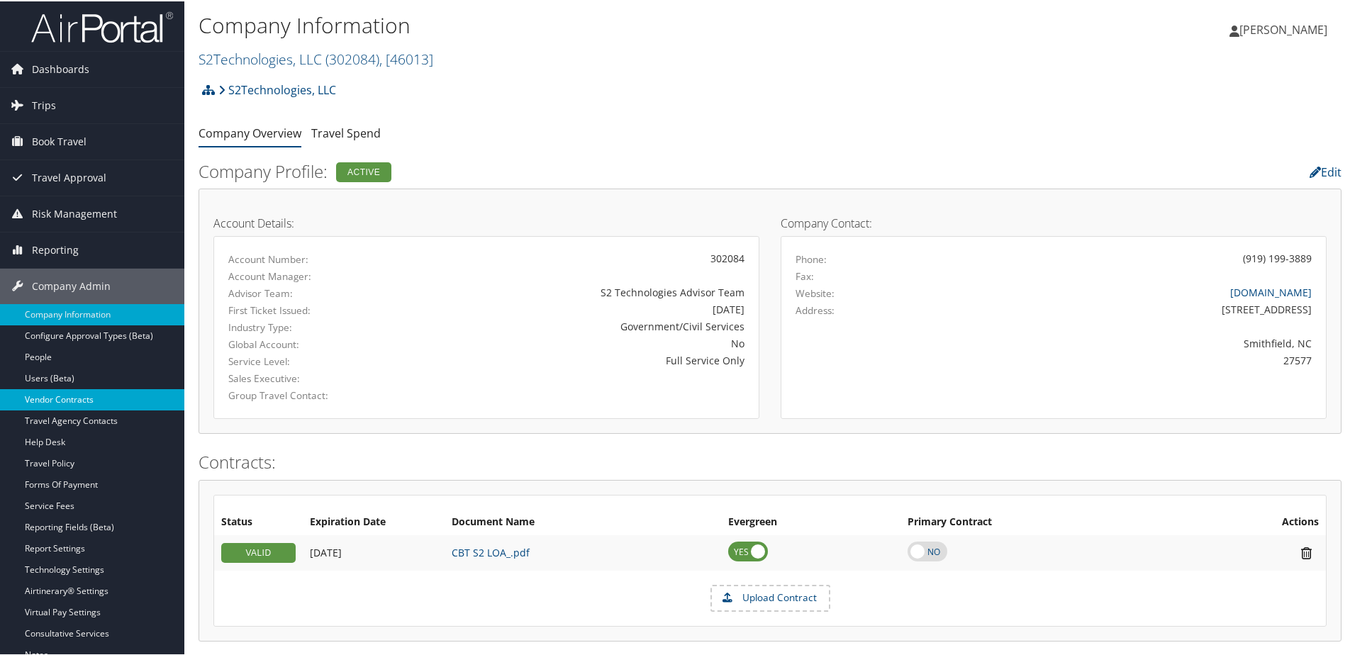
scroll to position [71, 0]
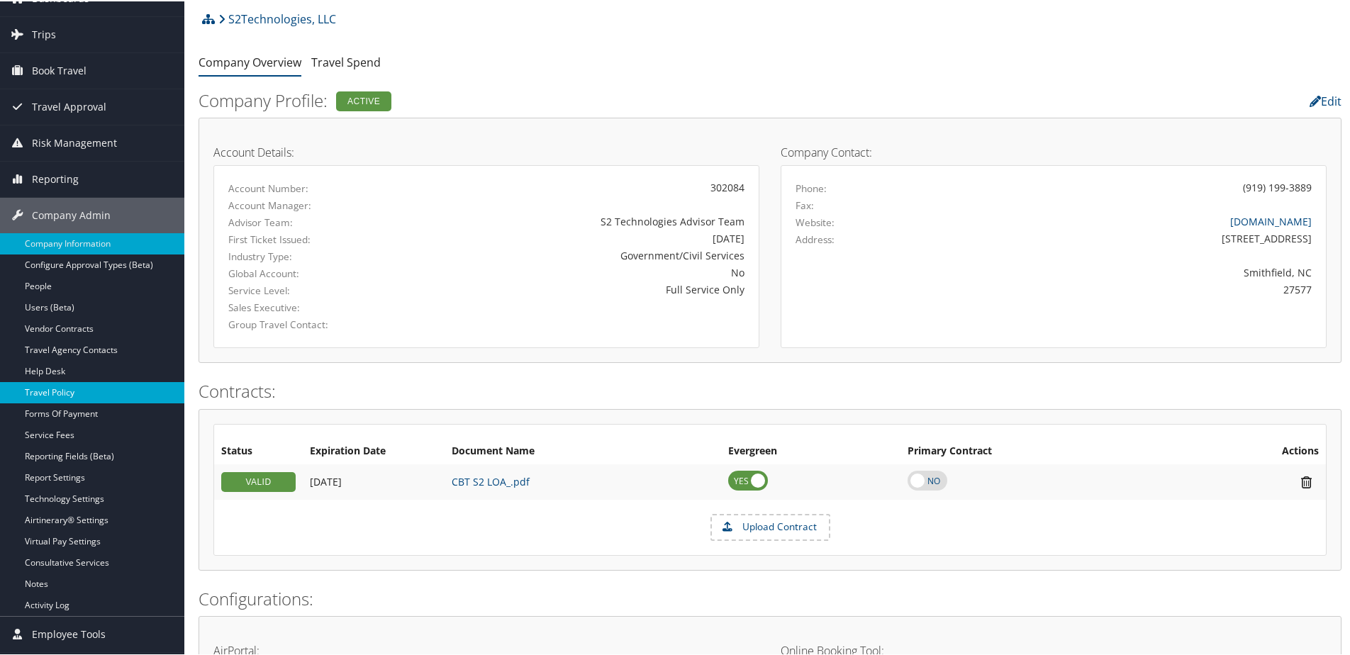
click at [53, 386] on link "Travel Policy" at bounding box center [92, 391] width 184 height 21
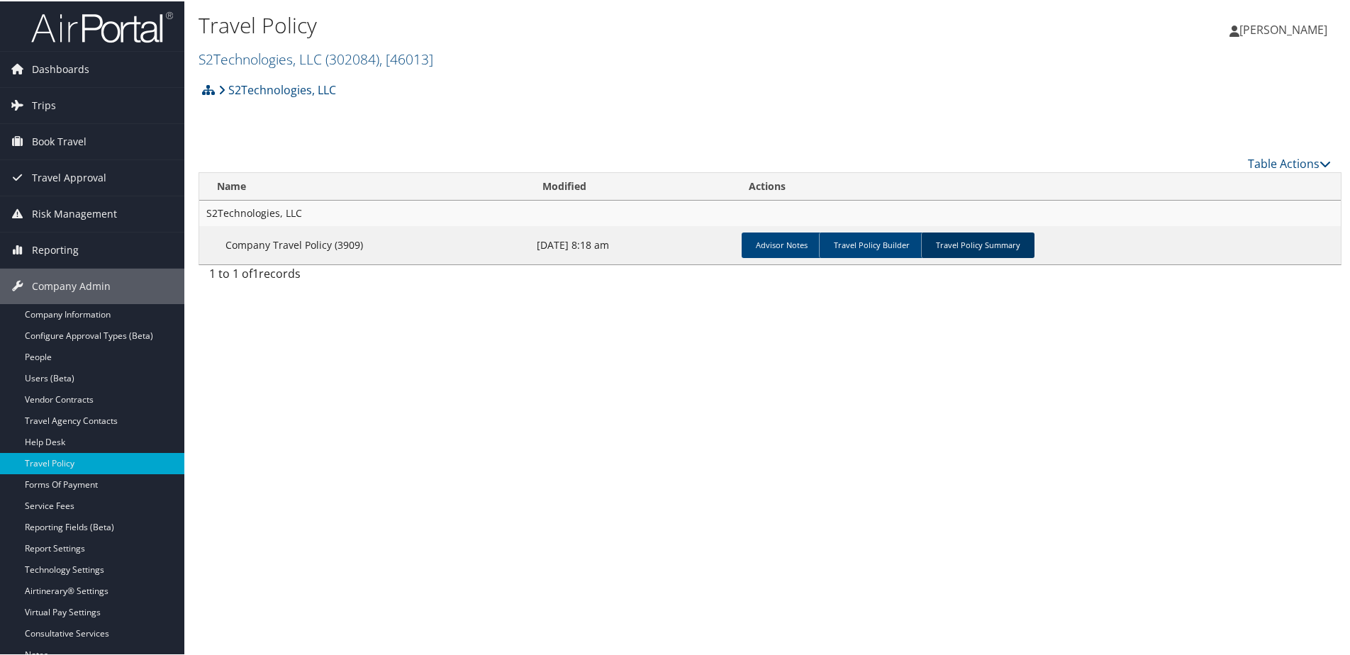
click at [999, 236] on link "Travel Policy Summary" at bounding box center [977, 244] width 113 height 26
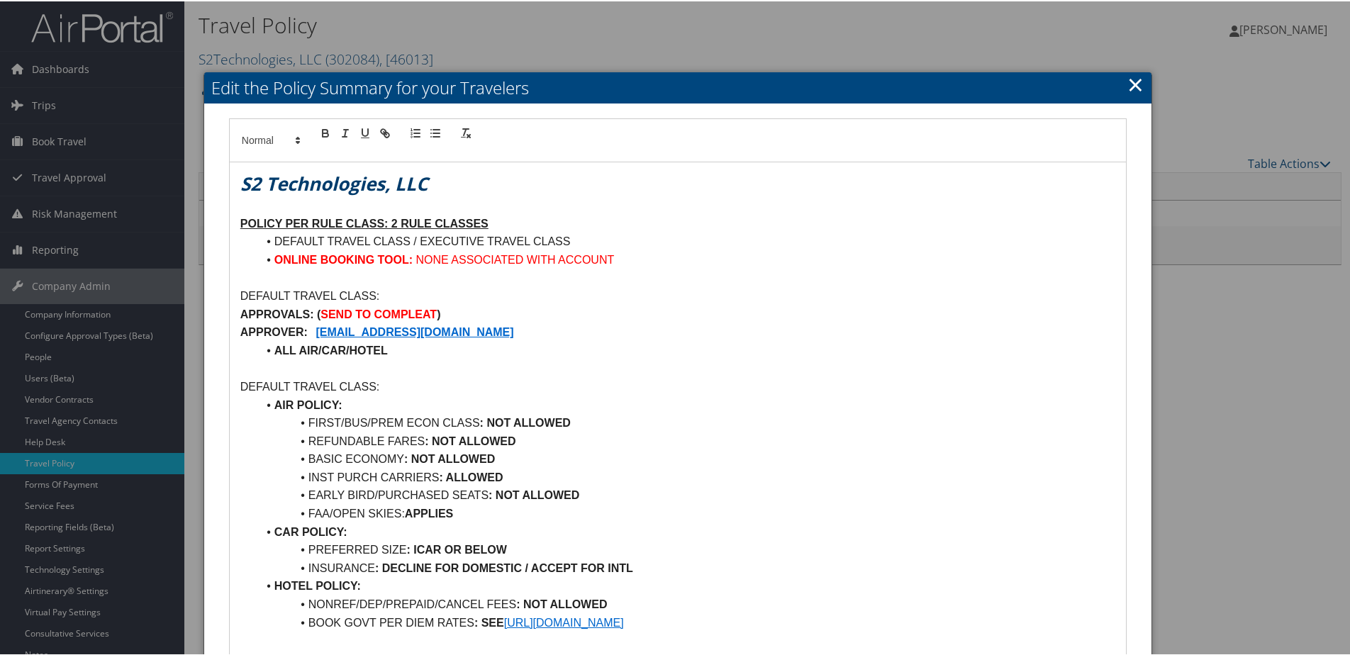
click at [1132, 82] on link "×" at bounding box center [1135, 83] width 16 height 28
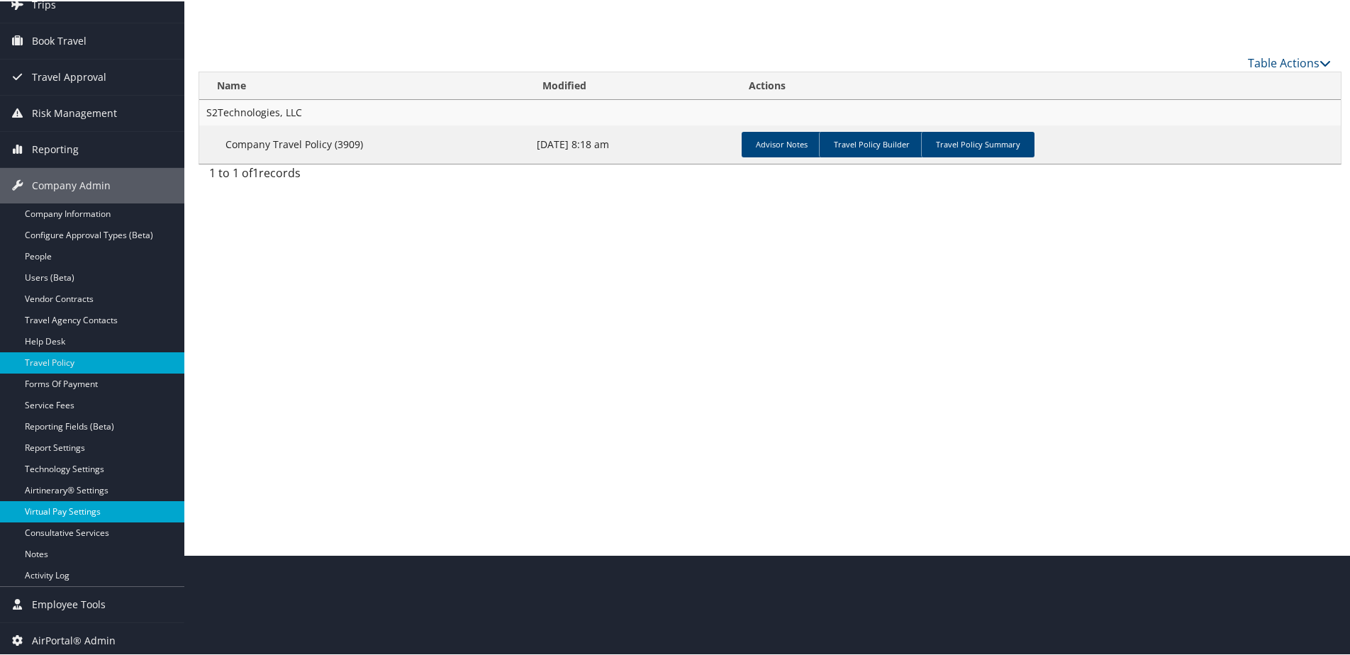
scroll to position [104, 0]
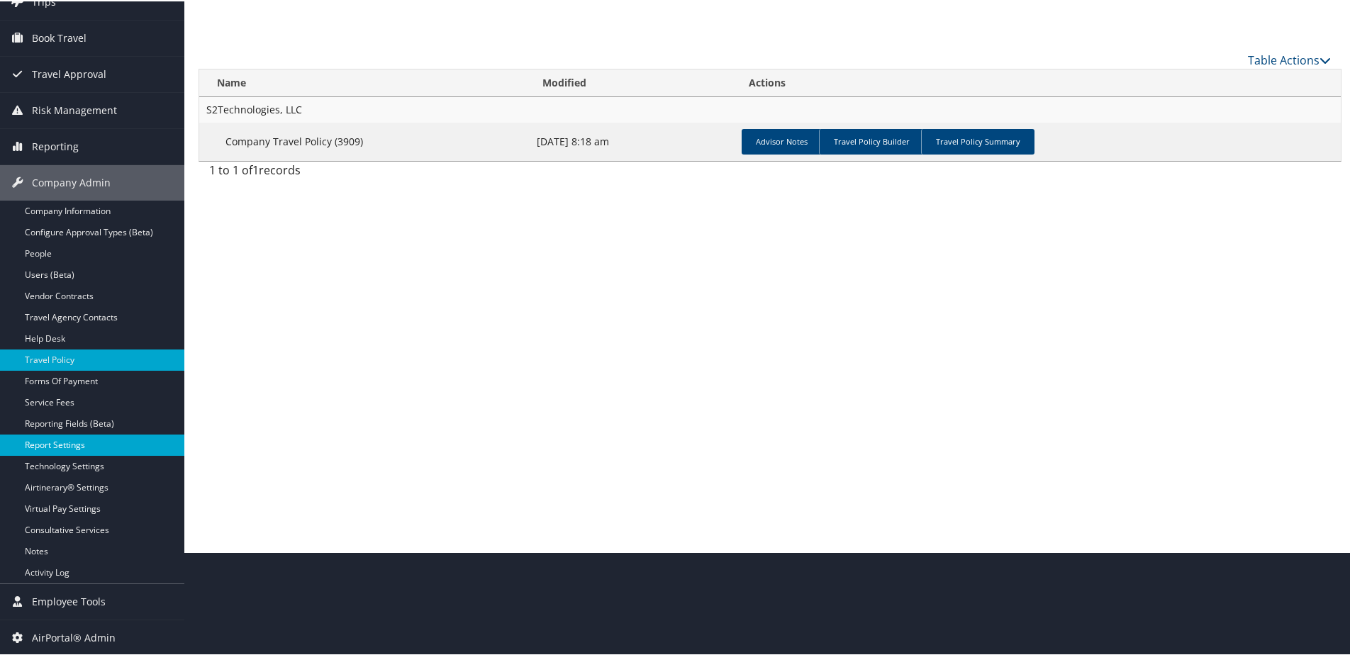
click at [52, 442] on link "Report Settings" at bounding box center [92, 443] width 184 height 21
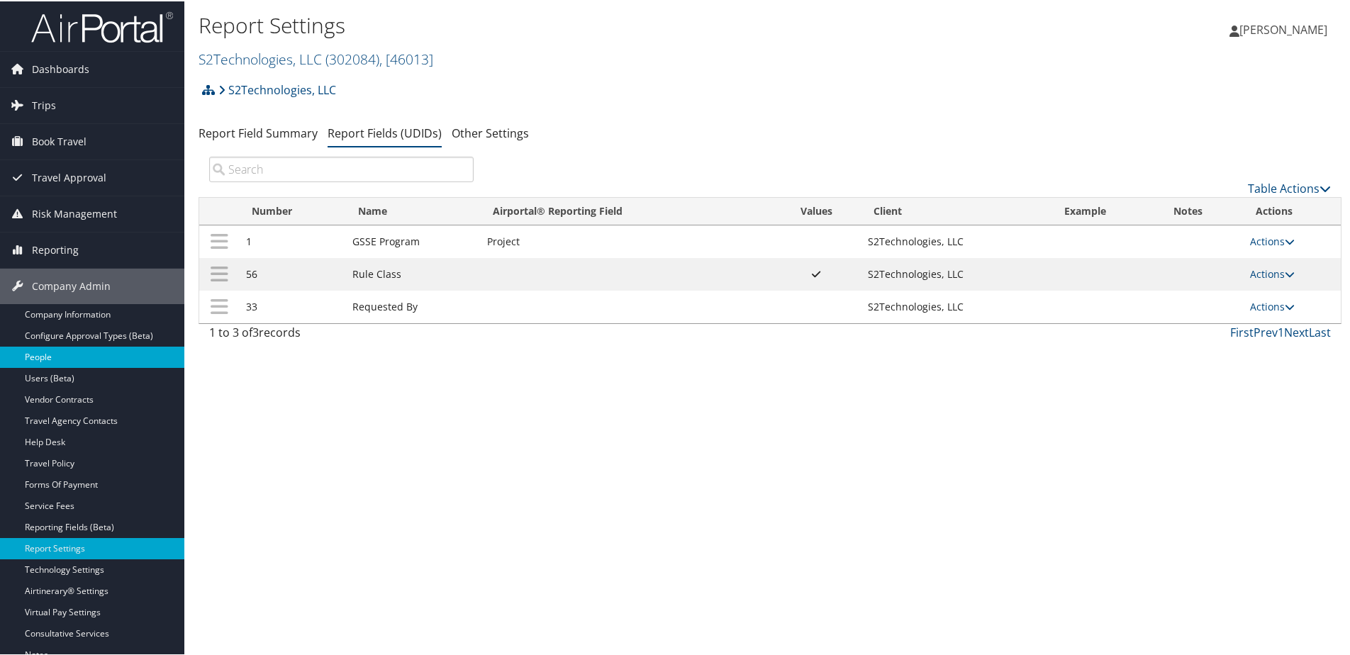
click at [52, 353] on link "People" at bounding box center [92, 355] width 184 height 21
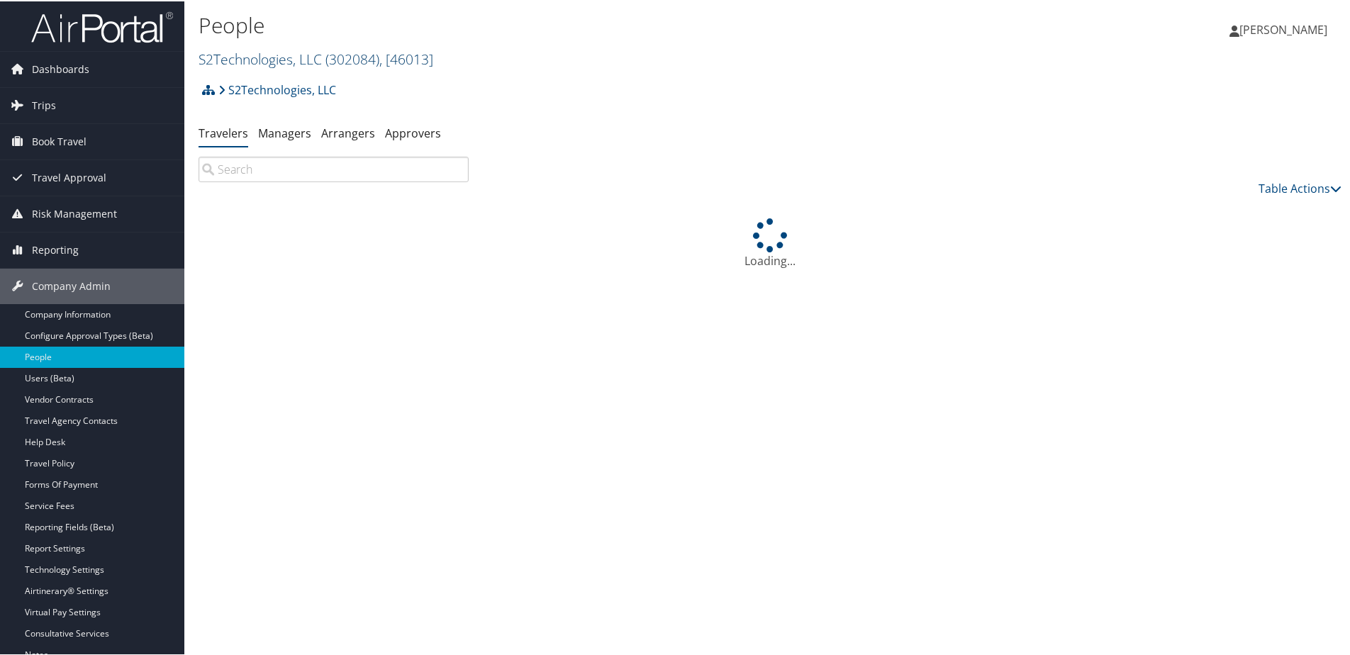
click at [267, 54] on link "S2Technologies, LLC ( 302084 ) , [ 46013 ]" at bounding box center [316, 57] width 235 height 19
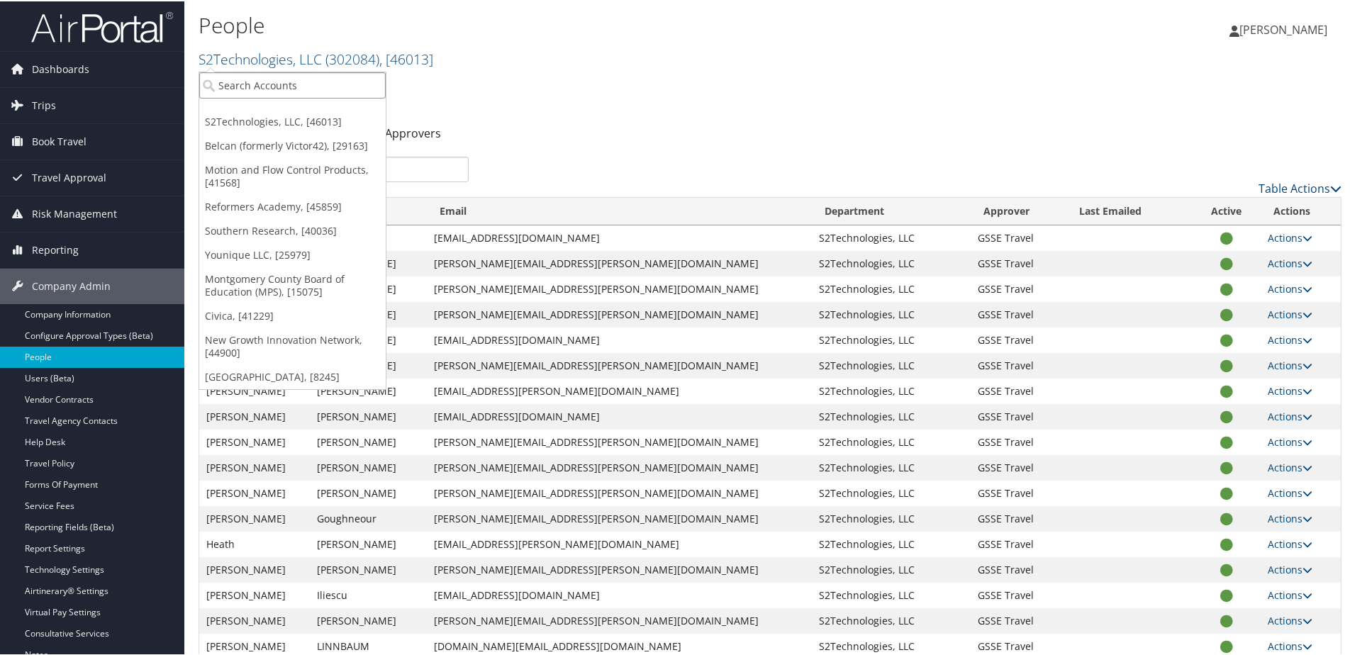
click at [252, 87] on input "search" at bounding box center [292, 84] width 186 height 26
type input "v"
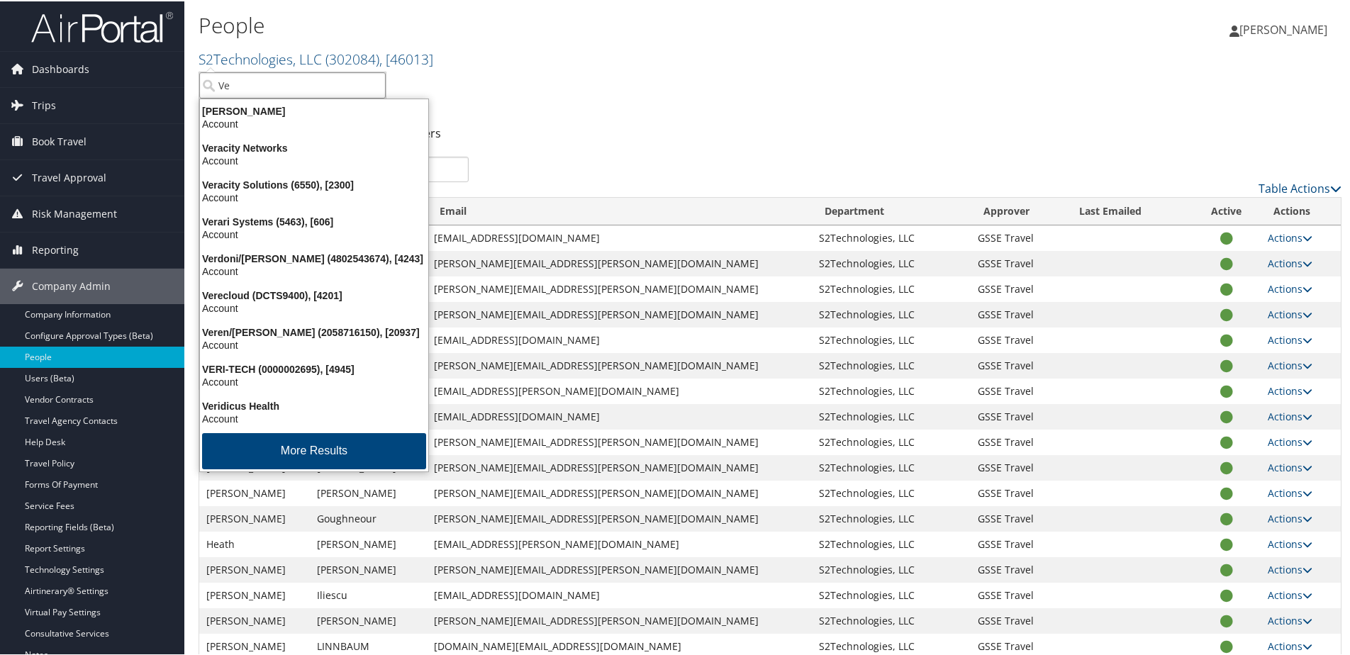
type input "V"
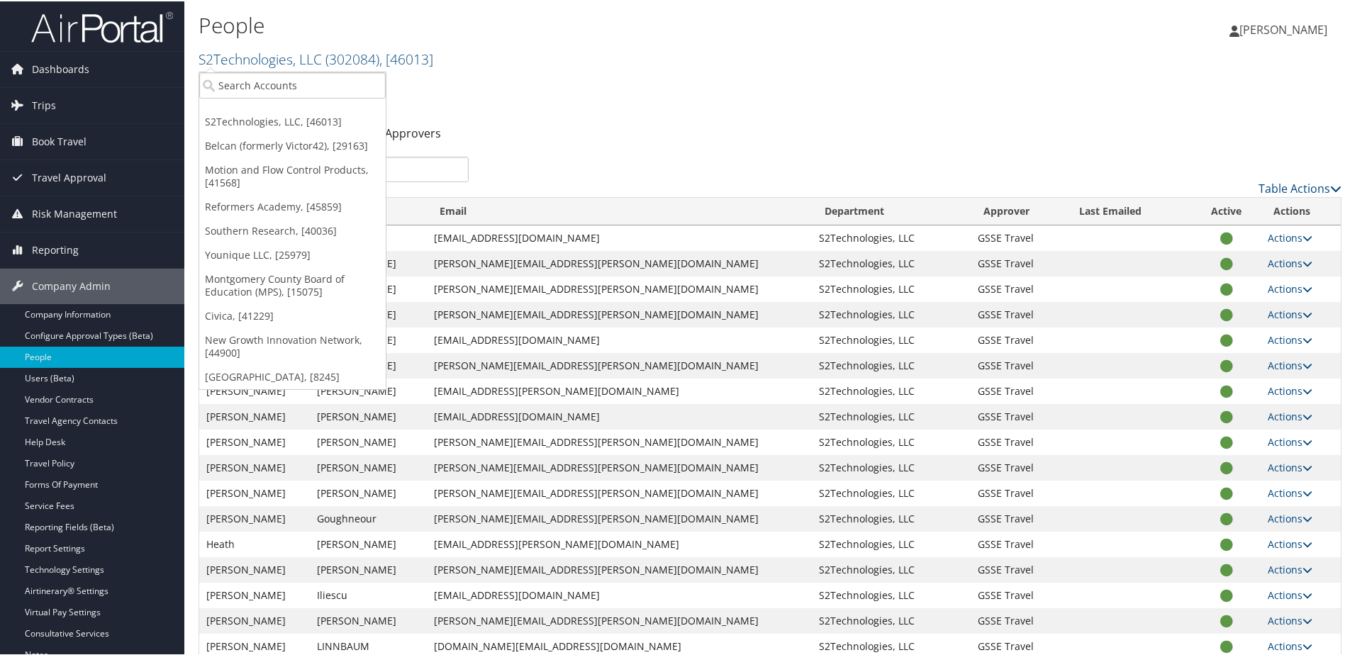
click at [518, 96] on div "S2Technologies, LLC Account Structure S2Technologies, LLC (302084) ACTIVE Creat…" at bounding box center [770, 93] width 1143 height 38
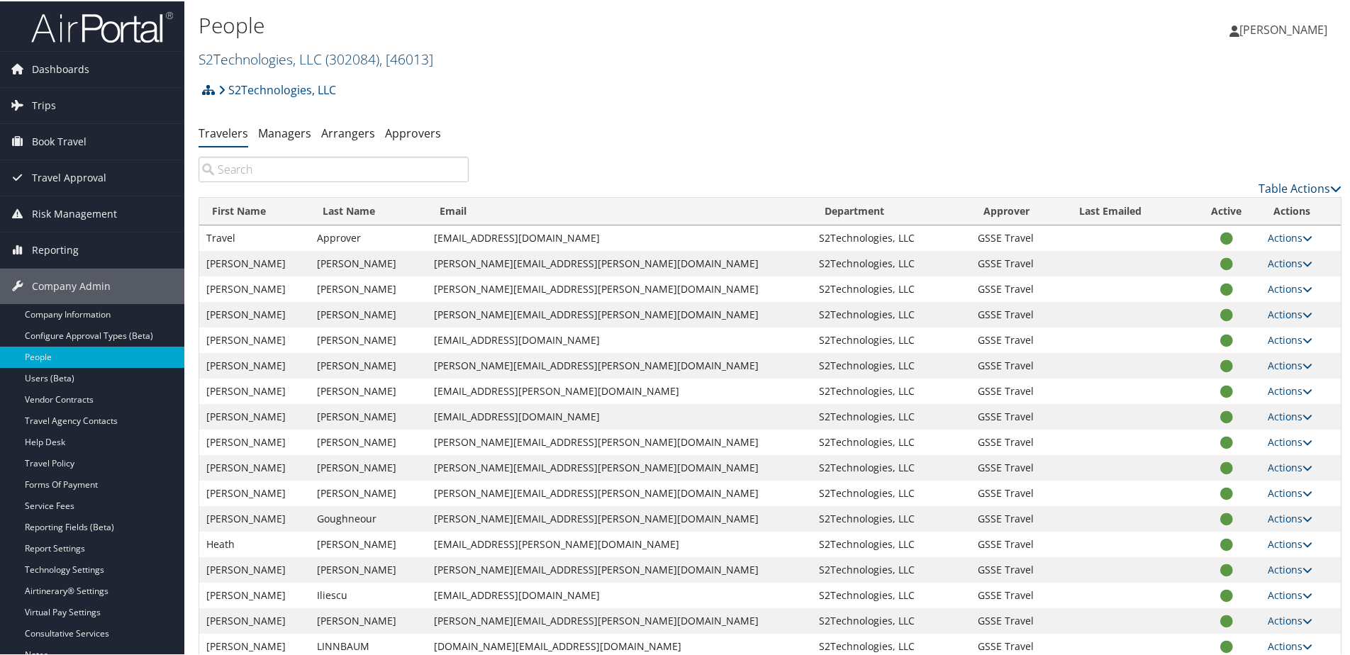
click at [290, 49] on link "S2Technologies, LLC ( 302084 ) , [ 46013 ]" at bounding box center [316, 57] width 235 height 19
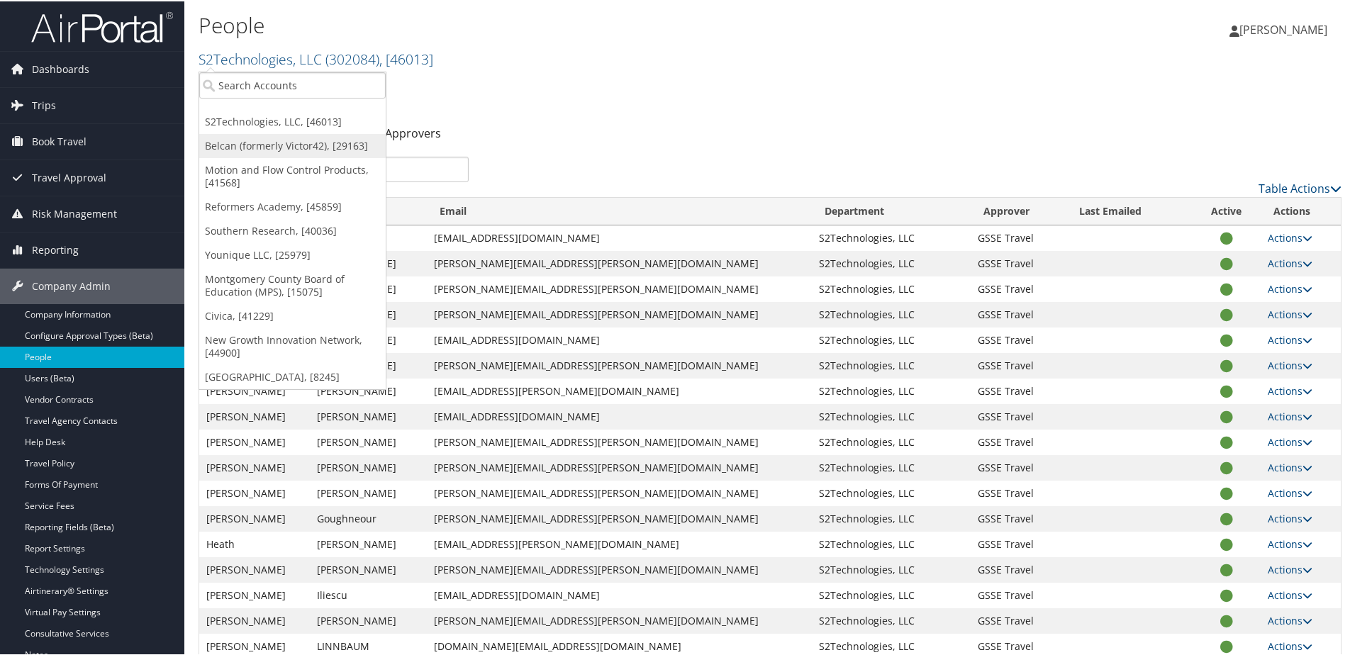
click at [260, 150] on link "Belcan (formerly Victor42), [29163]" at bounding box center [292, 145] width 186 height 24
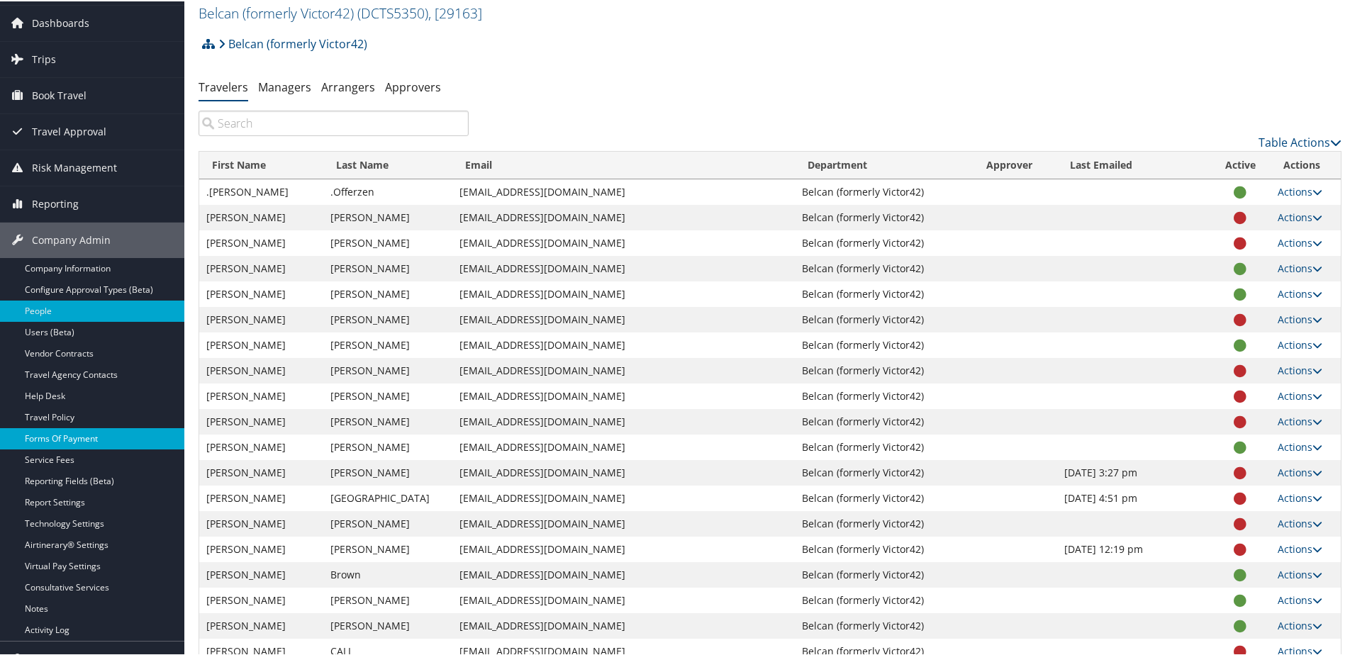
scroll to position [71, 0]
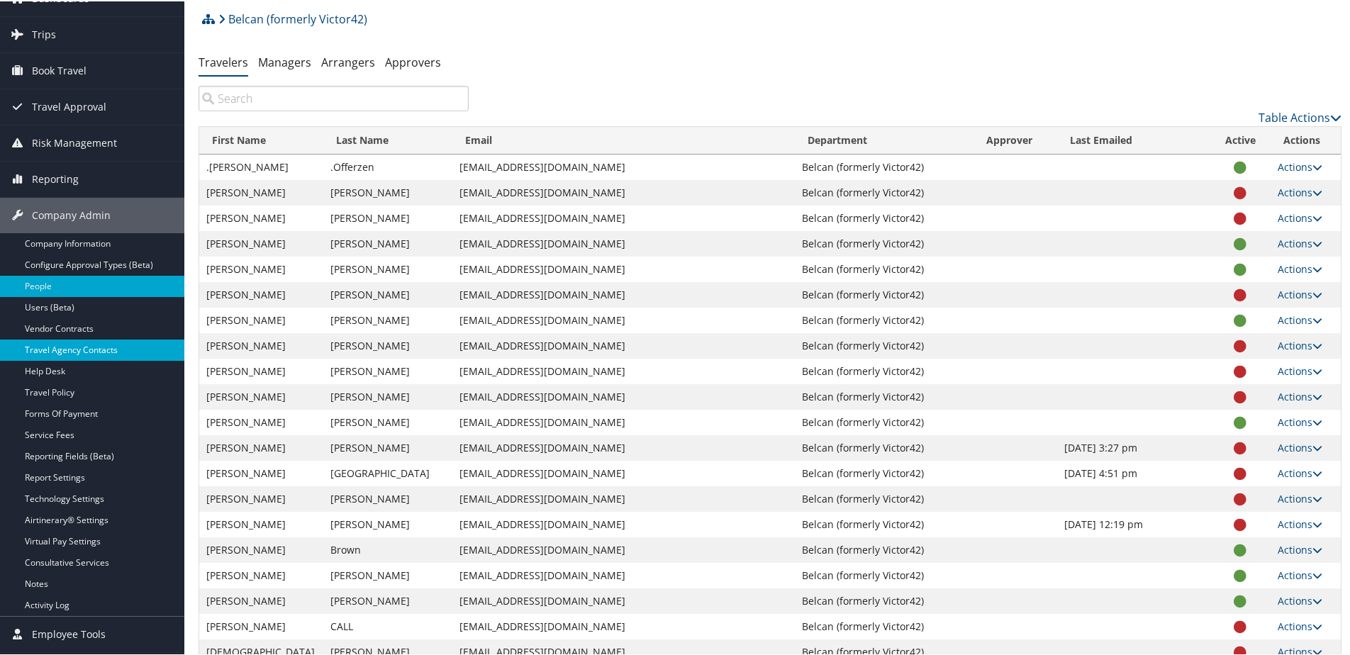
click at [80, 352] on link "Travel Agency Contacts" at bounding box center [92, 348] width 184 height 21
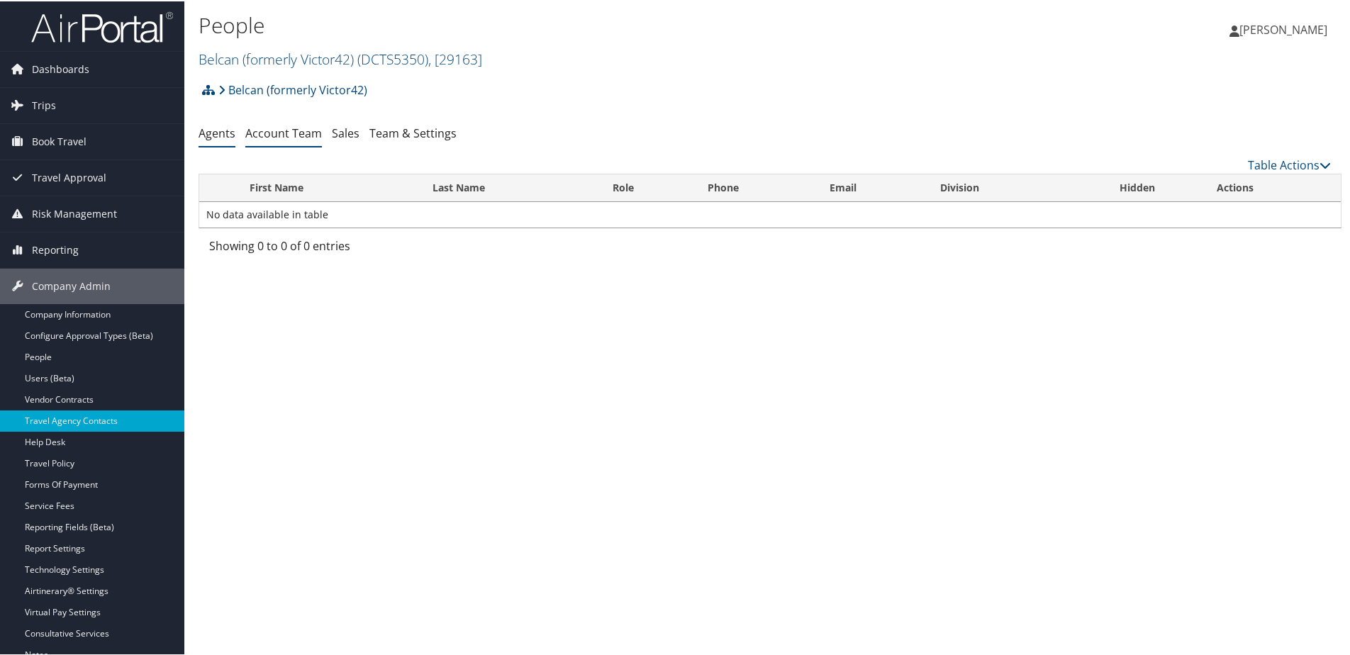
click at [293, 140] on li "Account Team" at bounding box center [283, 133] width 77 height 26
click at [283, 133] on link "Account Team" at bounding box center [283, 132] width 77 height 16
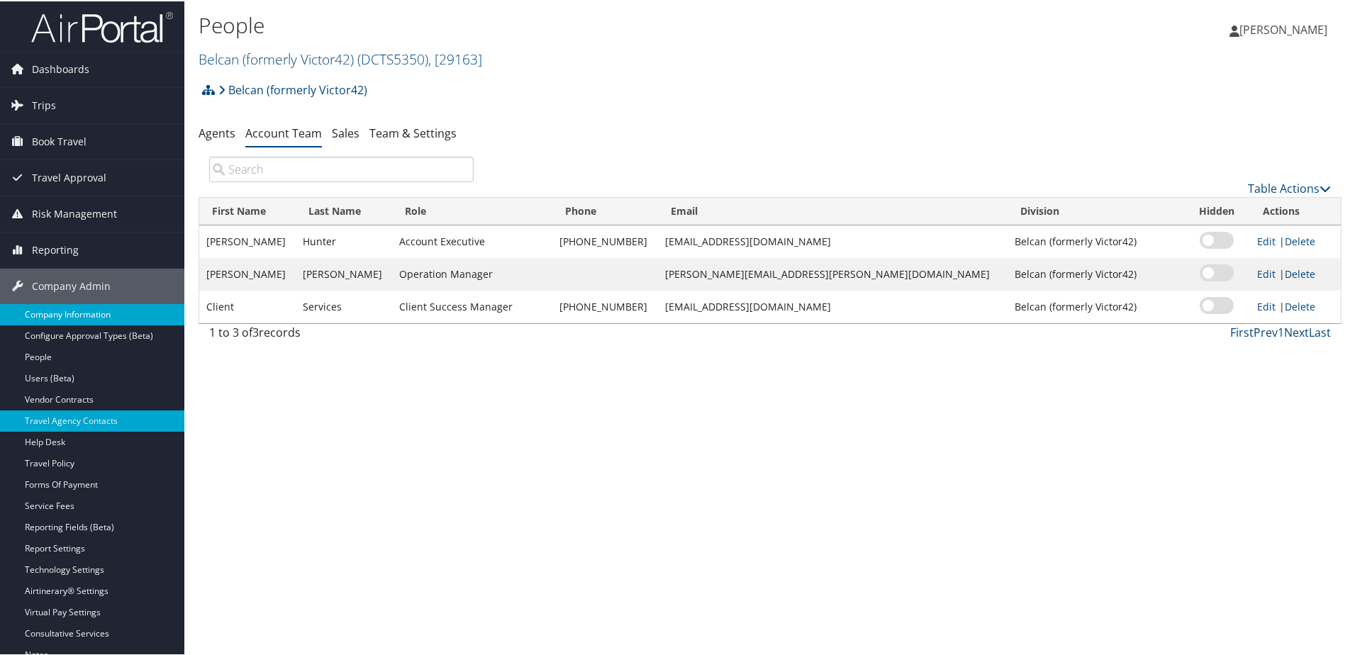
click at [74, 316] on link "Company Information" at bounding box center [92, 313] width 184 height 21
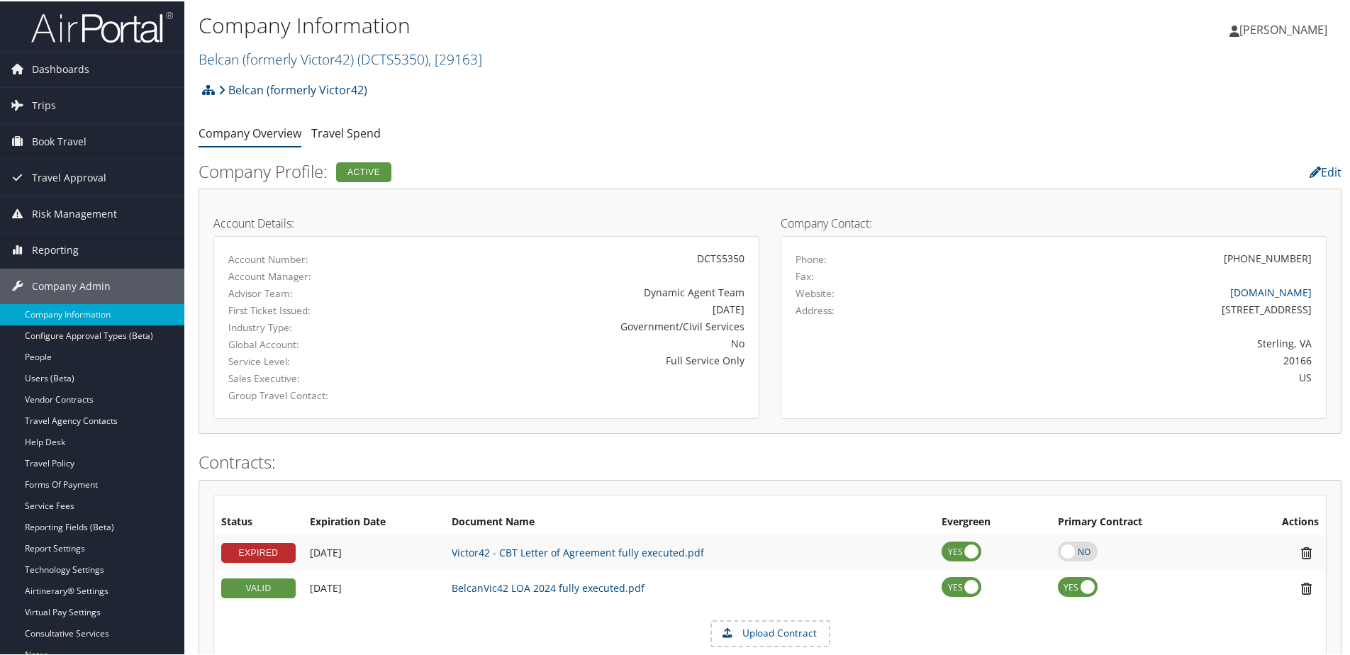
click at [82, 28] on img at bounding box center [102, 25] width 142 height 33
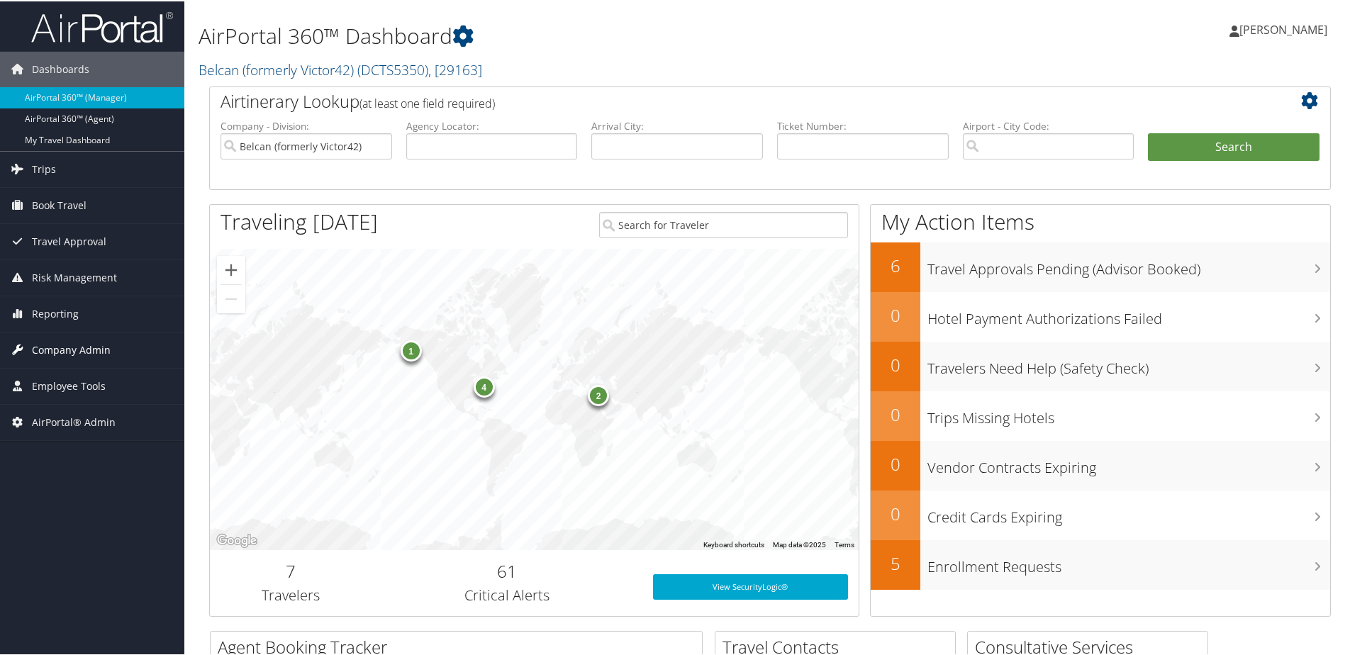
click at [58, 350] on span "Company Admin" at bounding box center [71, 348] width 79 height 35
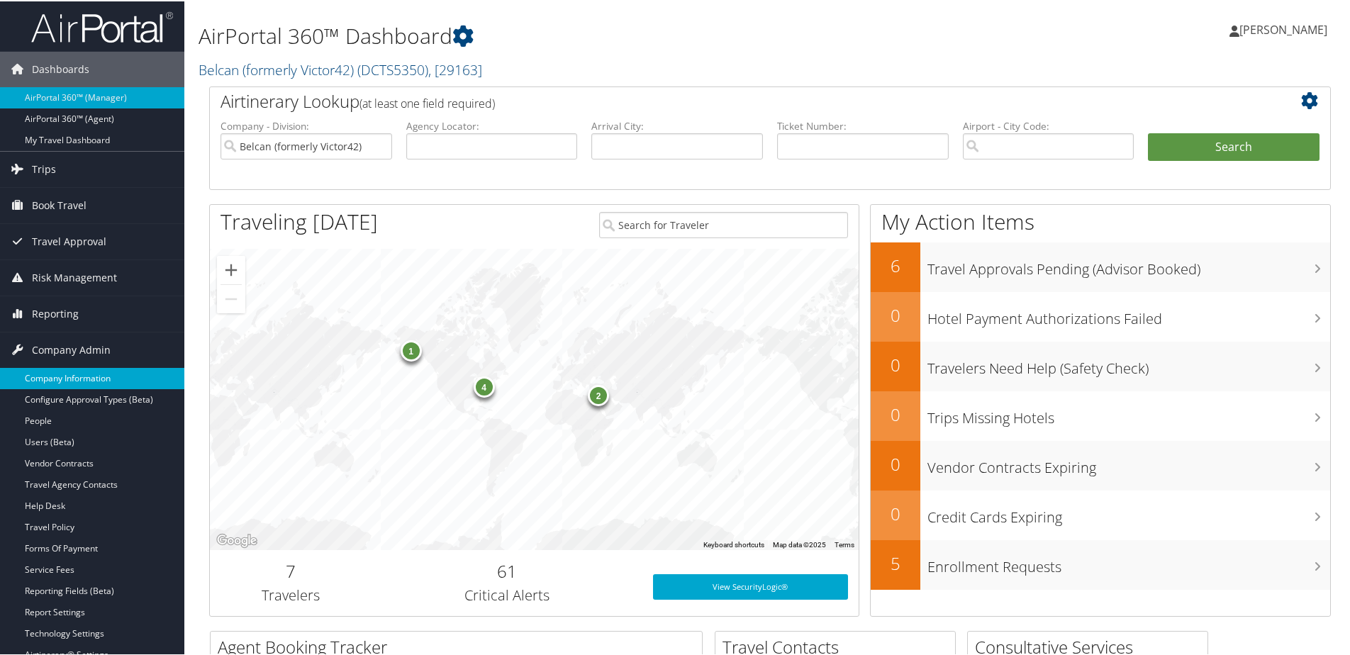
click at [57, 374] on link "Company Information" at bounding box center [92, 377] width 184 height 21
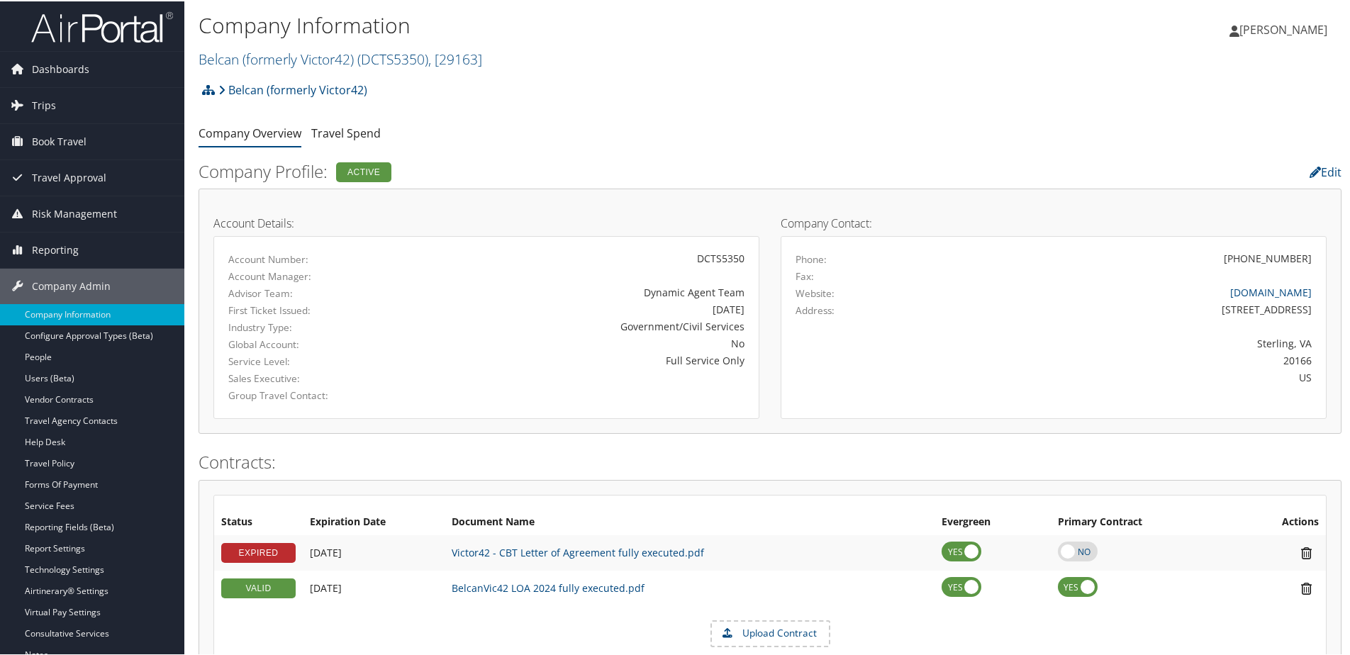
click at [238, 48] on h2 "Belcan (formerly Victor42) ( DCTS5350 ) , [ 29163 ]" at bounding box center [580, 57] width 762 height 24
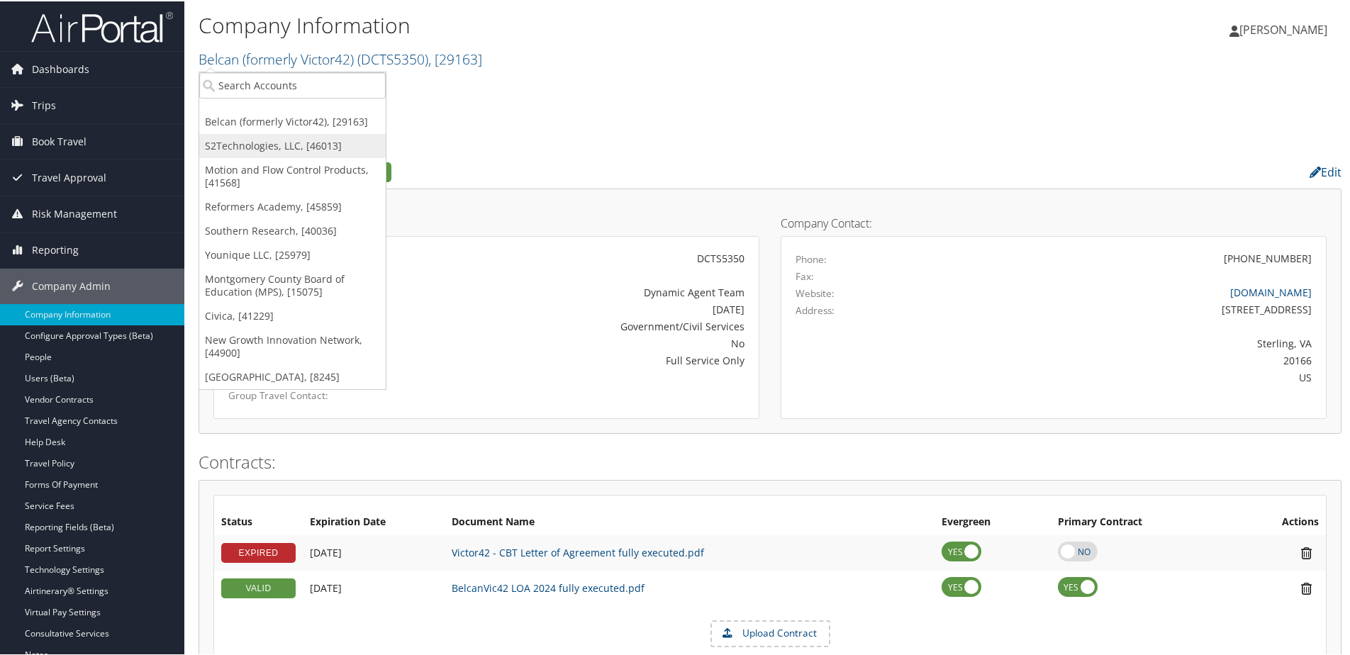
click at [217, 149] on link "S2Technologies, LLC, [46013]" at bounding box center [292, 145] width 186 height 24
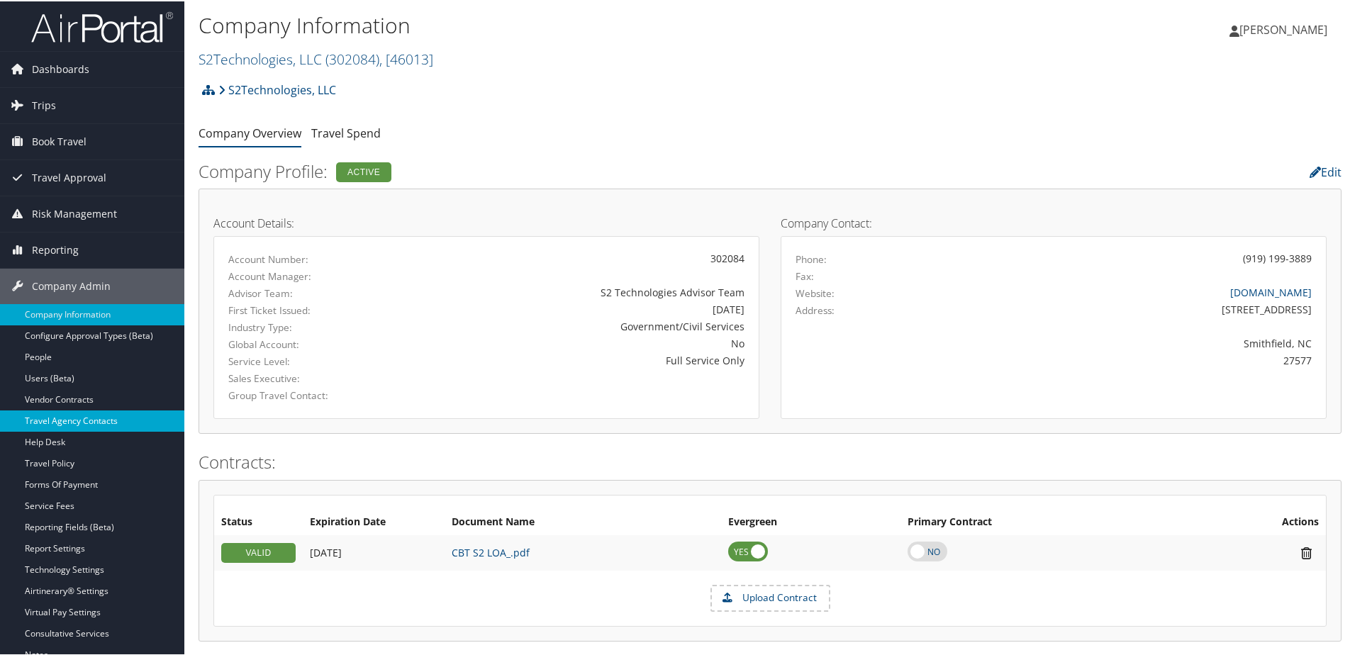
scroll to position [71, 0]
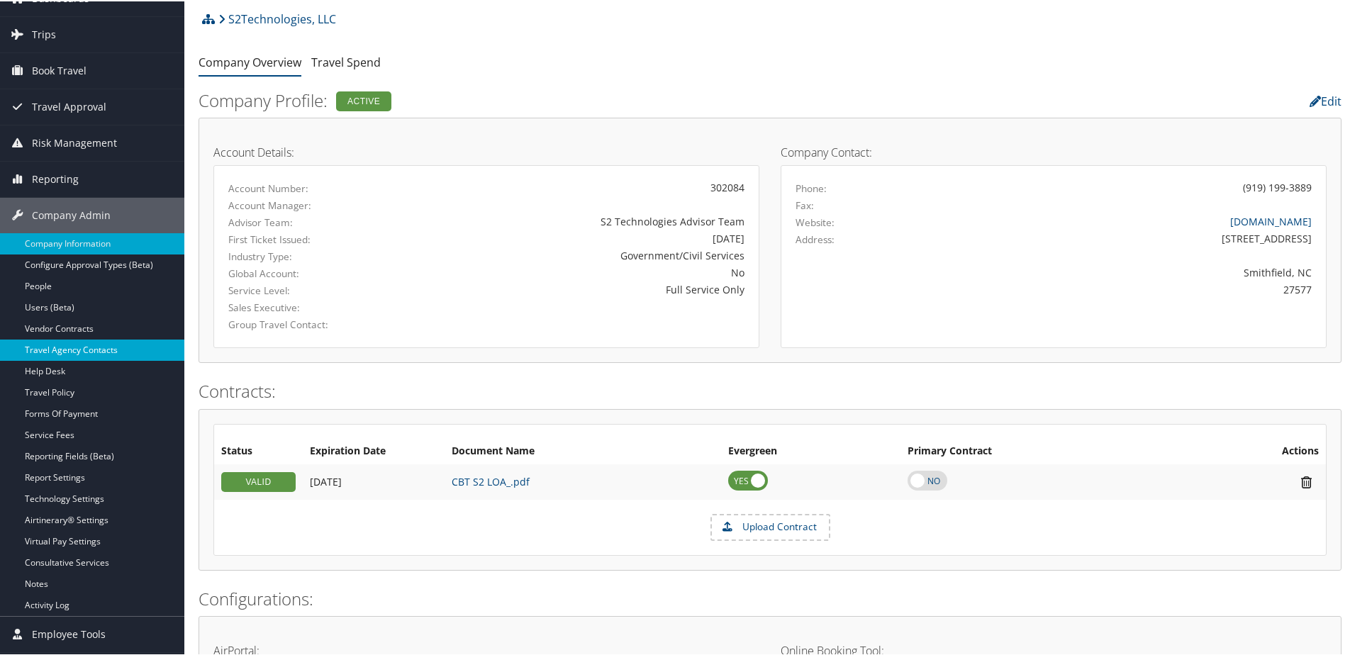
click at [57, 343] on link "Travel Agency Contacts" at bounding box center [92, 348] width 184 height 21
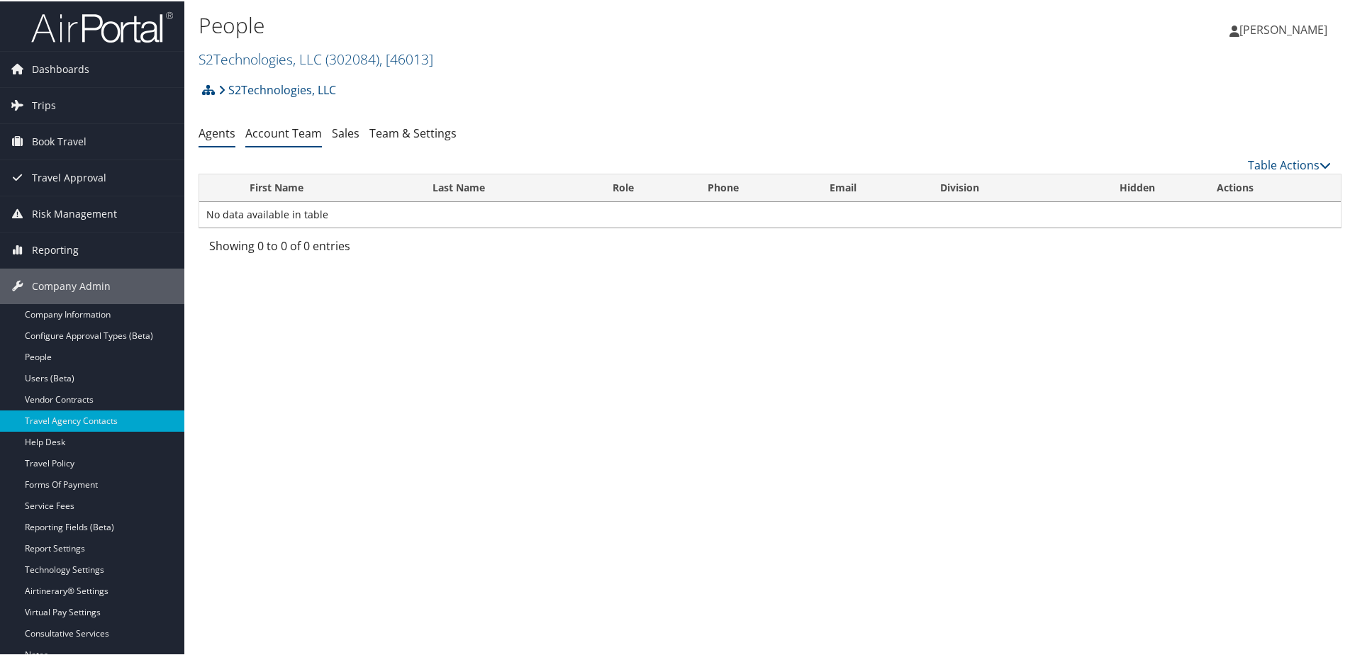
click at [284, 133] on link "Account Team" at bounding box center [283, 132] width 77 height 16
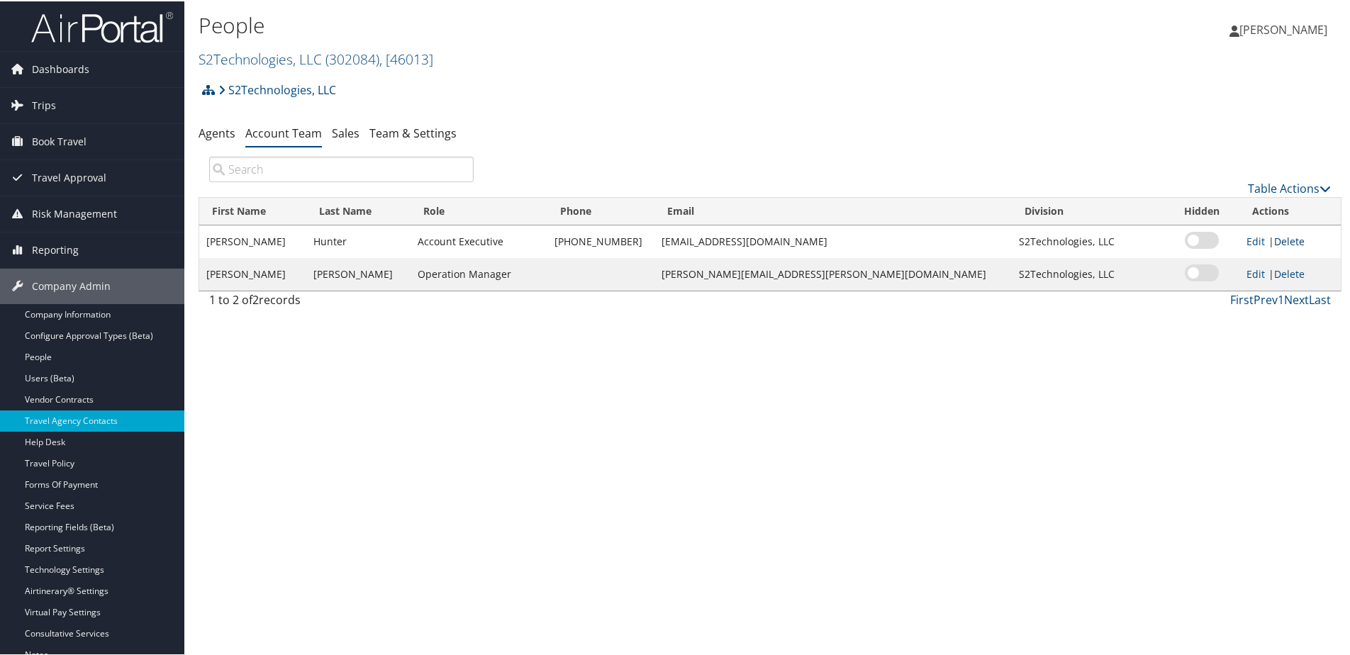
click at [1274, 240] on link "Delete" at bounding box center [1289, 239] width 30 height 13
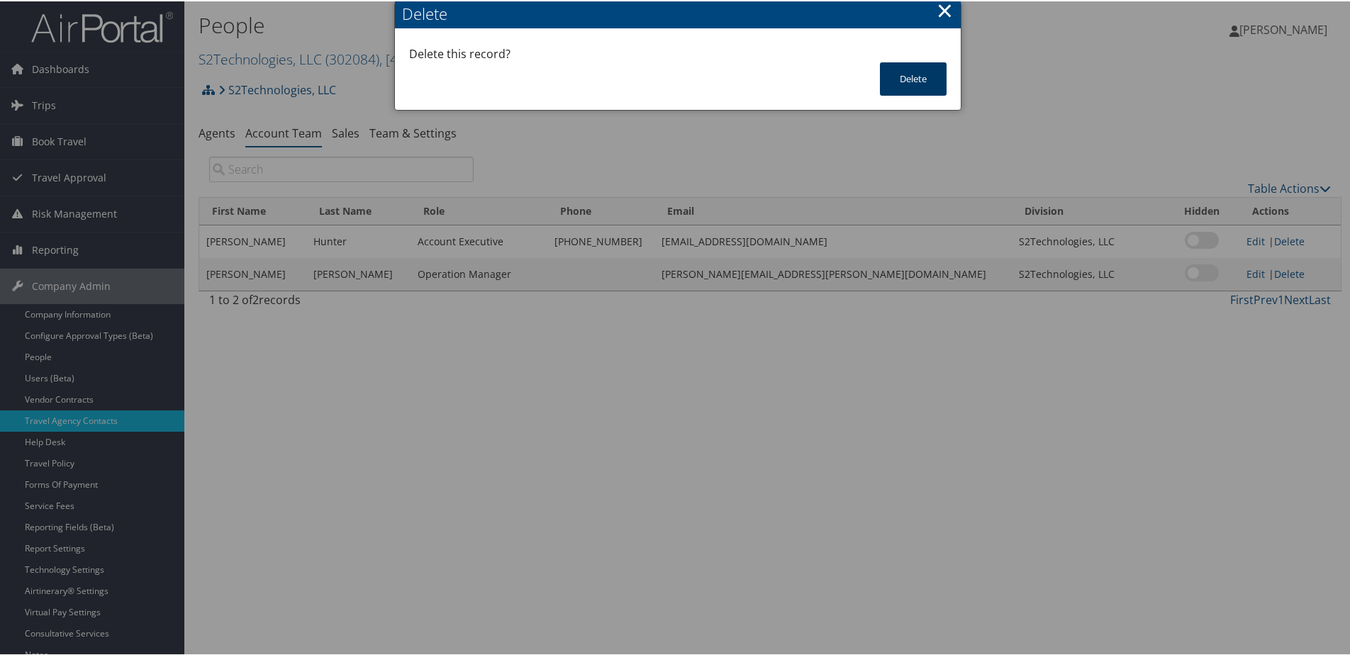
click at [905, 82] on button "Delete" at bounding box center [913, 77] width 67 height 33
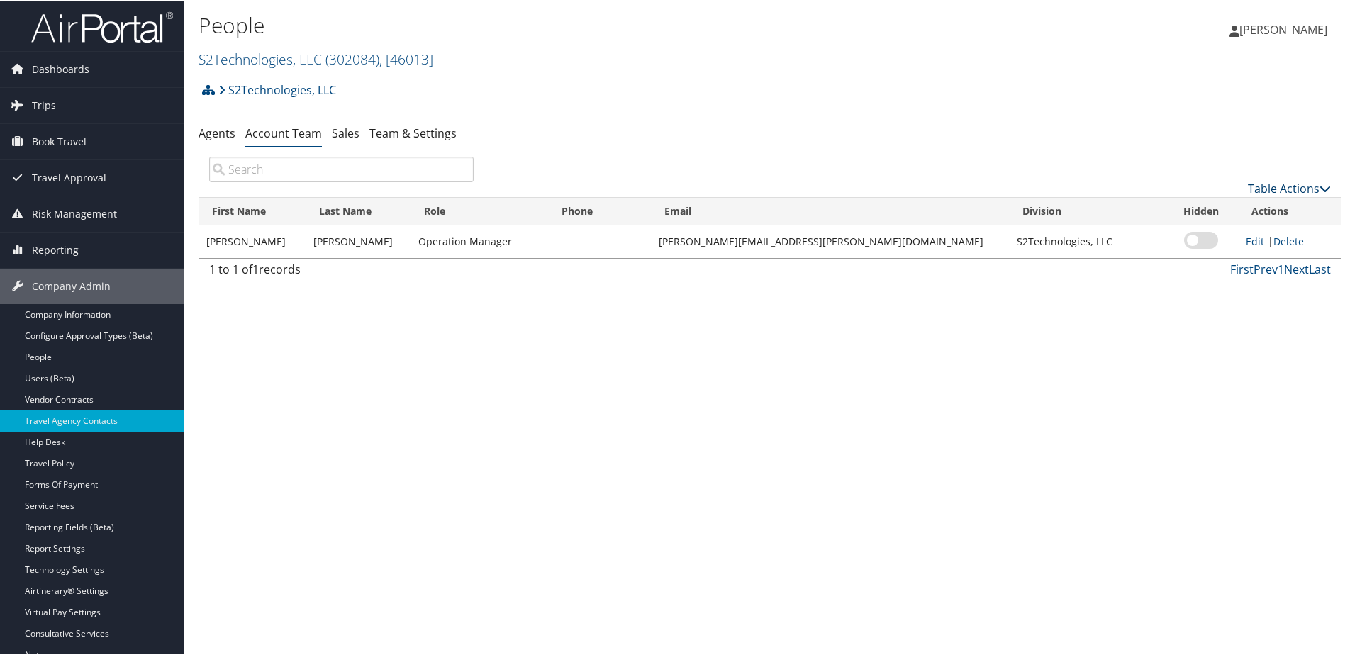
click at [1273, 187] on link "Table Actions" at bounding box center [1289, 187] width 83 height 16
click at [1179, 208] on link "Add Team Member" at bounding box center [1242, 209] width 186 height 24
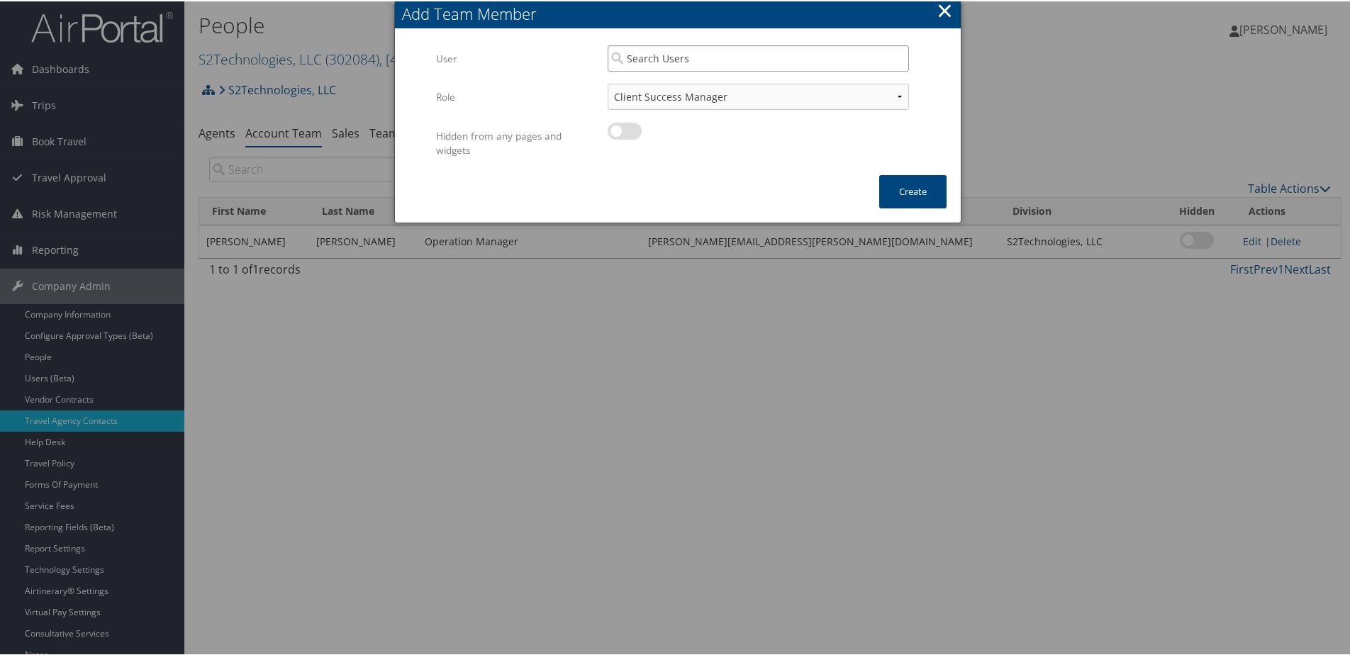
click at [635, 49] on input "search" at bounding box center [758, 57] width 301 height 26
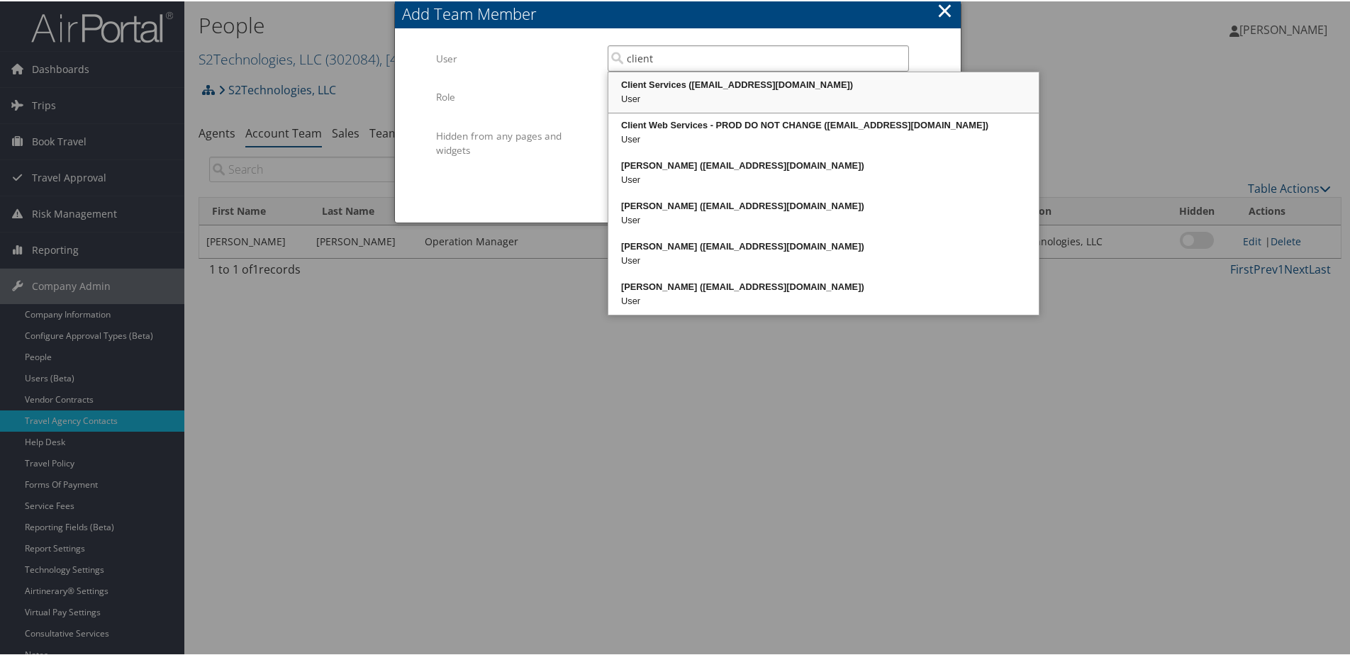
click at [652, 79] on div "Client Services ([EMAIL_ADDRESS][DOMAIN_NAME])" at bounding box center [823, 84] width 426 height 14
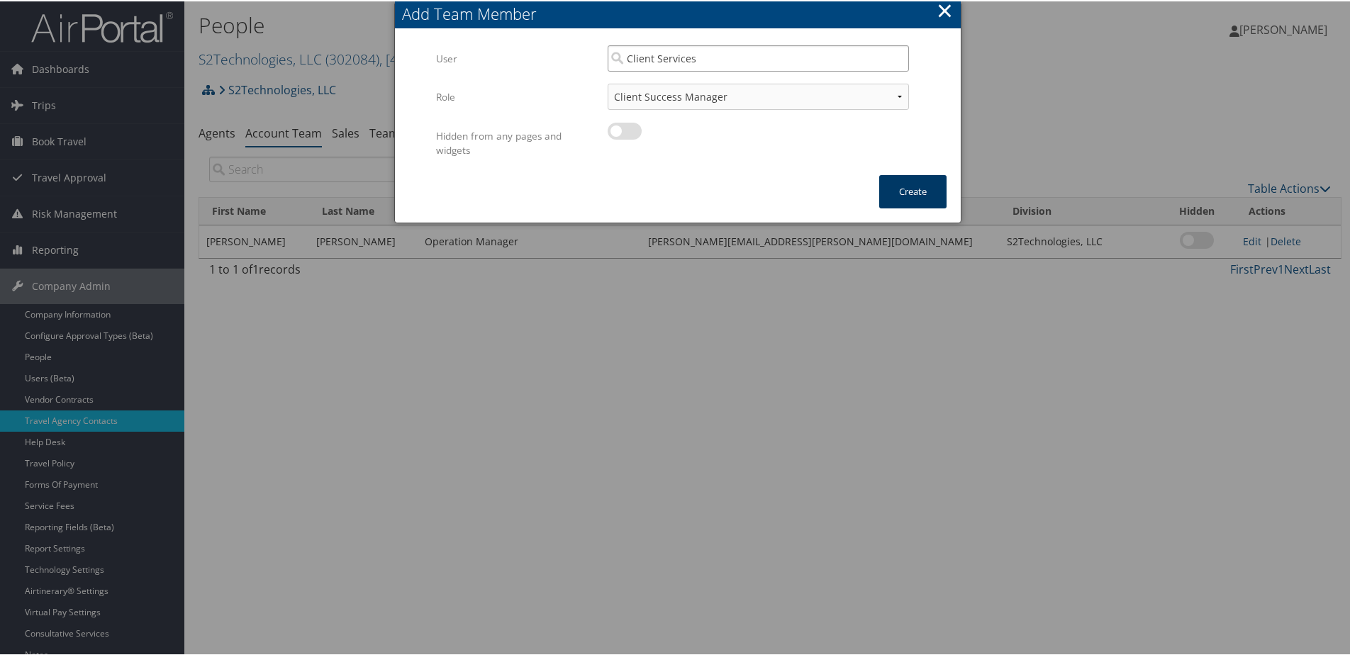
type input "Client Services"
click at [916, 191] on button "Create" at bounding box center [912, 190] width 67 height 33
